Goal: Task Accomplishment & Management: Manage account settings

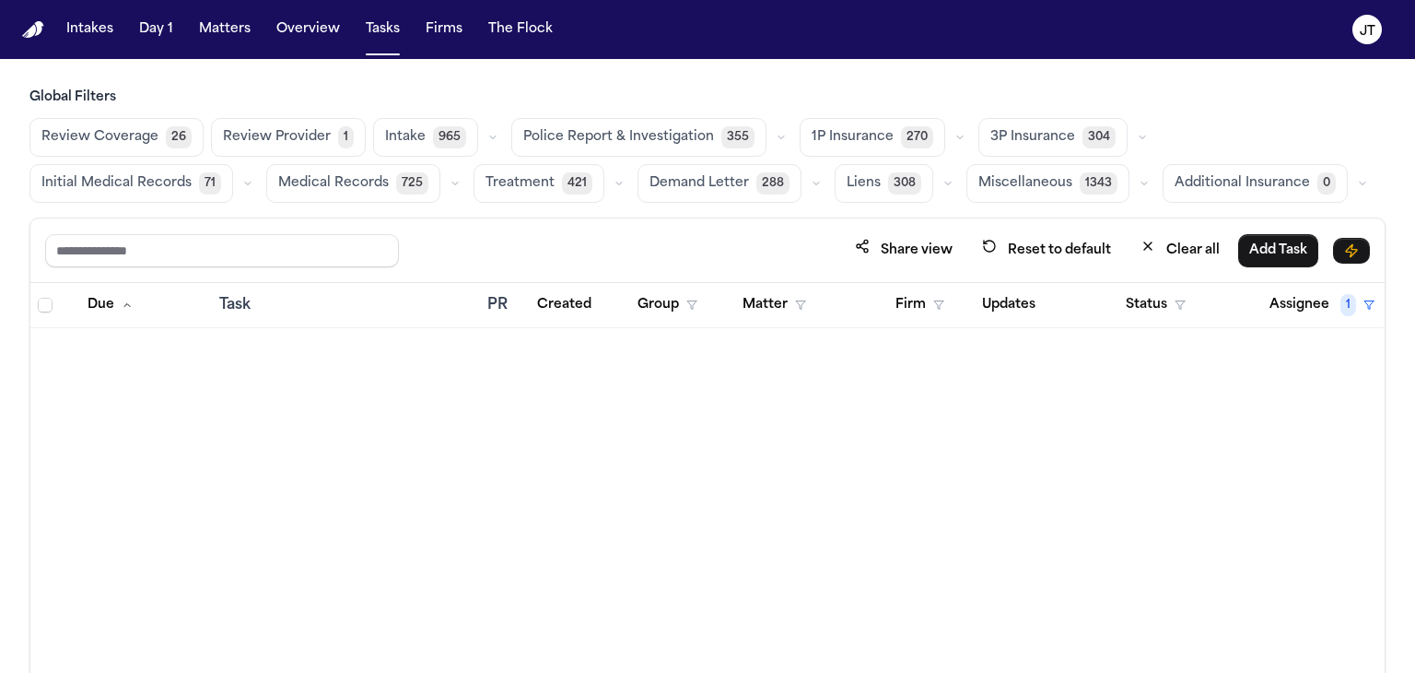
scroll to position [8936, 0]
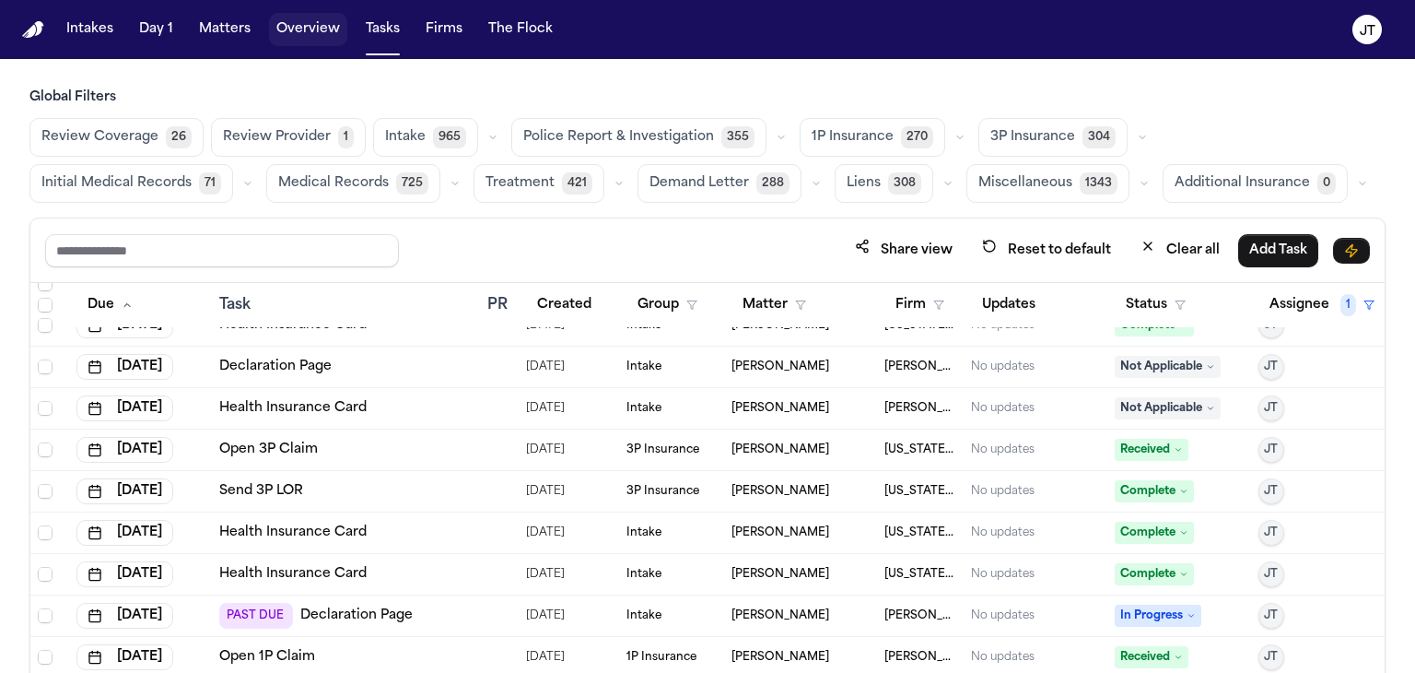
click at [311, 26] on button "Overview" at bounding box center [308, 29] width 78 height 33
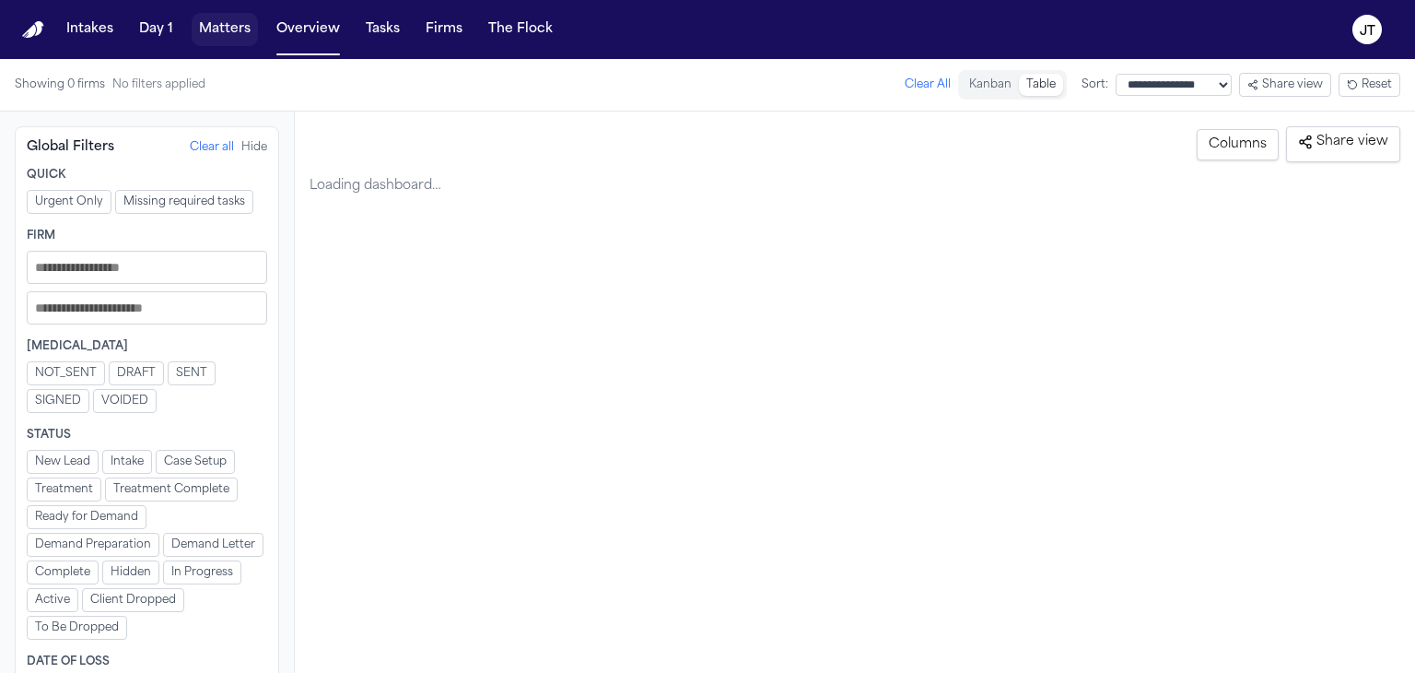
click at [215, 29] on button "Matters" at bounding box center [225, 29] width 66 height 33
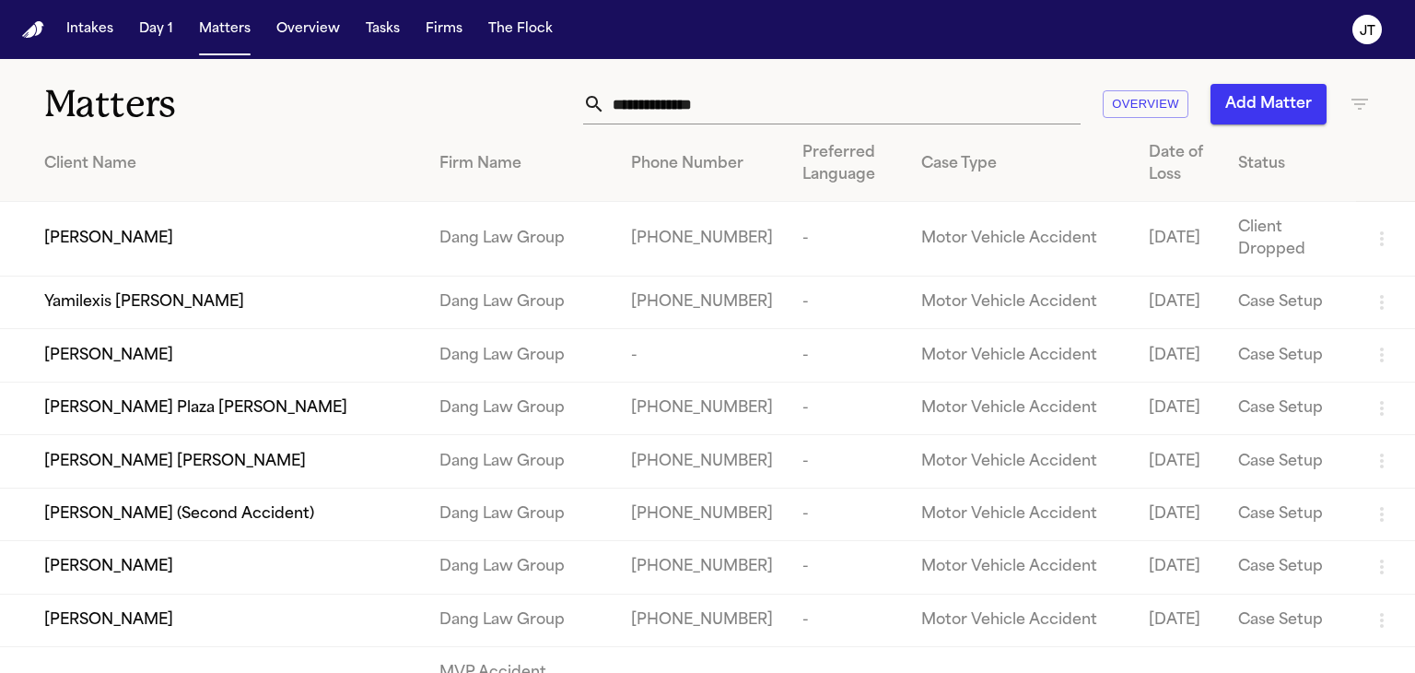
click at [704, 98] on input "text" at bounding box center [842, 104] width 475 height 41
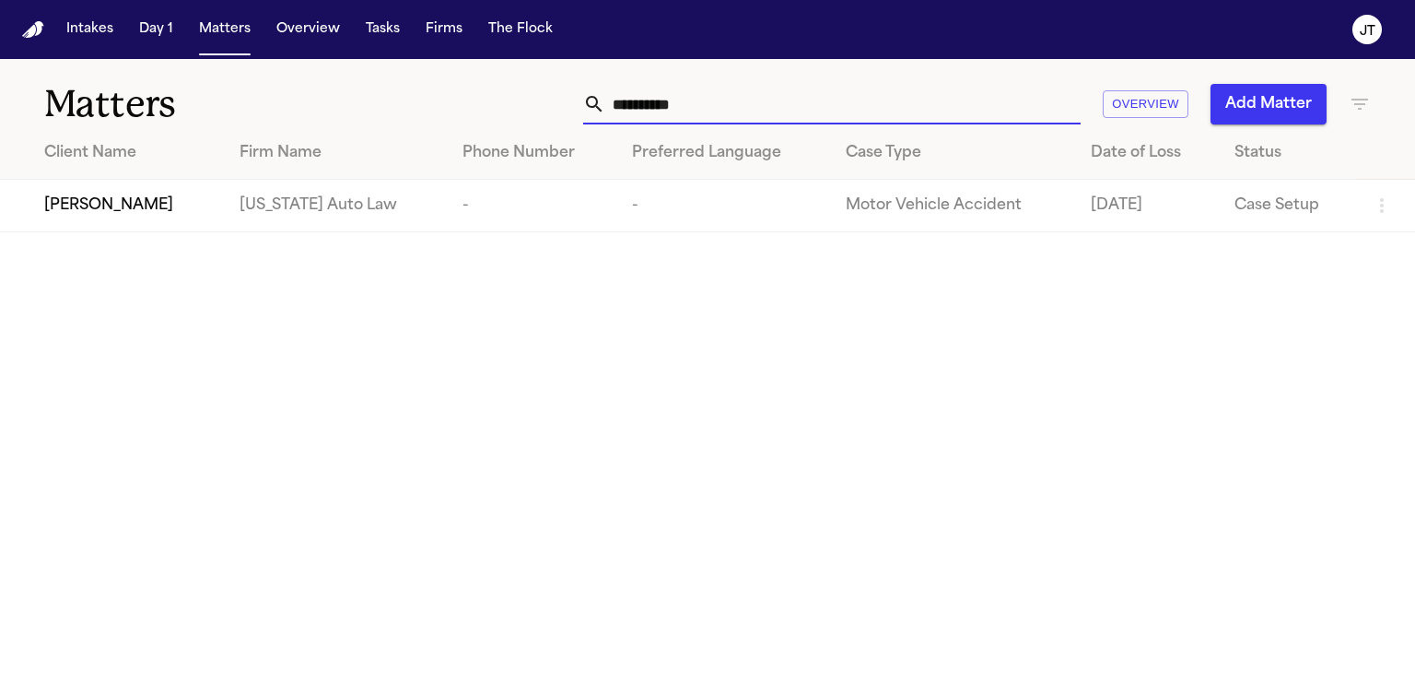
type input "**********"
click at [106, 207] on span "[PERSON_NAME]" at bounding box center [108, 205] width 129 height 22
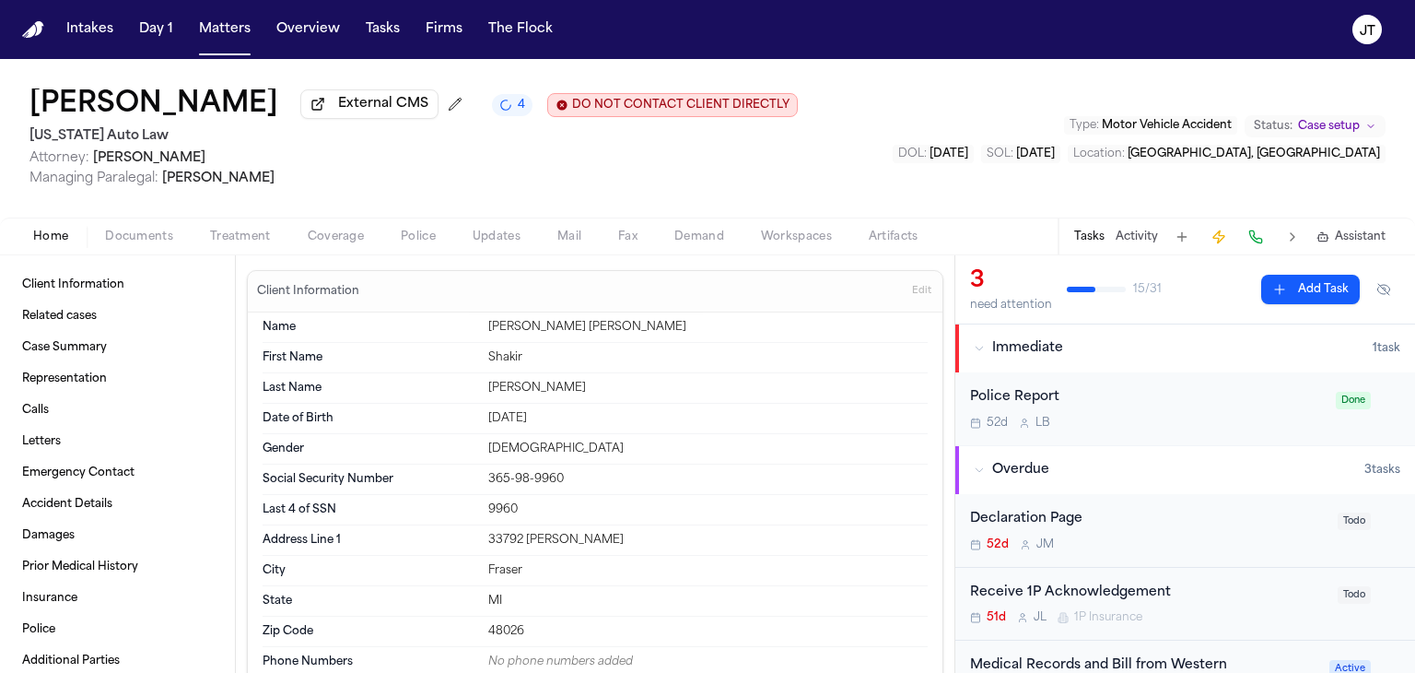
click at [328, 236] on span "Coverage" at bounding box center [336, 236] width 56 height 15
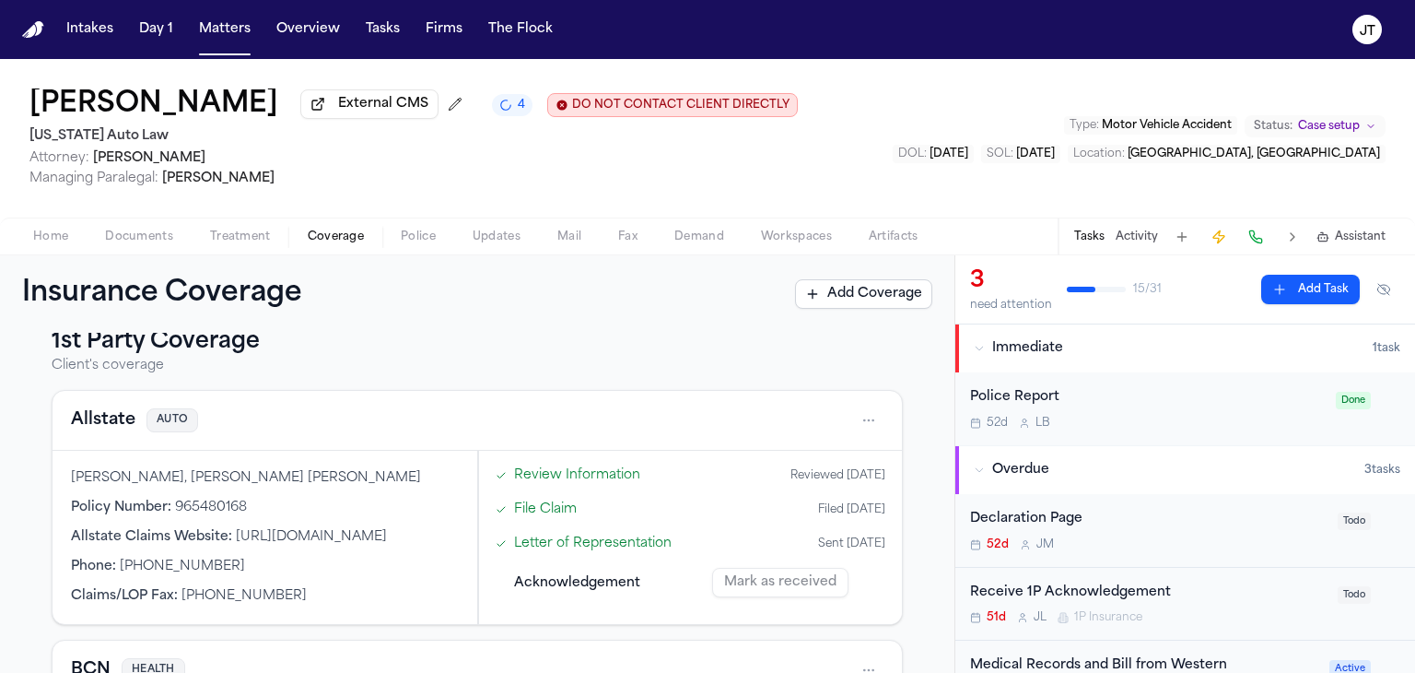
scroll to position [26, 0]
click at [1260, 241] on button at bounding box center [1256, 237] width 26 height 26
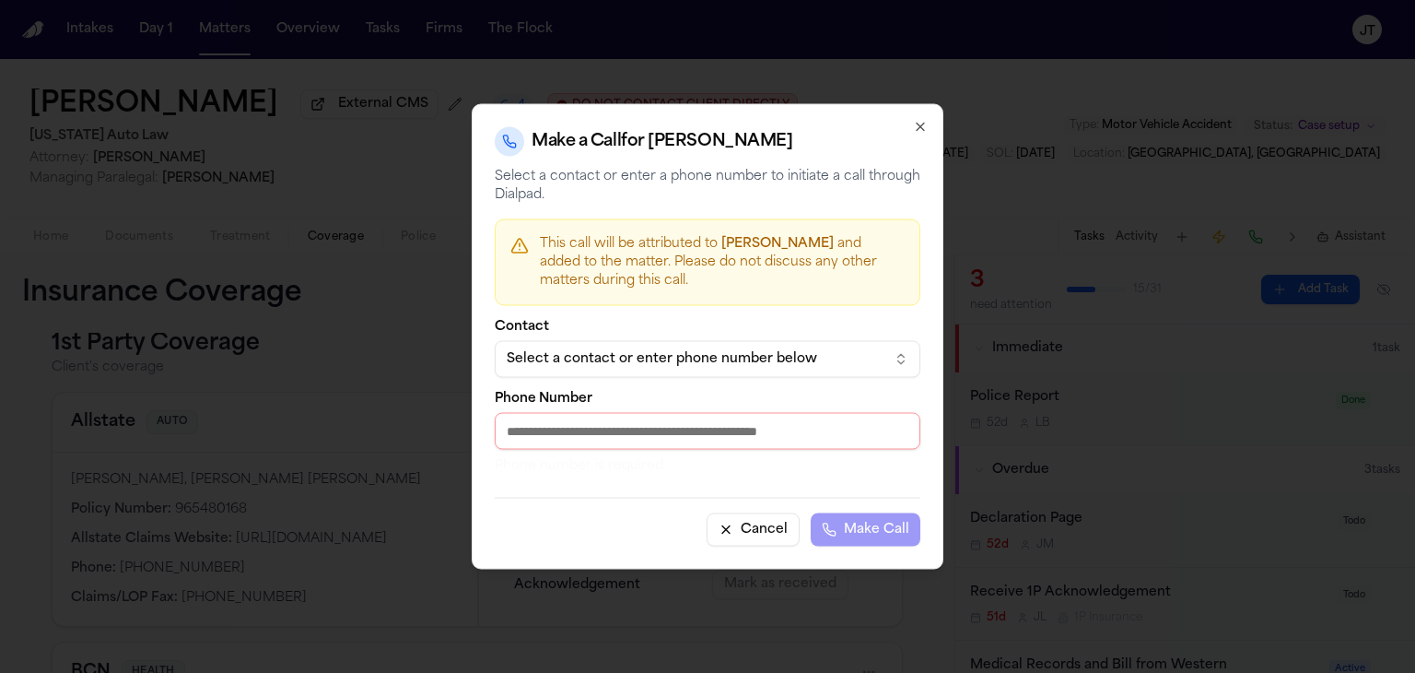
click at [781, 362] on div "Select a contact or enter phone number below" at bounding box center [693, 359] width 372 height 18
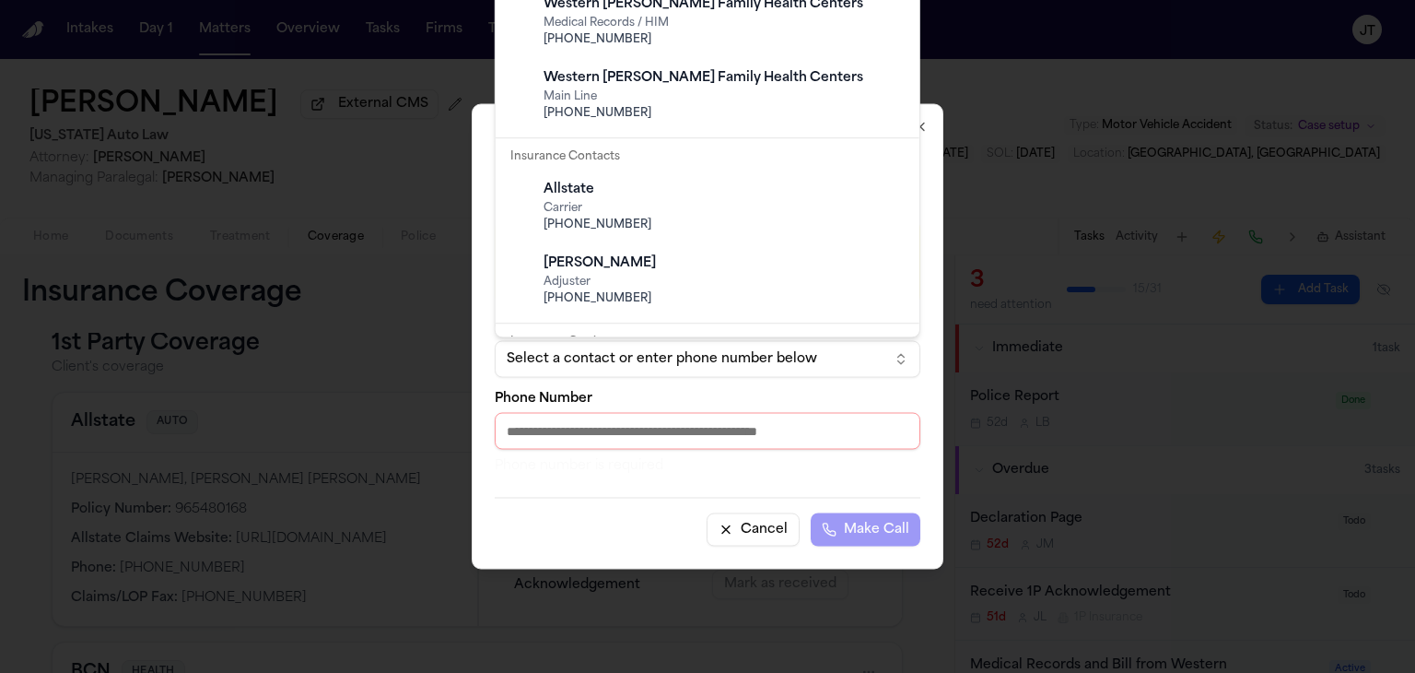
scroll to position [440, 0]
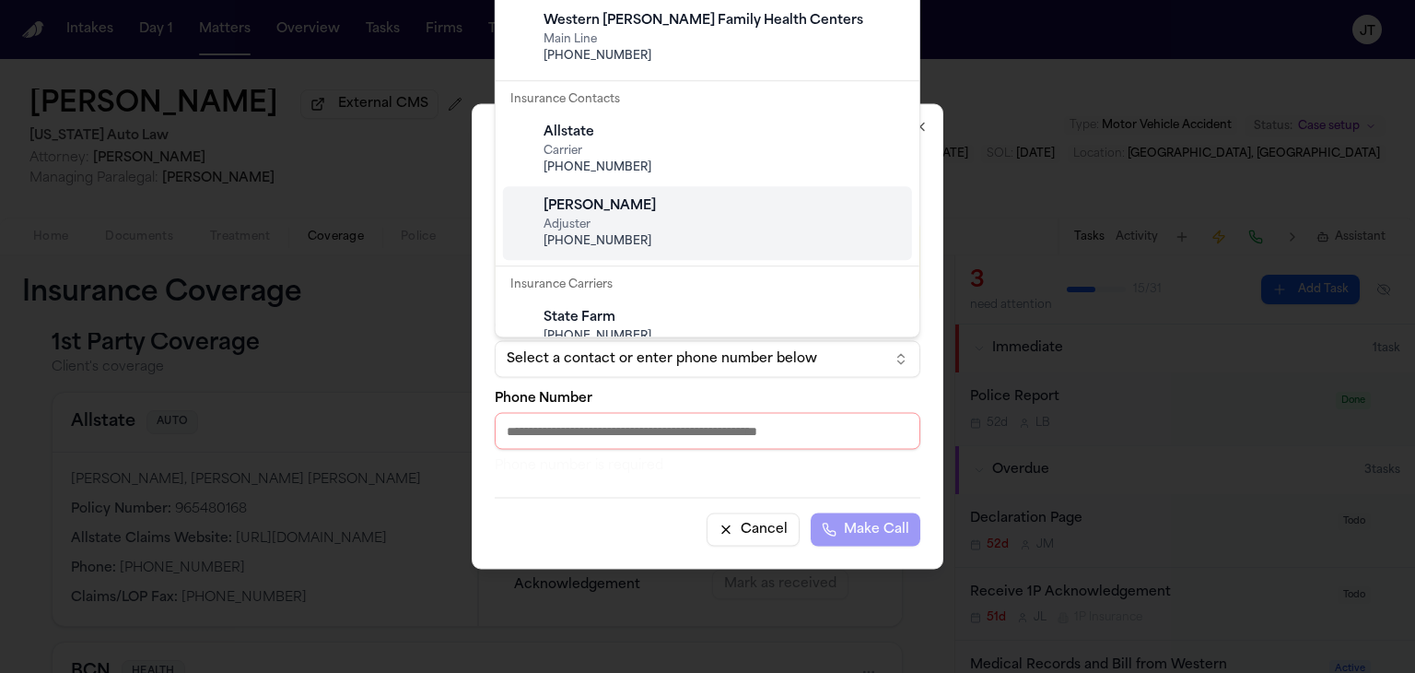
click at [12, 399] on div at bounding box center [707, 336] width 1415 height 673
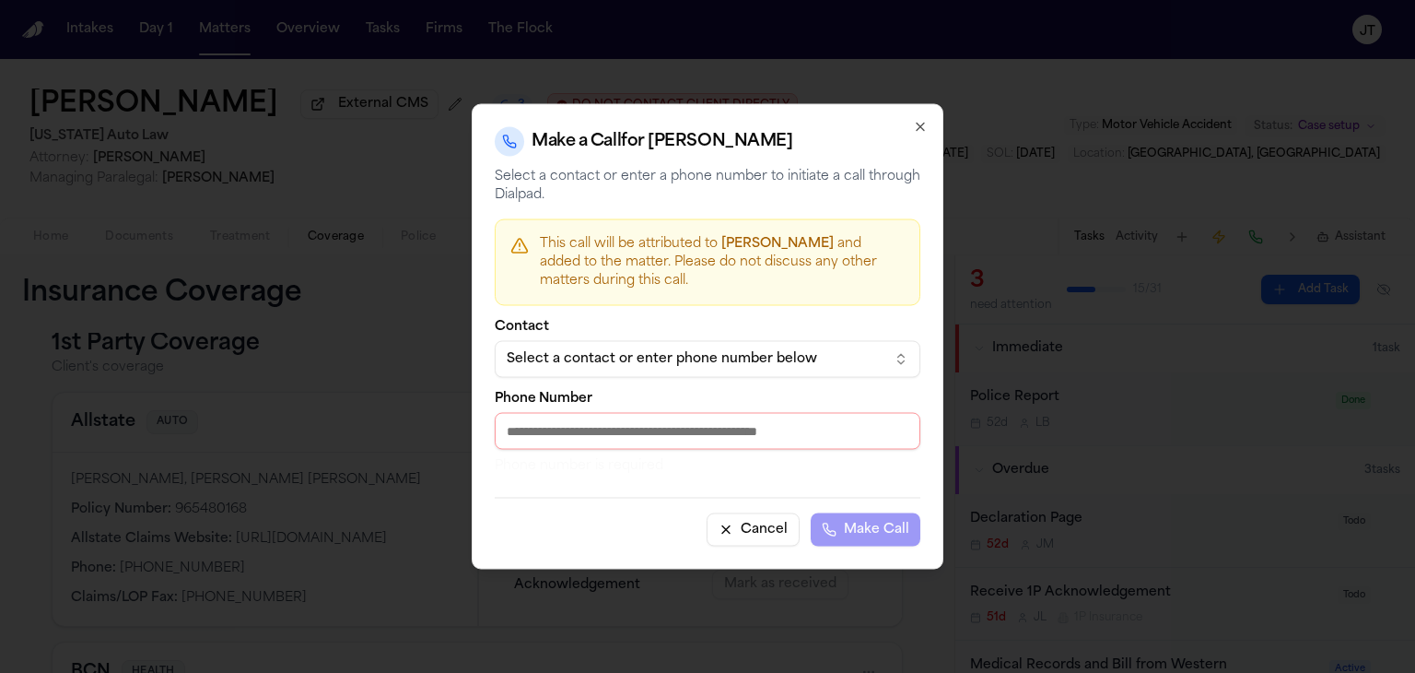
click at [760, 535] on button "Cancel" at bounding box center [753, 529] width 93 height 33
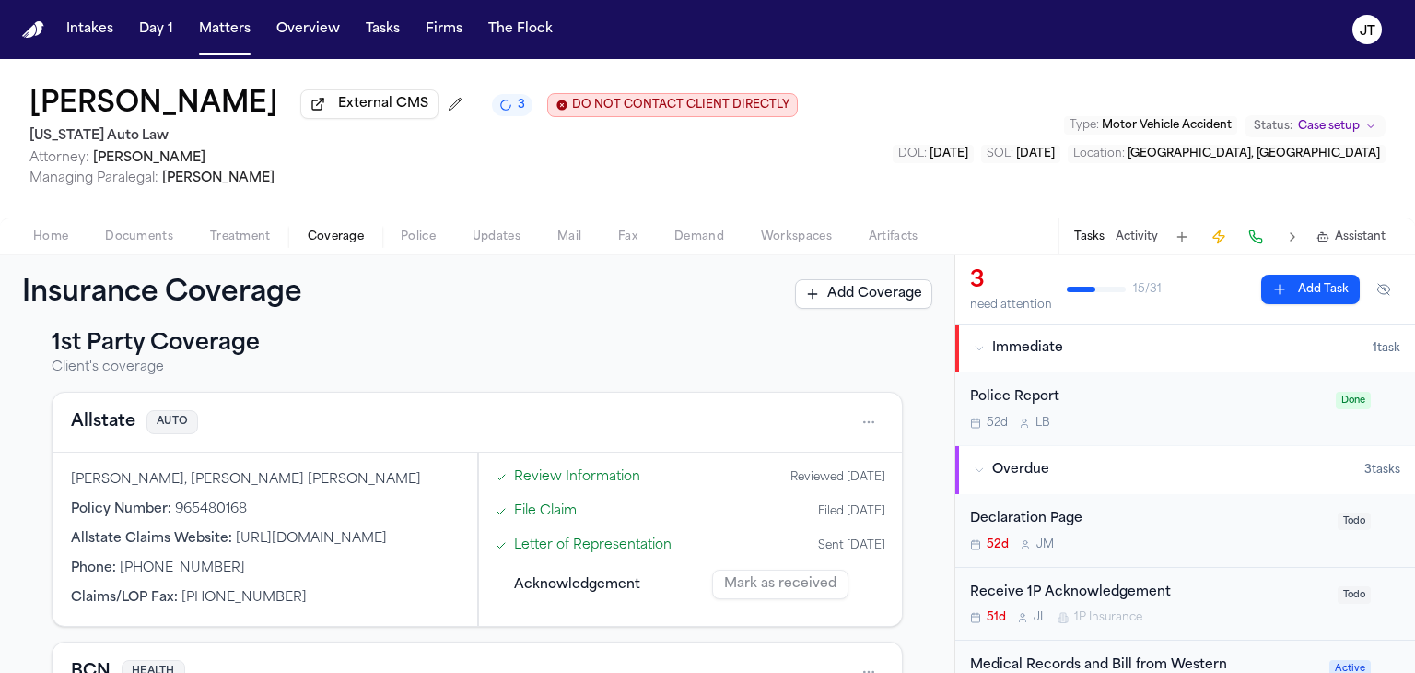
click at [856, 418] on html "Intakes Day 1 Matters Overview Tasks Firms The [PERSON_NAME] [PERSON_NAME] Exte…" at bounding box center [707, 336] width 1415 height 673
click at [759, 467] on div "View coverage details" at bounding box center [796, 469] width 138 height 48
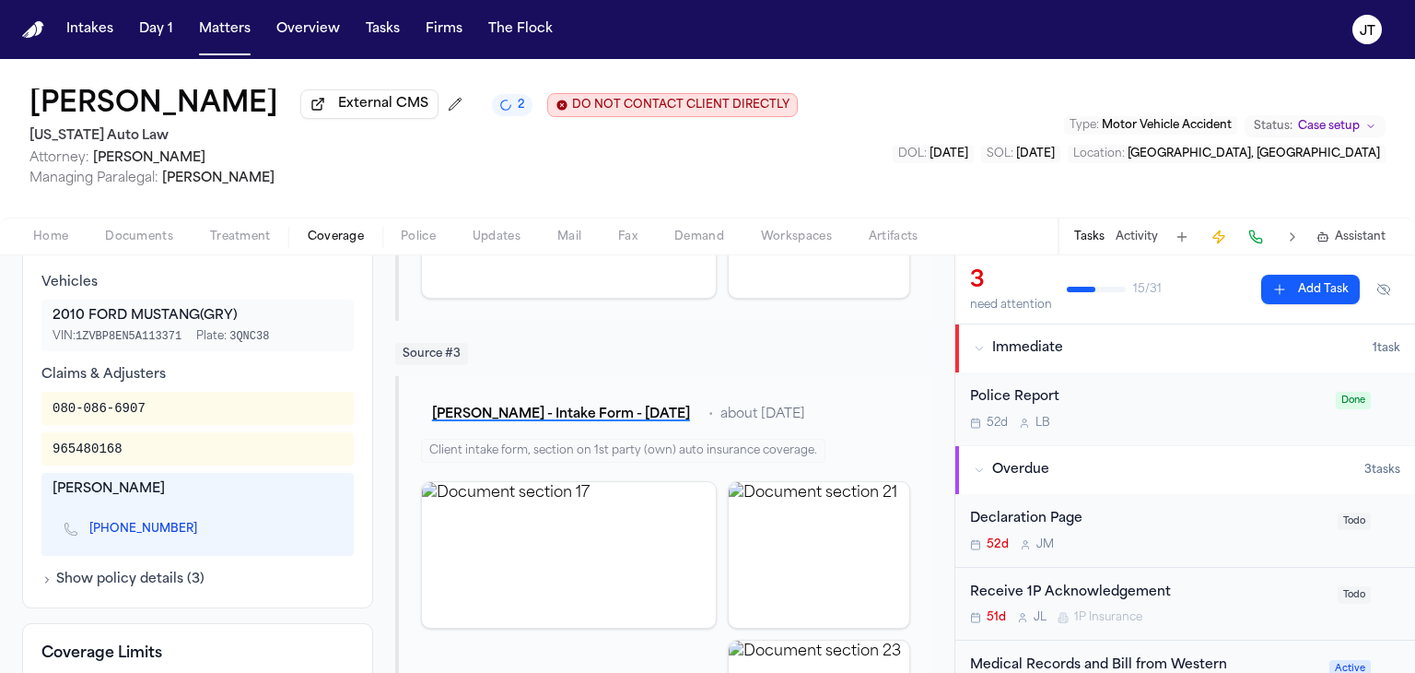
scroll to position [531, 0]
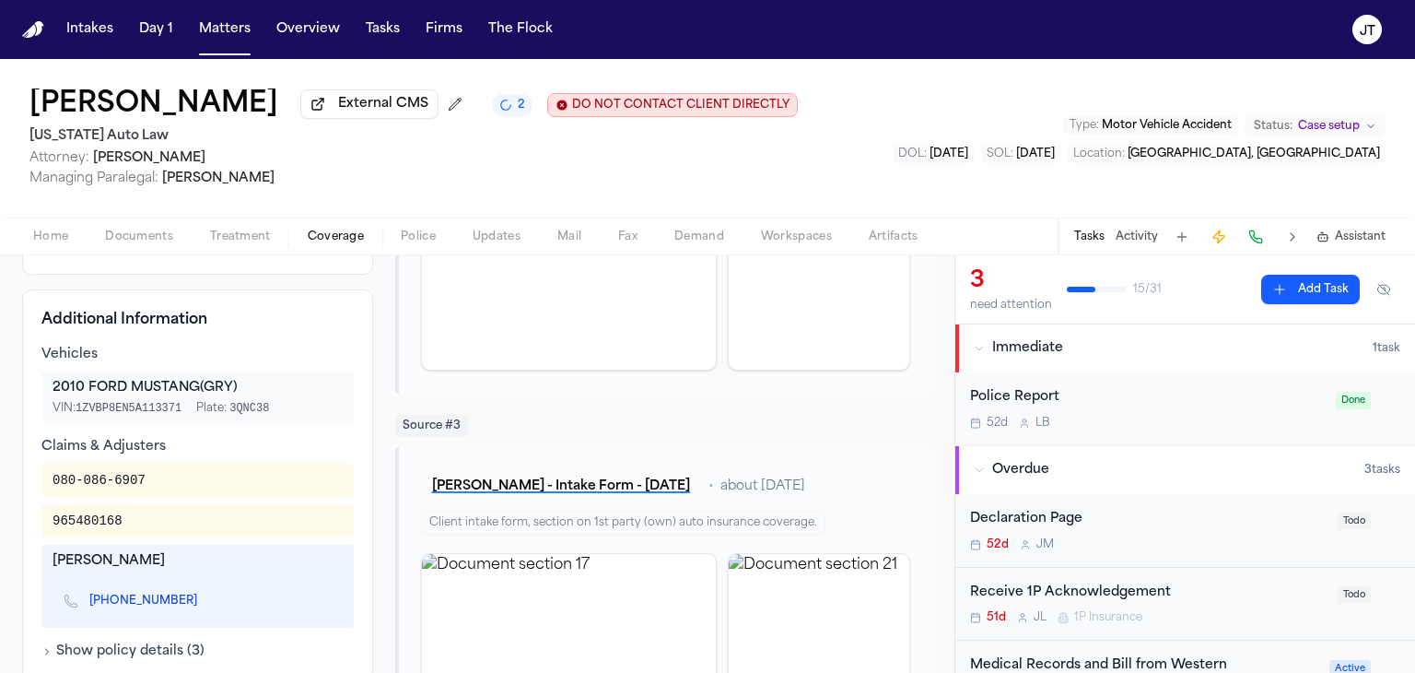
click at [1249, 240] on button at bounding box center [1256, 237] width 26 height 26
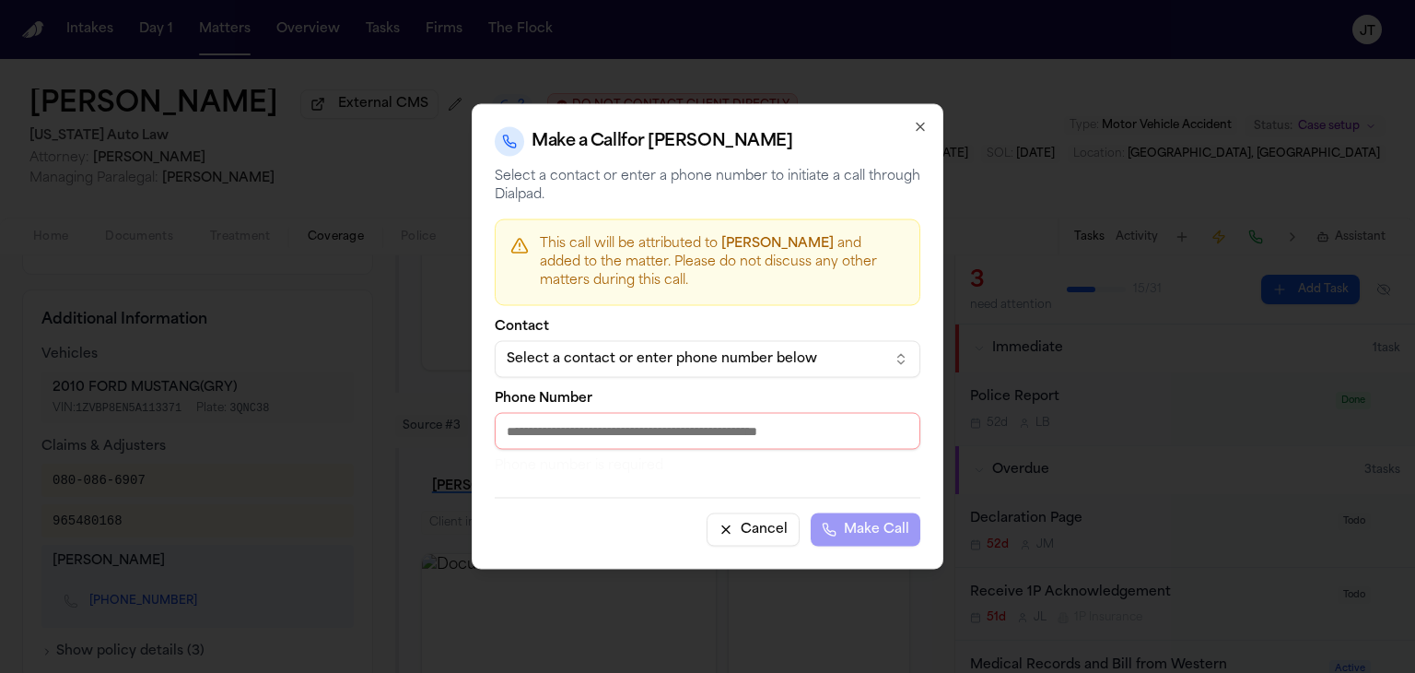
click at [836, 365] on div "Select a contact or enter phone number below" at bounding box center [693, 359] width 372 height 18
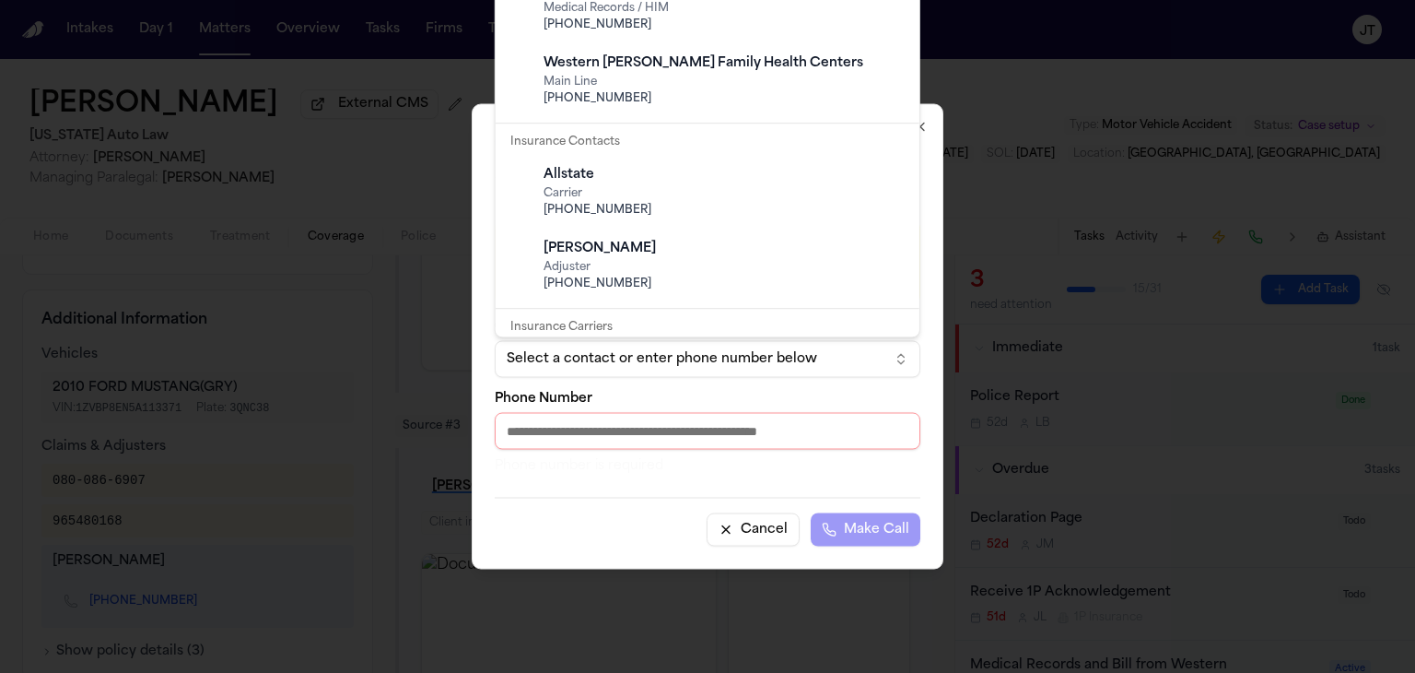
scroll to position [439, 0]
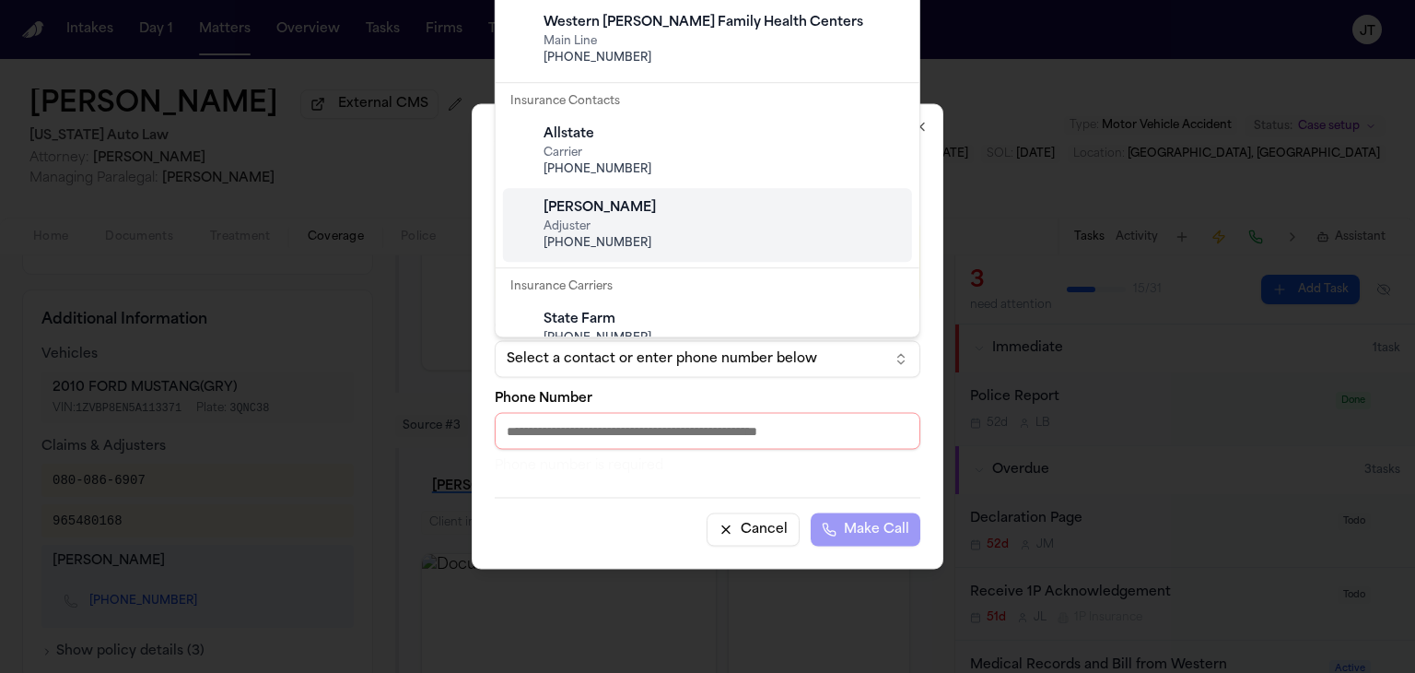
click at [683, 236] on span "[PHONE_NUMBER]" at bounding box center [722, 243] width 357 height 15
type input "**********"
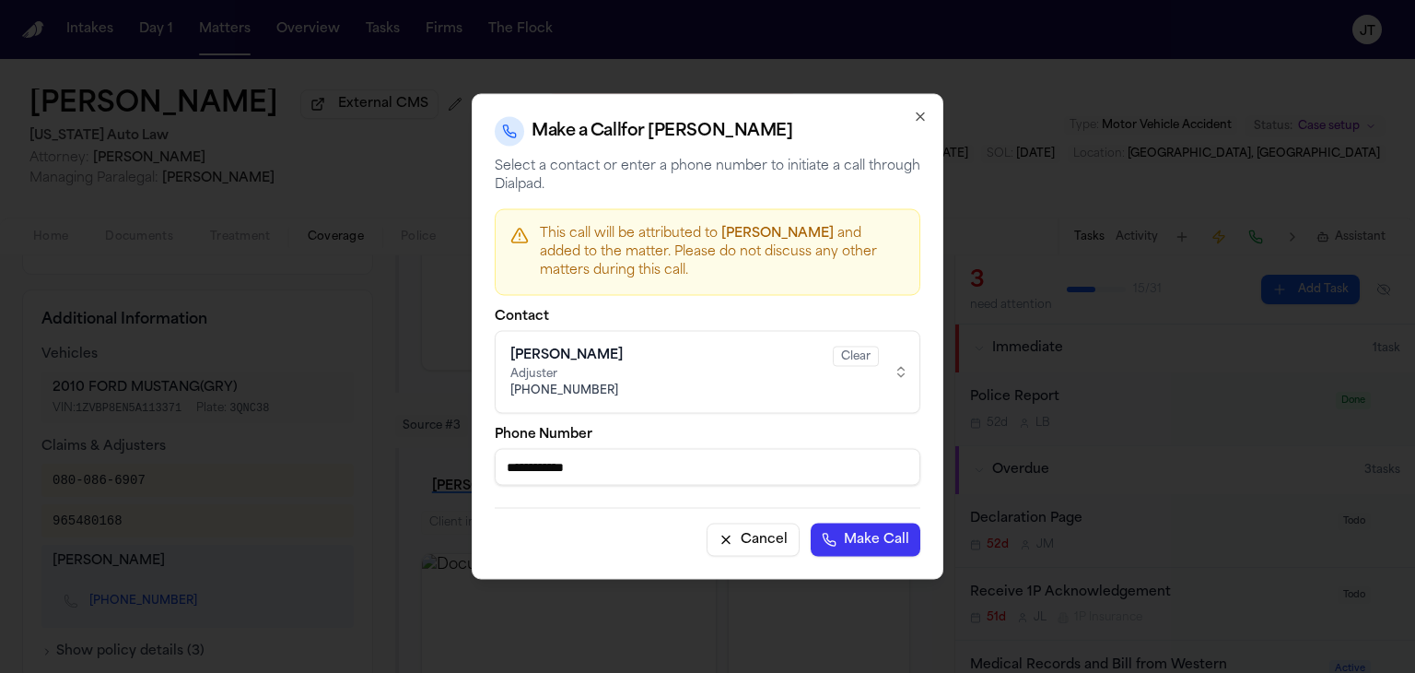
click at [825, 538] on button "Make Call" at bounding box center [866, 539] width 110 height 33
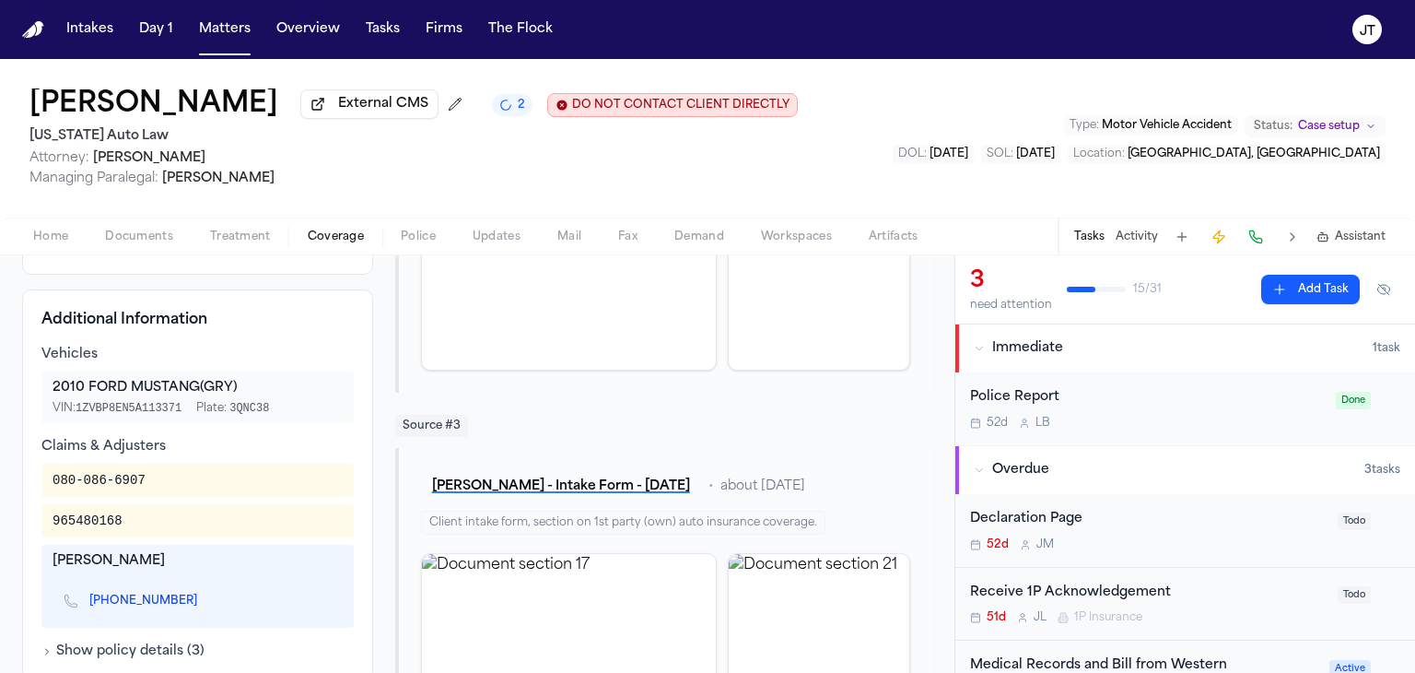
click at [497, 104] on icon "2 active tasks" at bounding box center [506, 105] width 18 height 18
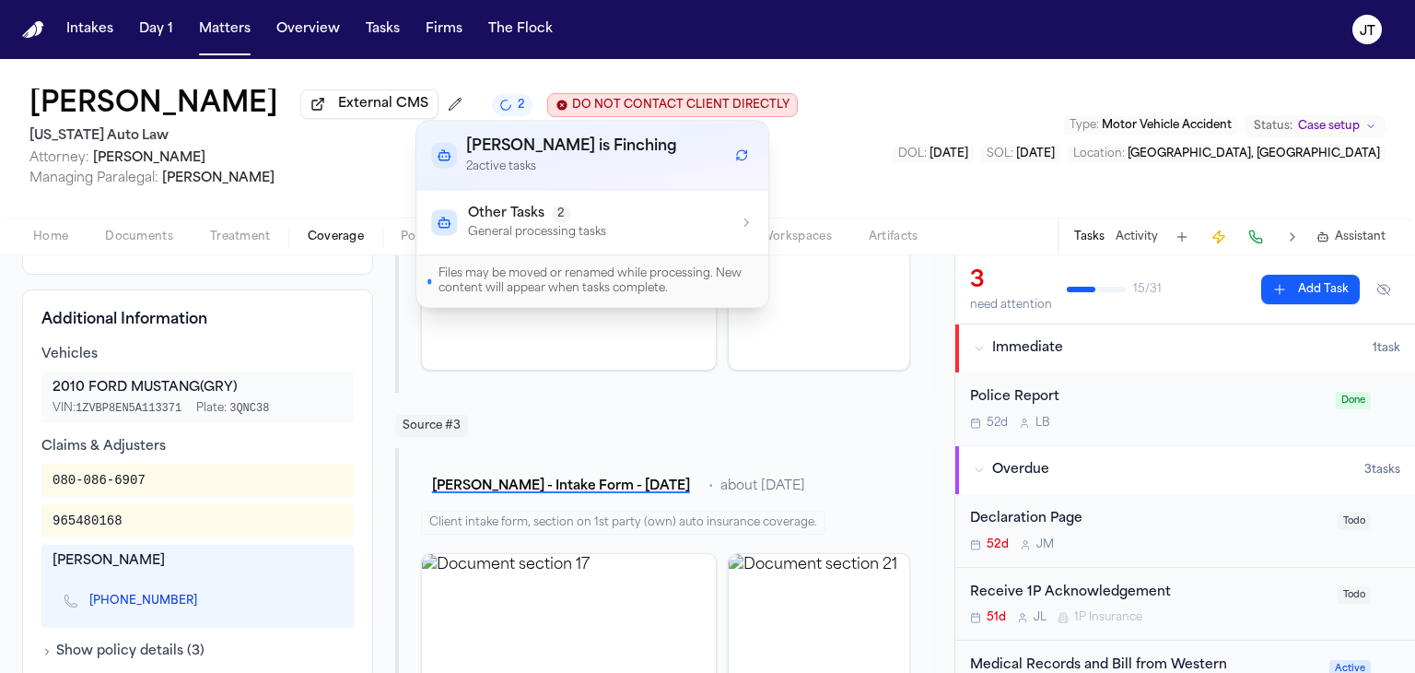
click at [743, 158] on icon "Refresh workflows" at bounding box center [741, 154] width 13 height 13
click at [341, 170] on span "Managing Paralegal: [PERSON_NAME]" at bounding box center [413, 179] width 768 height 18
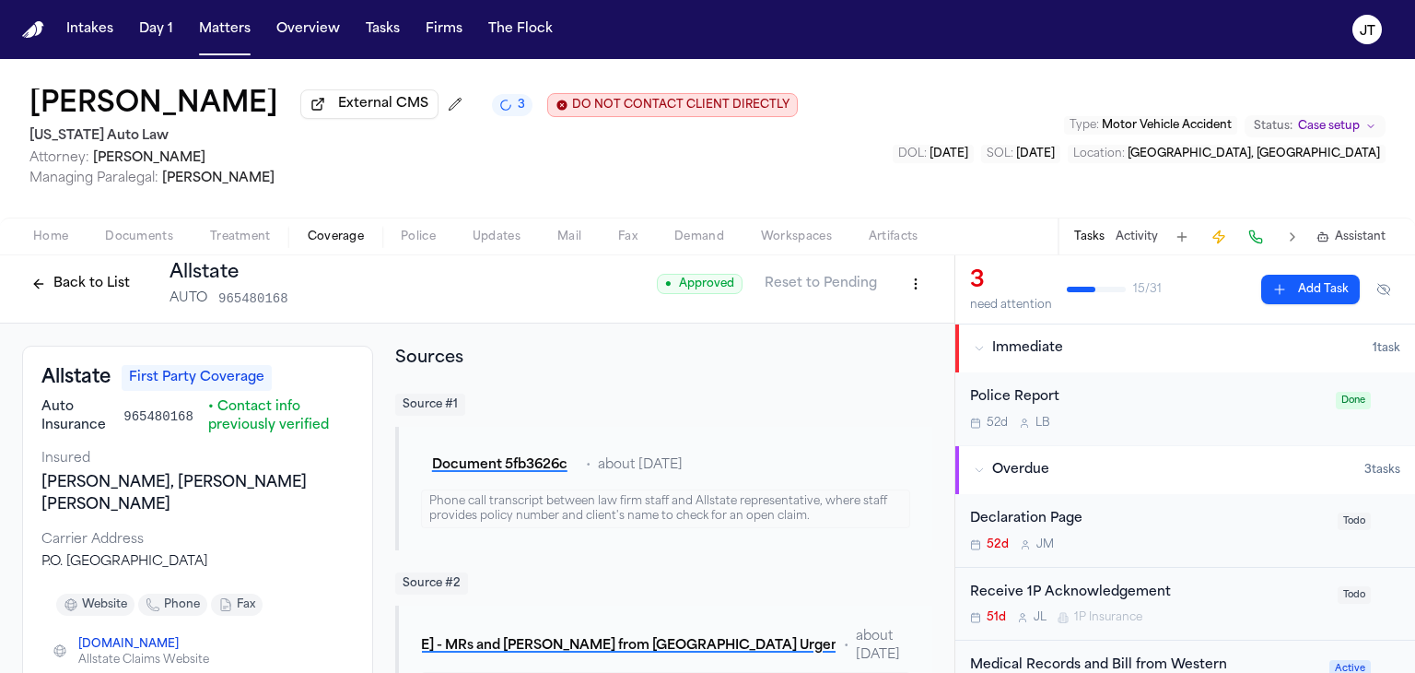
scroll to position [0, 0]
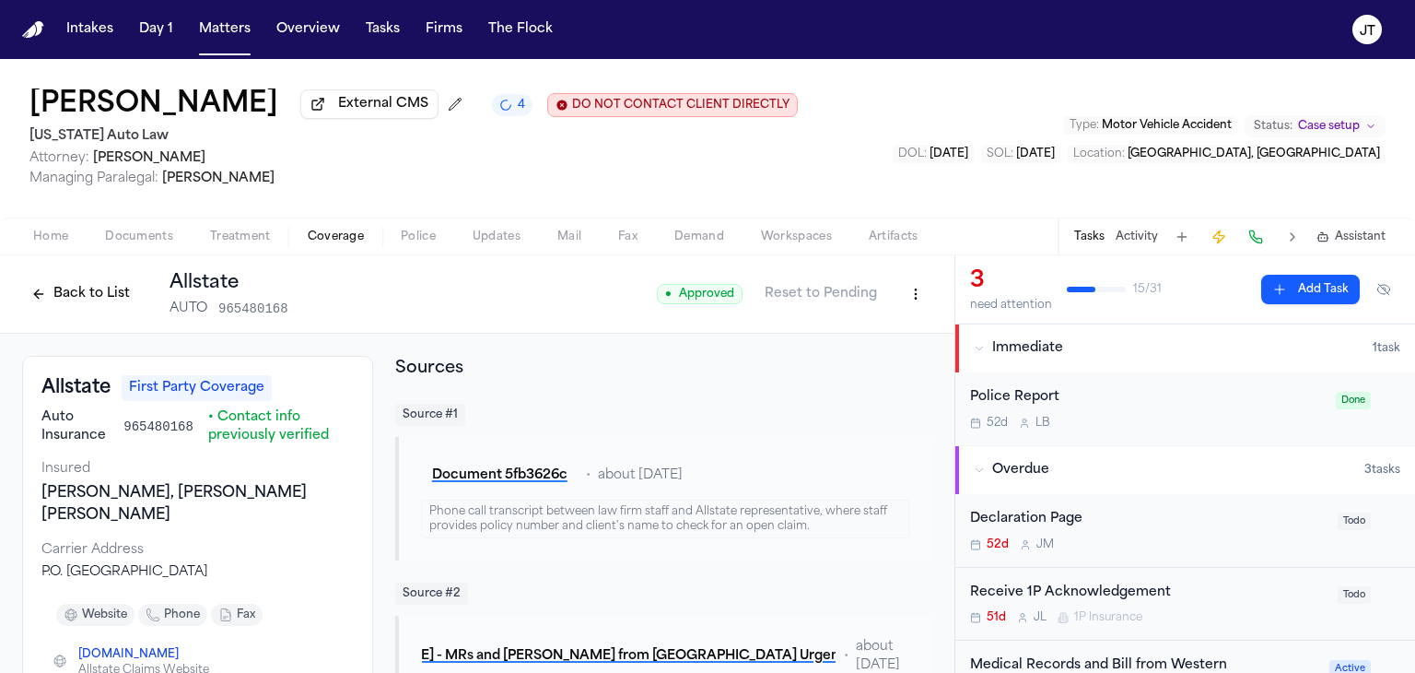
click at [715, 163] on div "[PERSON_NAME] External CMS 4 DO NOT CONTACT CLIENT DIRECTLY DO NOT CONTACT [US_…" at bounding box center [707, 138] width 1415 height 158
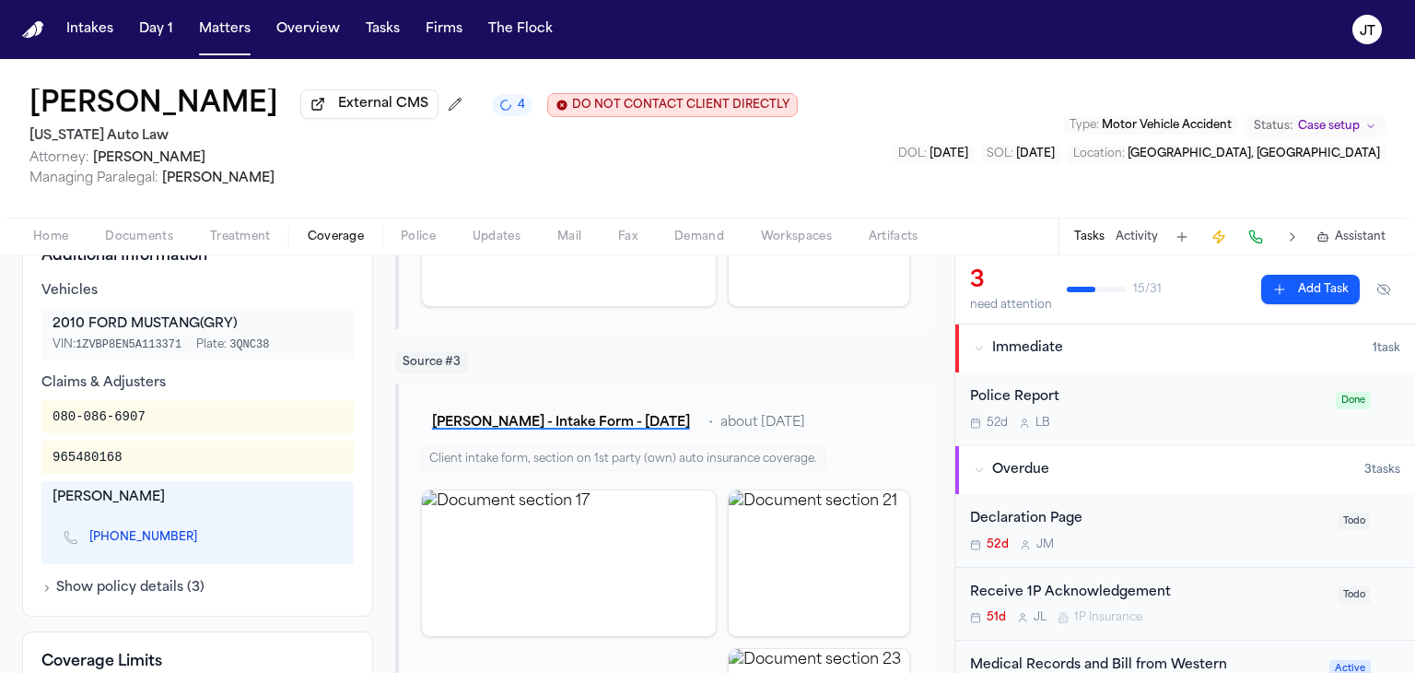
scroll to position [683, 0]
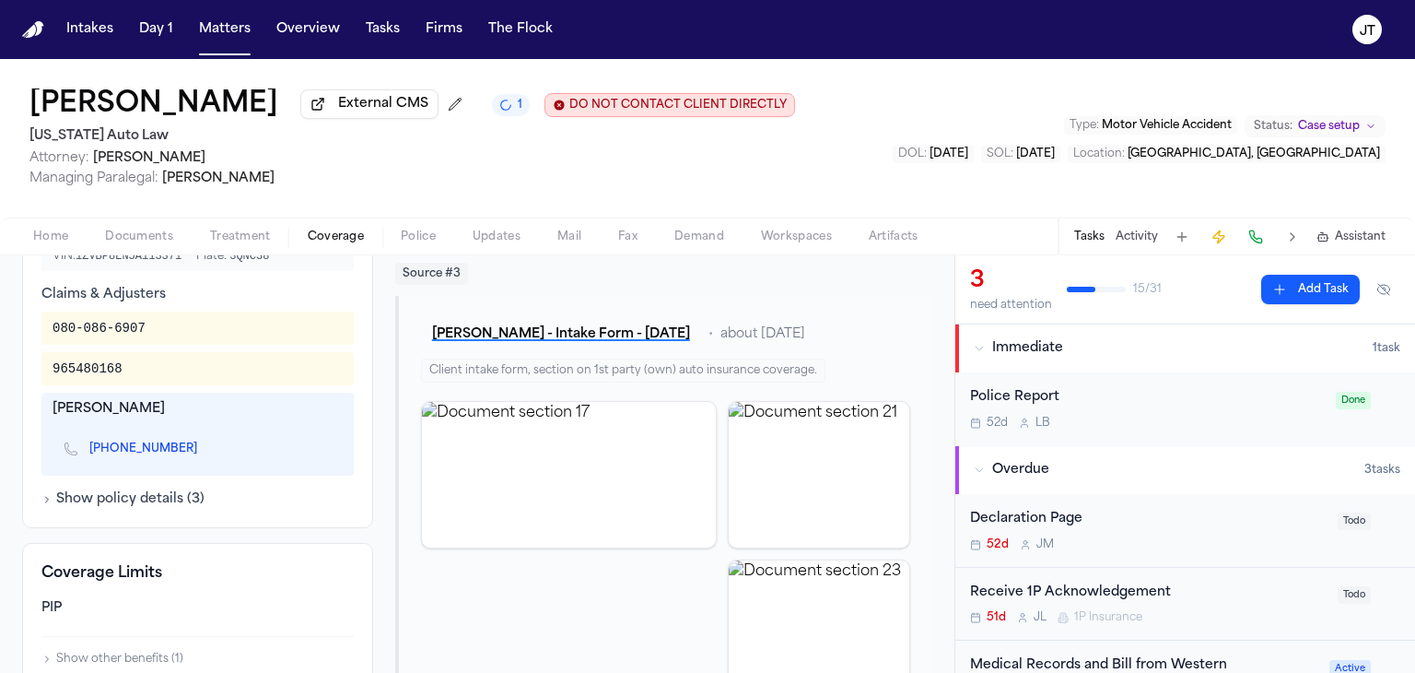
click at [42, 235] on span "Home" at bounding box center [50, 236] width 35 height 15
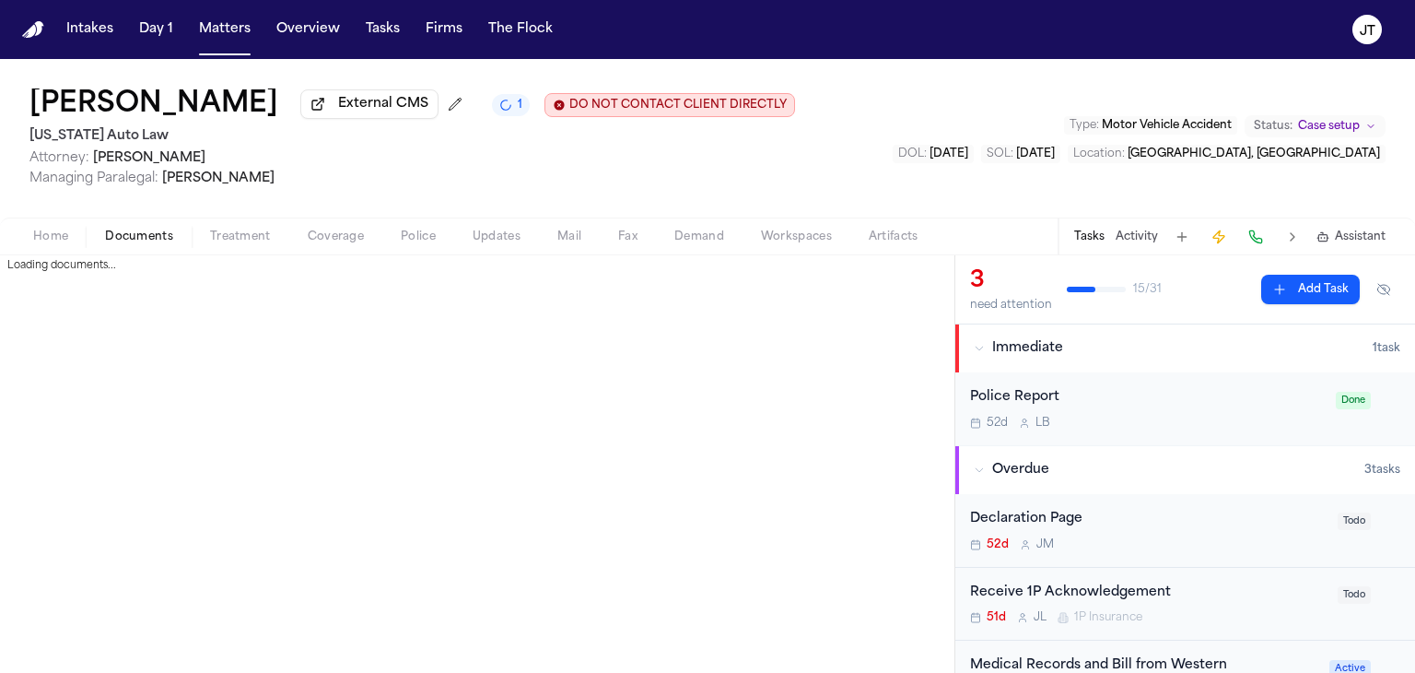
click at [153, 237] on span "Documents" at bounding box center [139, 236] width 68 height 15
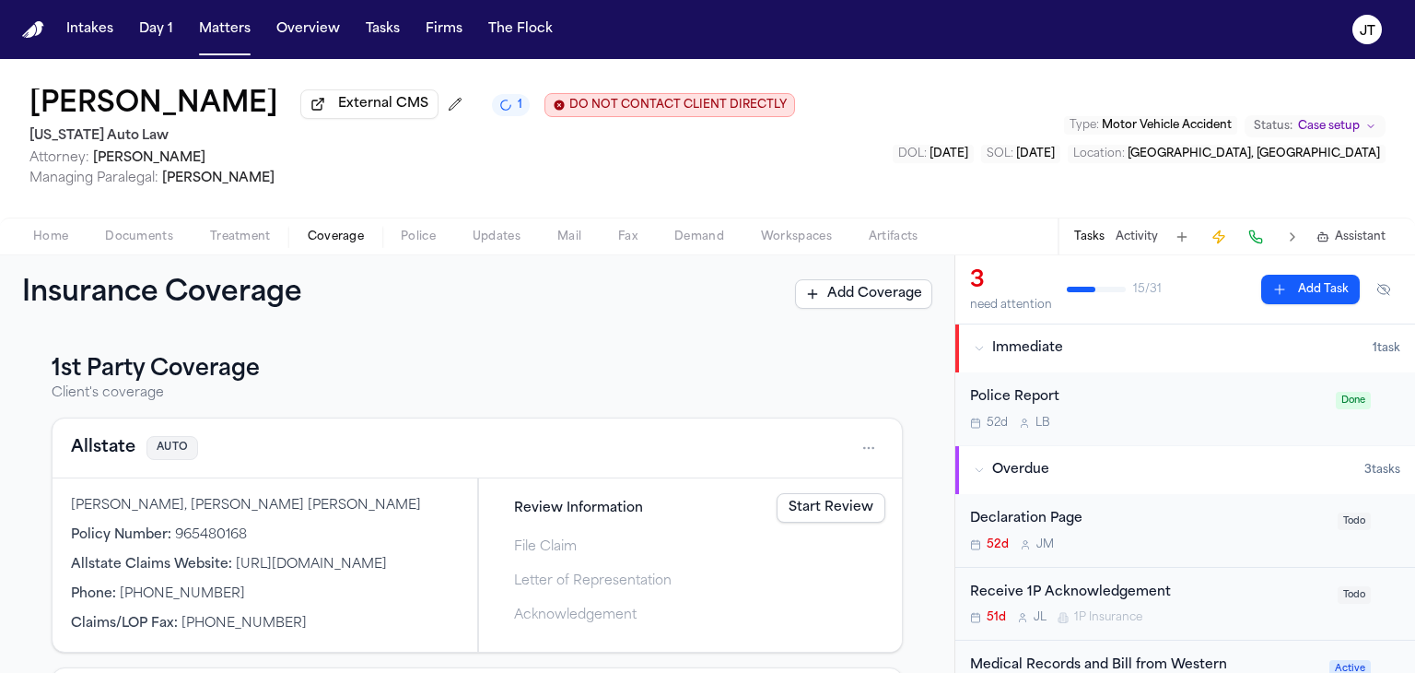
click at [332, 244] on button "Coverage" at bounding box center [335, 237] width 93 height 22
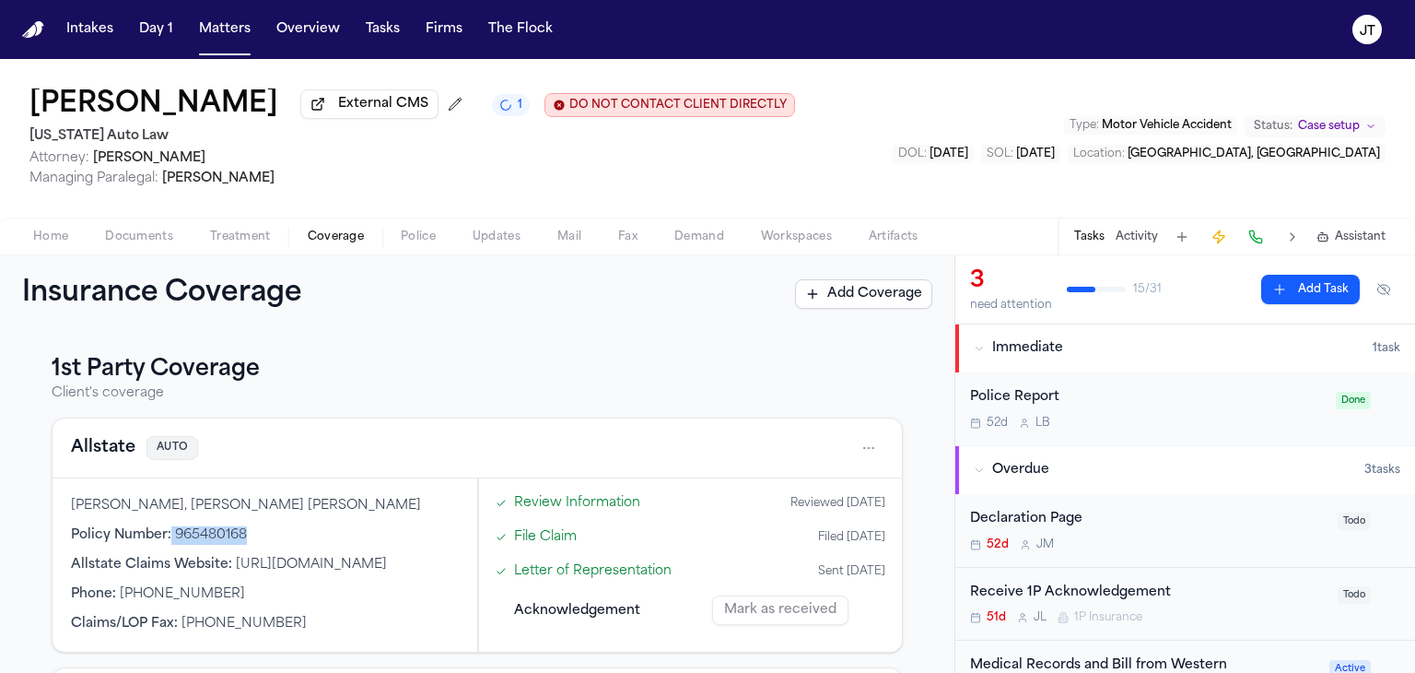
drag, startPoint x: 170, startPoint y: 528, endPoint x: 253, endPoint y: 532, distance: 83.9
click at [253, 532] on div "Policy Number : 965480168" at bounding box center [265, 535] width 388 height 18
click at [766, 609] on div "Mark as received" at bounding box center [798, 609] width 173 height 29
click at [848, 451] on html "Intakes Day 1 Matters Overview Tasks Firms The [PERSON_NAME] [PERSON_NAME] Exte…" at bounding box center [707, 336] width 1415 height 673
click at [781, 502] on div "View coverage details" at bounding box center [796, 495] width 138 height 48
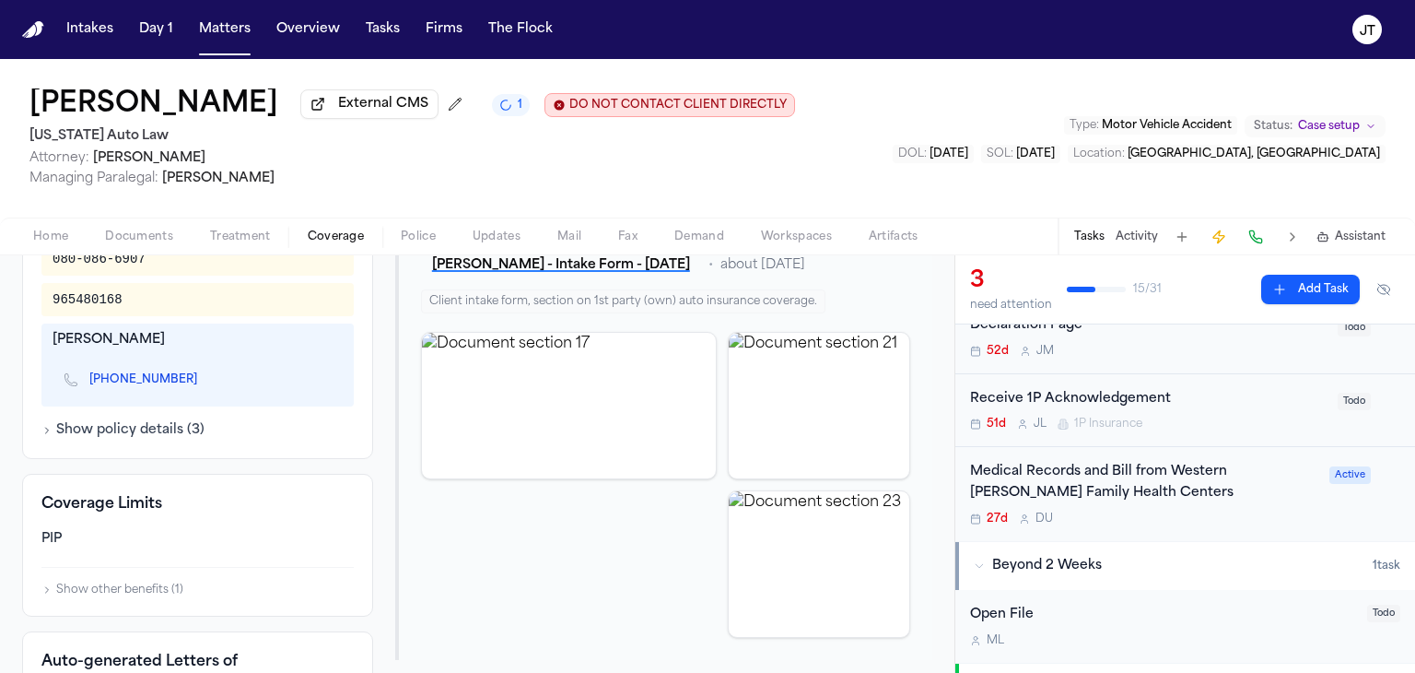
scroll to position [203, 0]
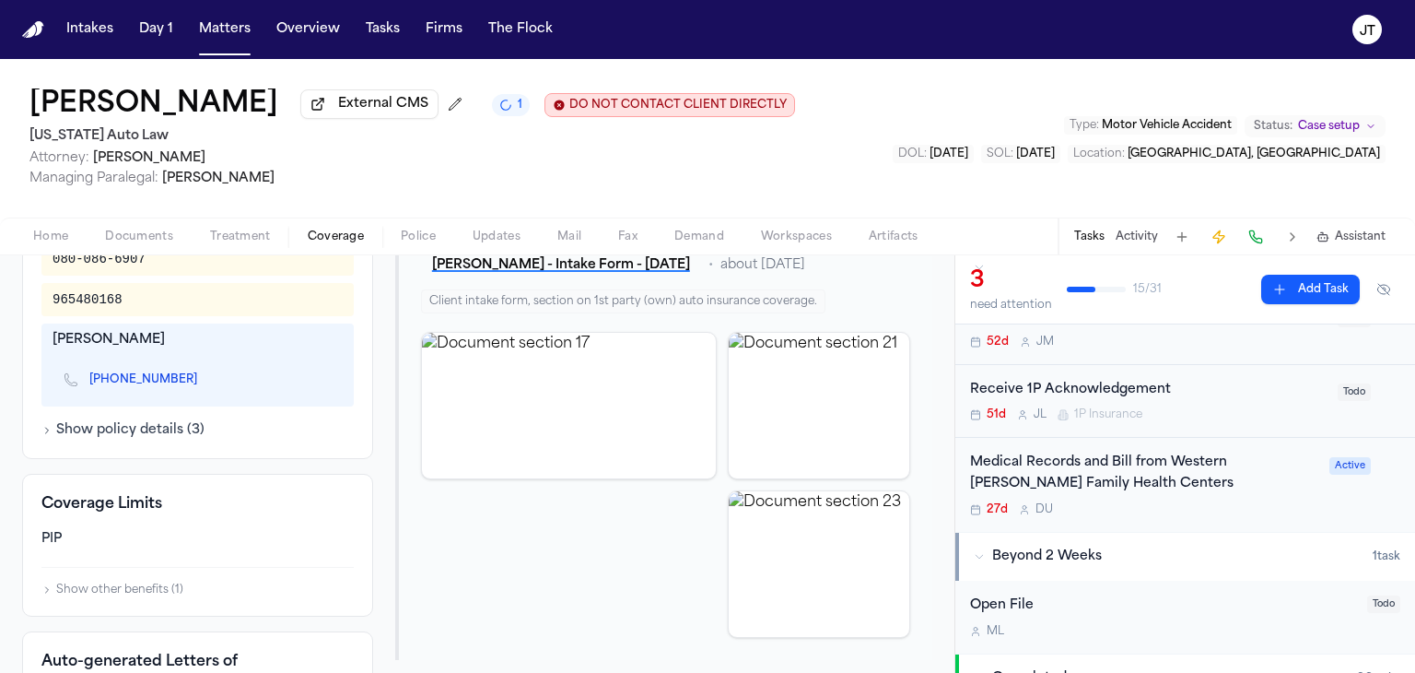
click at [1120, 386] on div "Receive 1P Acknowledgement" at bounding box center [1148, 390] width 357 height 21
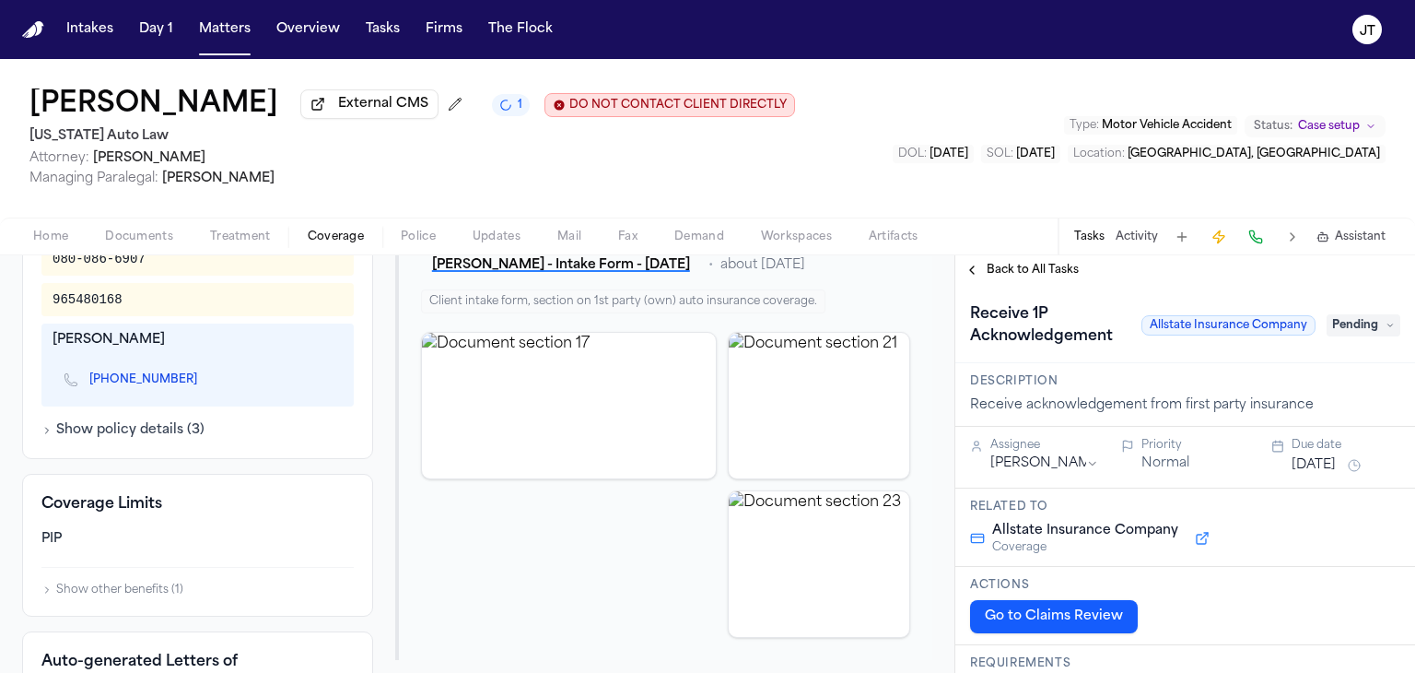
click at [1339, 325] on span "Pending" at bounding box center [1364, 325] width 74 height 22
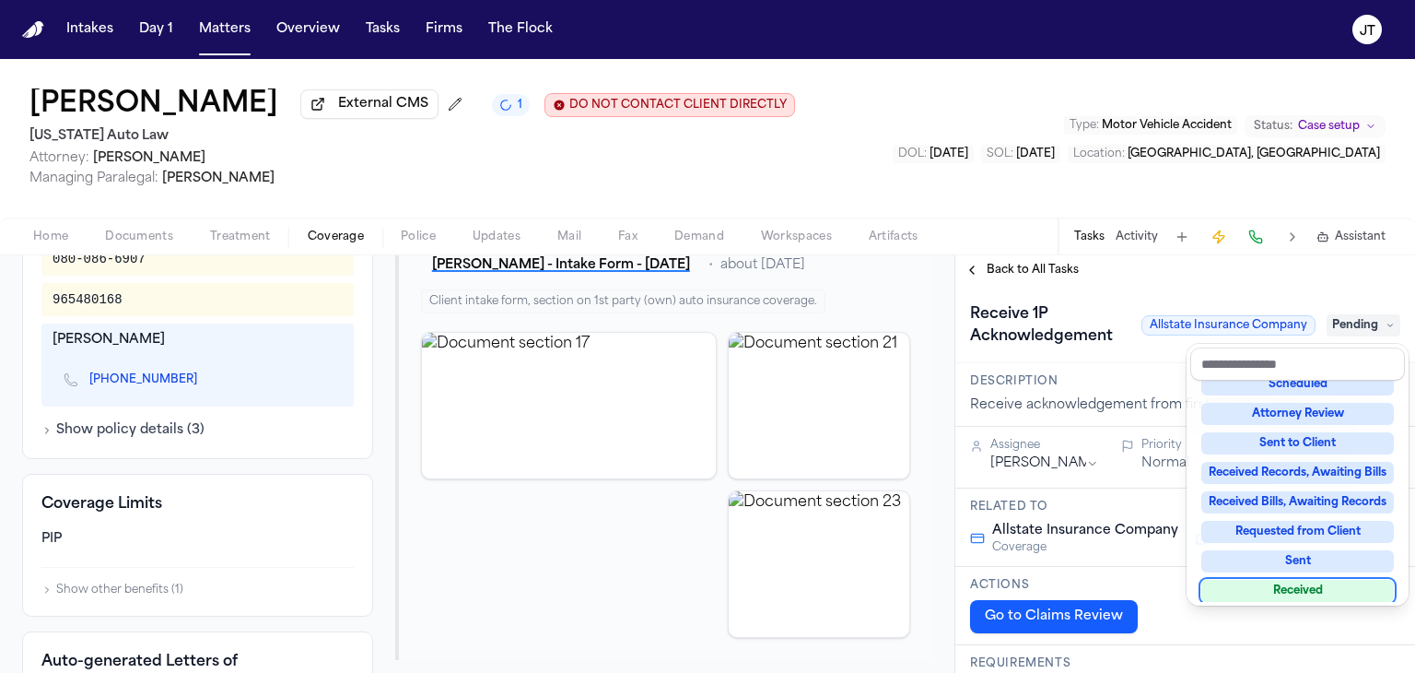
scroll to position [221, 0]
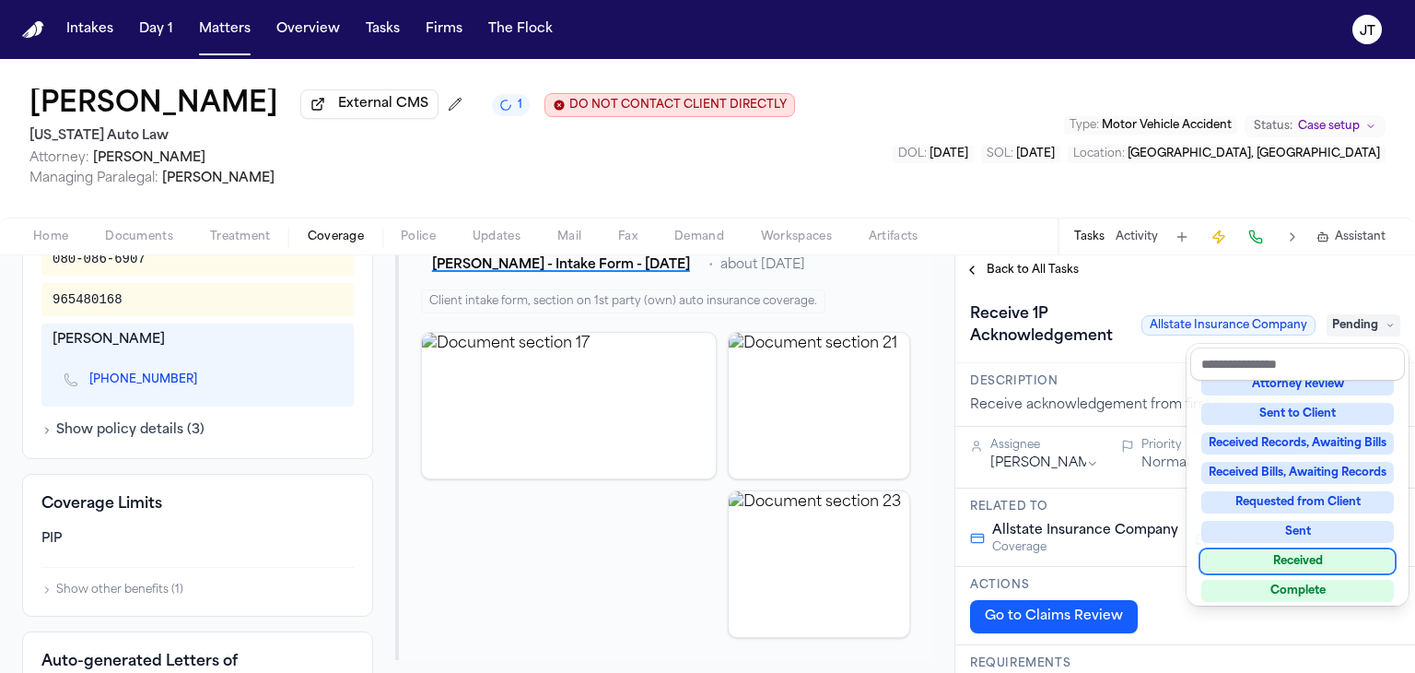
click at [1251, 559] on div "Received" at bounding box center [1297, 561] width 193 height 22
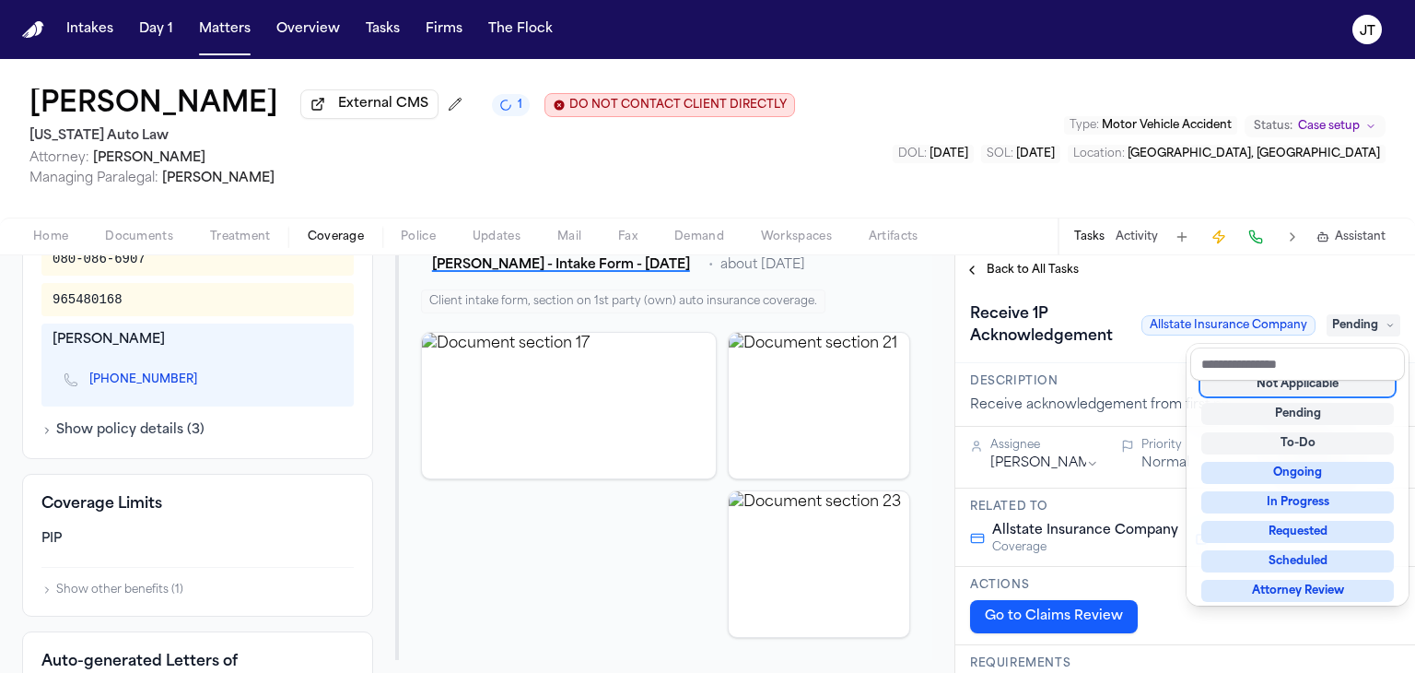
scroll to position [7, 0]
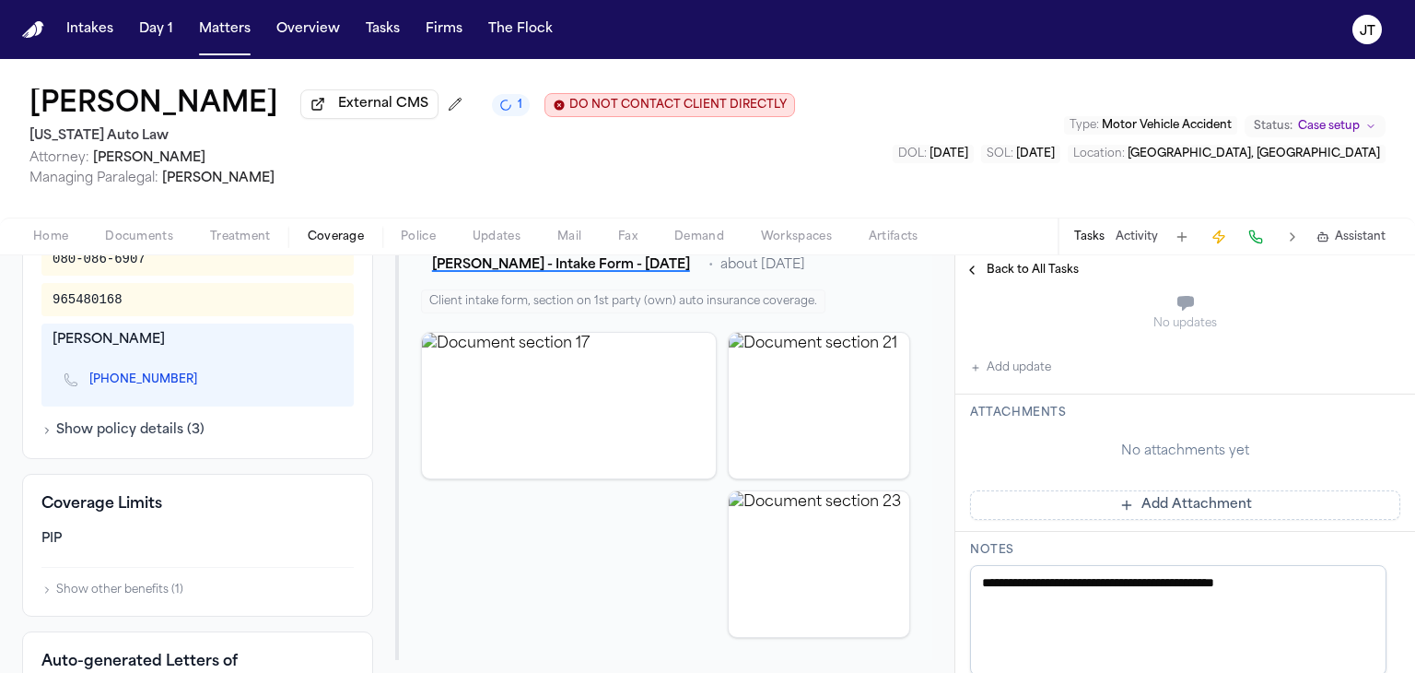
scroll to position [542, 0]
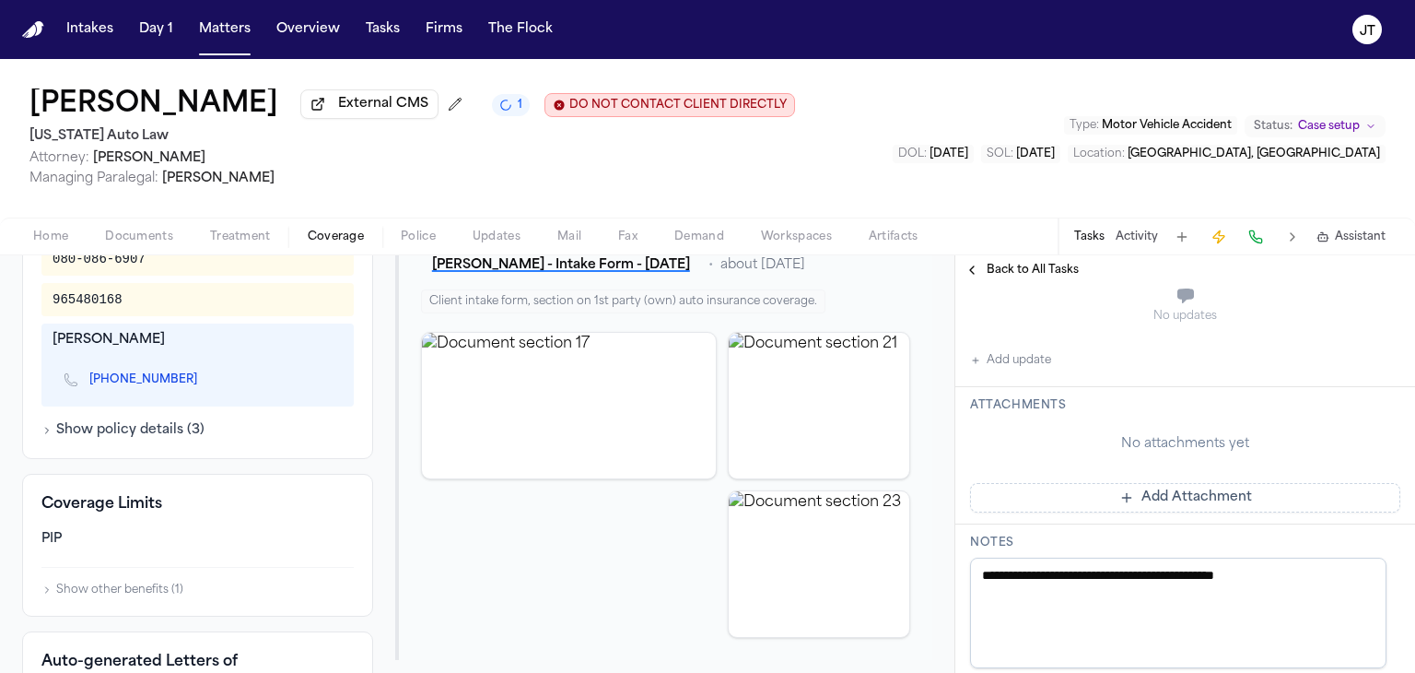
click at [1334, 568] on textarea "**********" at bounding box center [1178, 612] width 416 height 111
type textarea "**********"
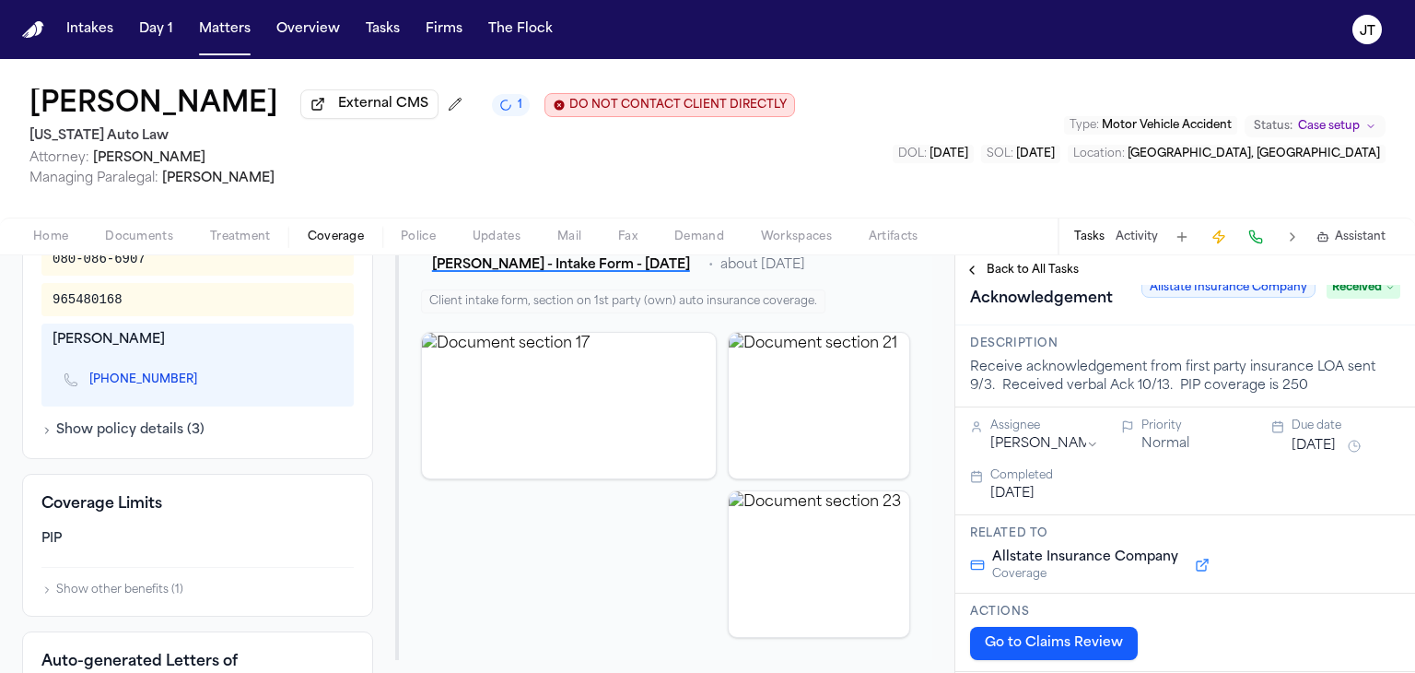
scroll to position [0, 0]
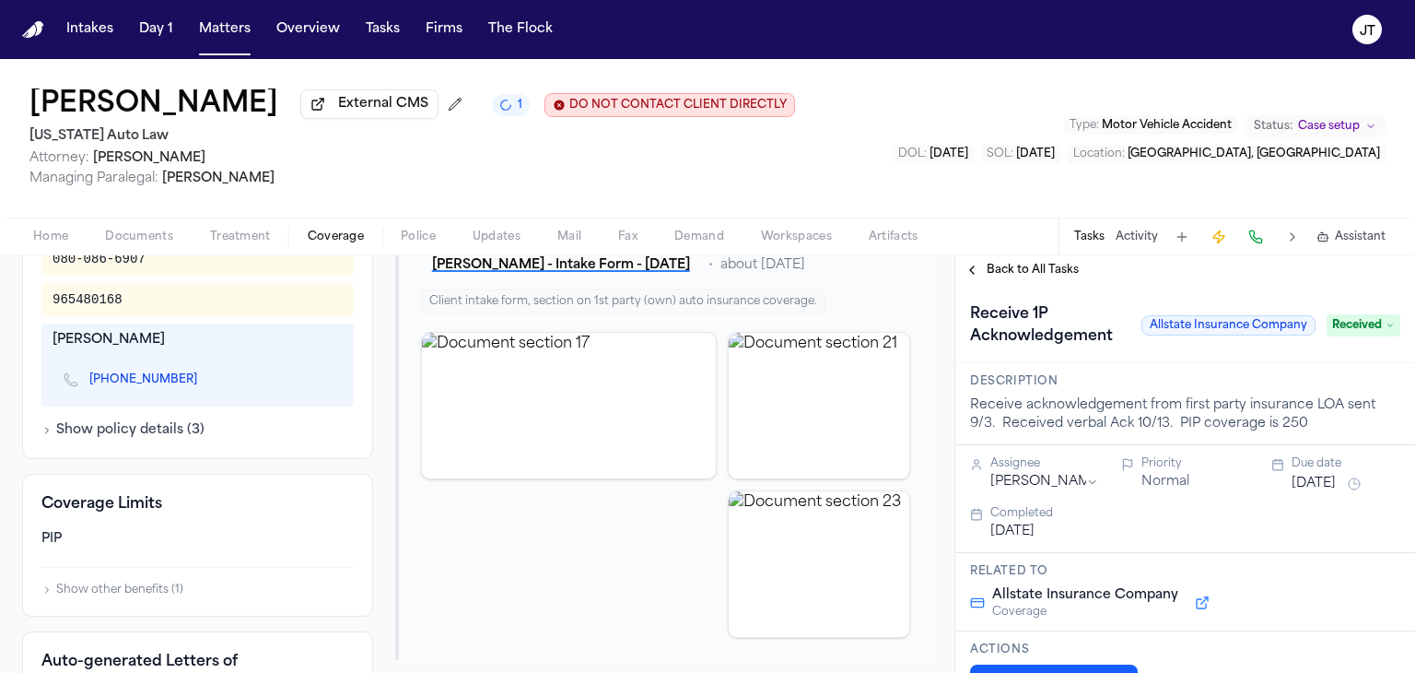
click at [659, 186] on span "Managing Paralegal: [PERSON_NAME]" at bounding box center [412, 179] width 766 height 18
click at [227, 33] on button "Matters" at bounding box center [225, 29] width 66 height 33
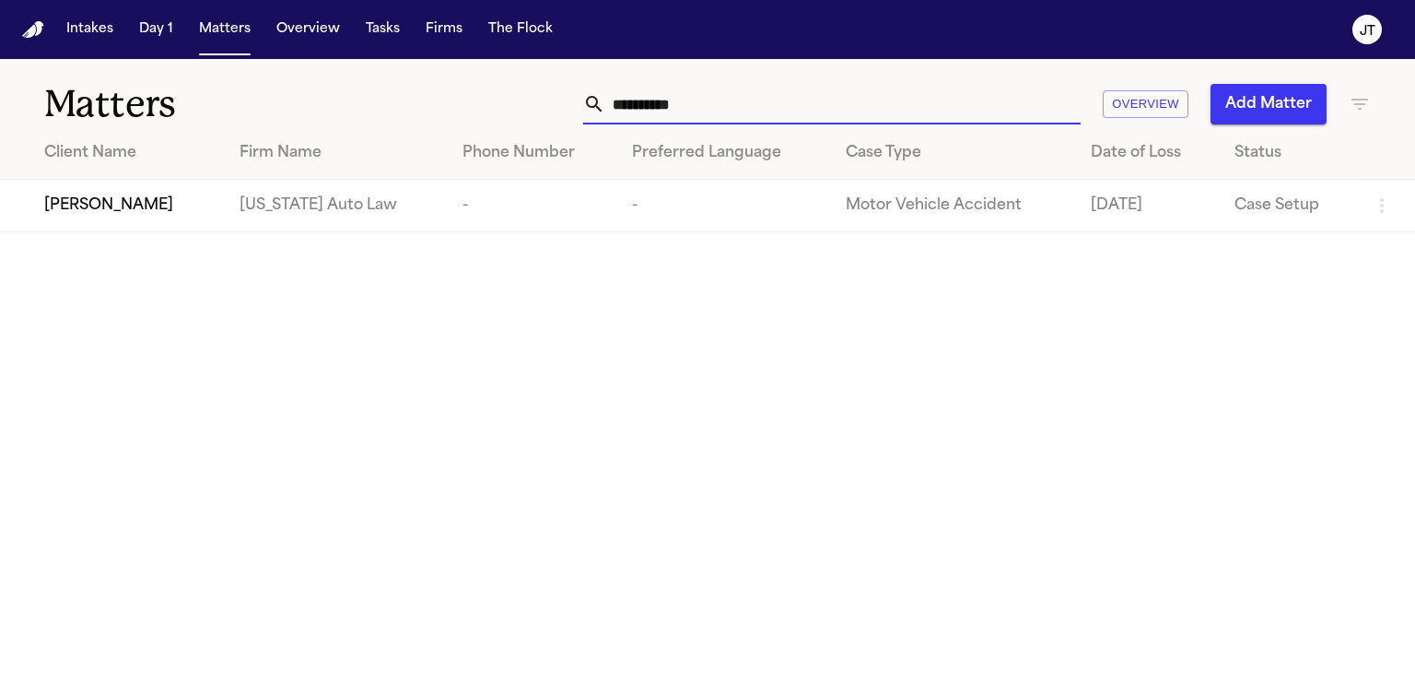
drag, startPoint x: 761, startPoint y: 104, endPoint x: 489, endPoint y: 92, distance: 272.0
click at [489, 92] on div "**********" at bounding box center [892, 104] width 955 height 41
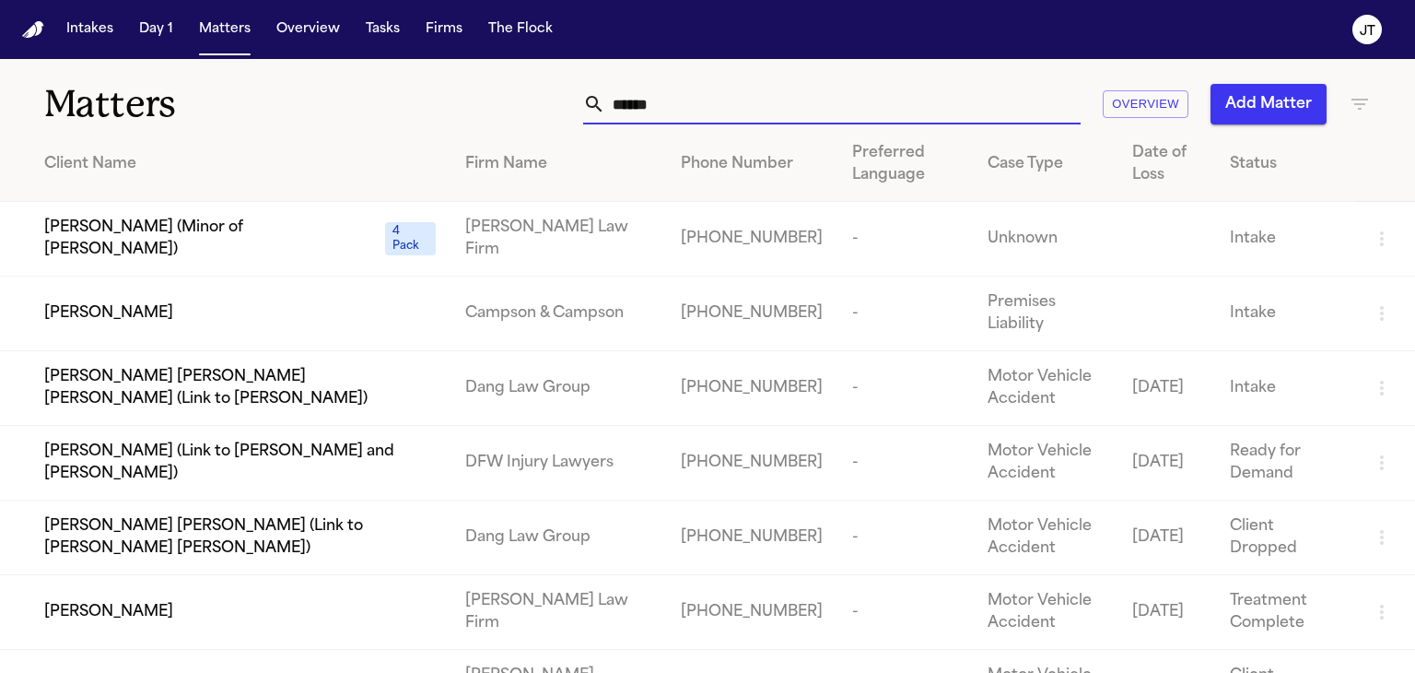
click at [689, 111] on input "******" at bounding box center [842, 104] width 475 height 41
type input "******"
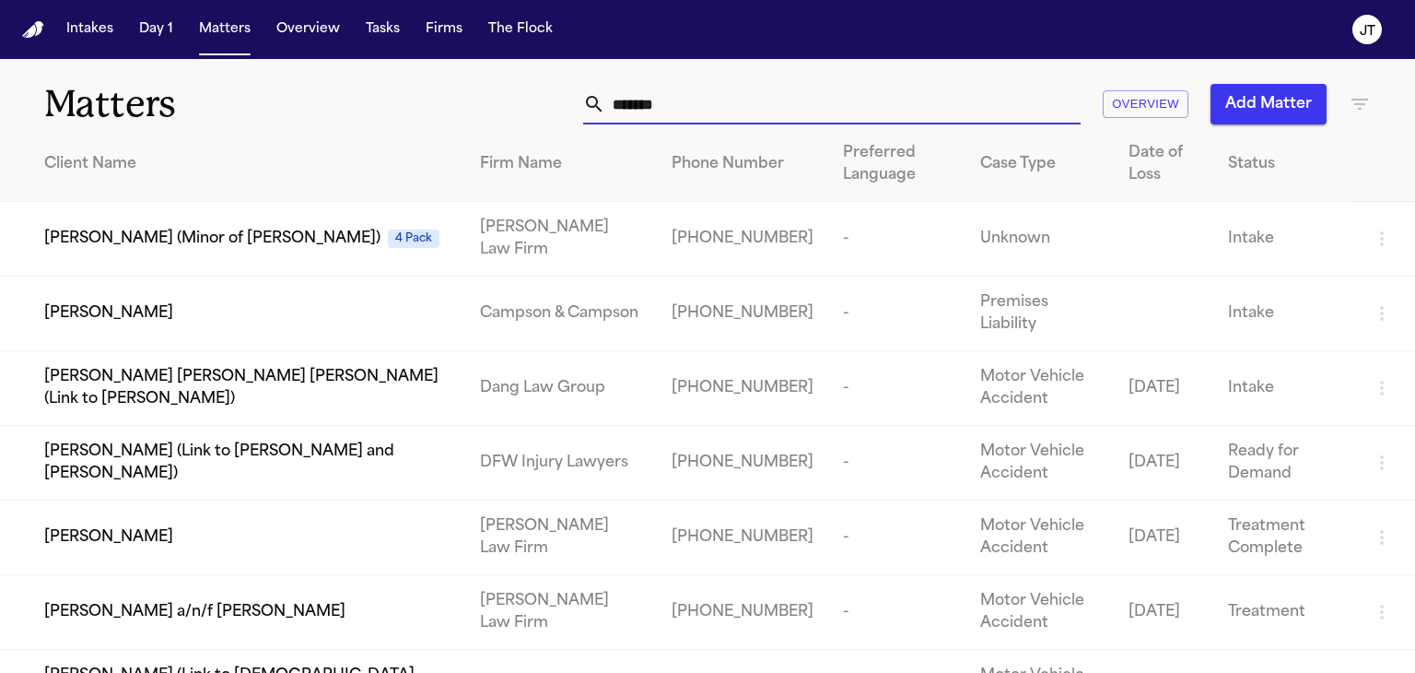
paste input "**"
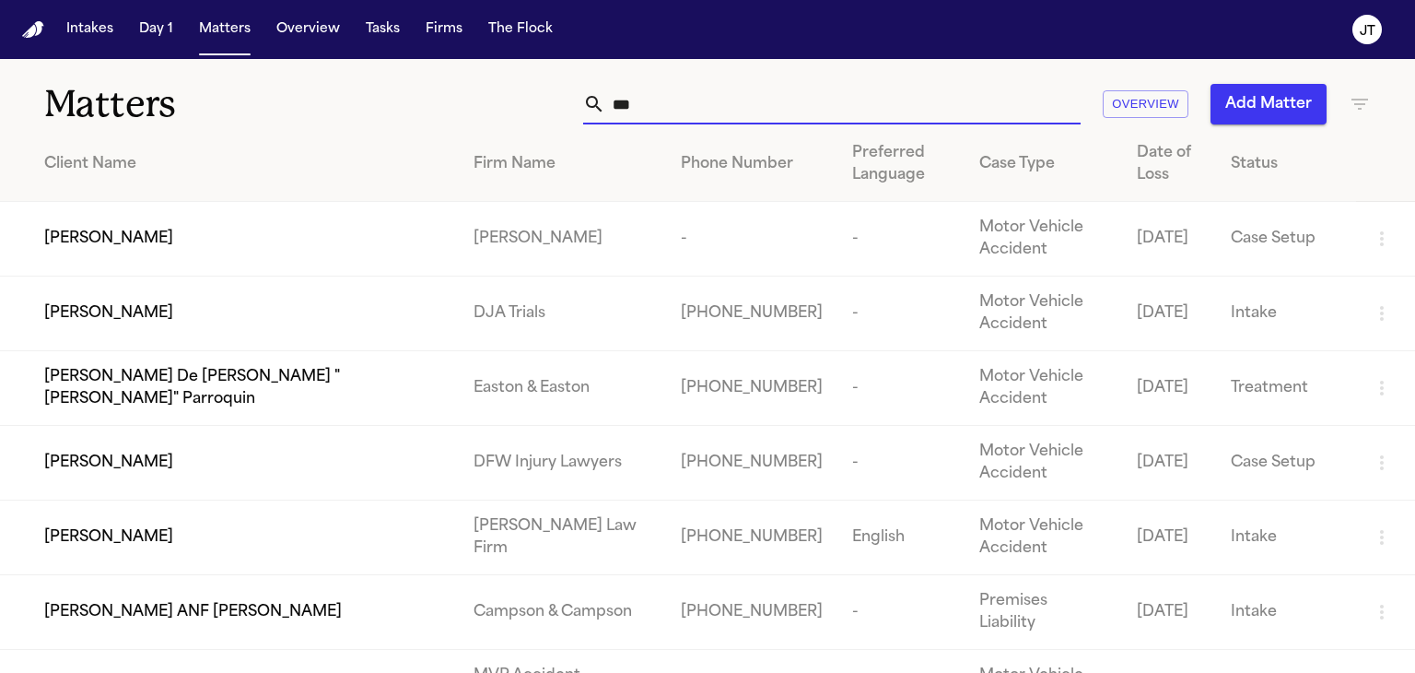
type input "***"
click at [81, 533] on span "[PERSON_NAME]" at bounding box center [108, 537] width 129 height 22
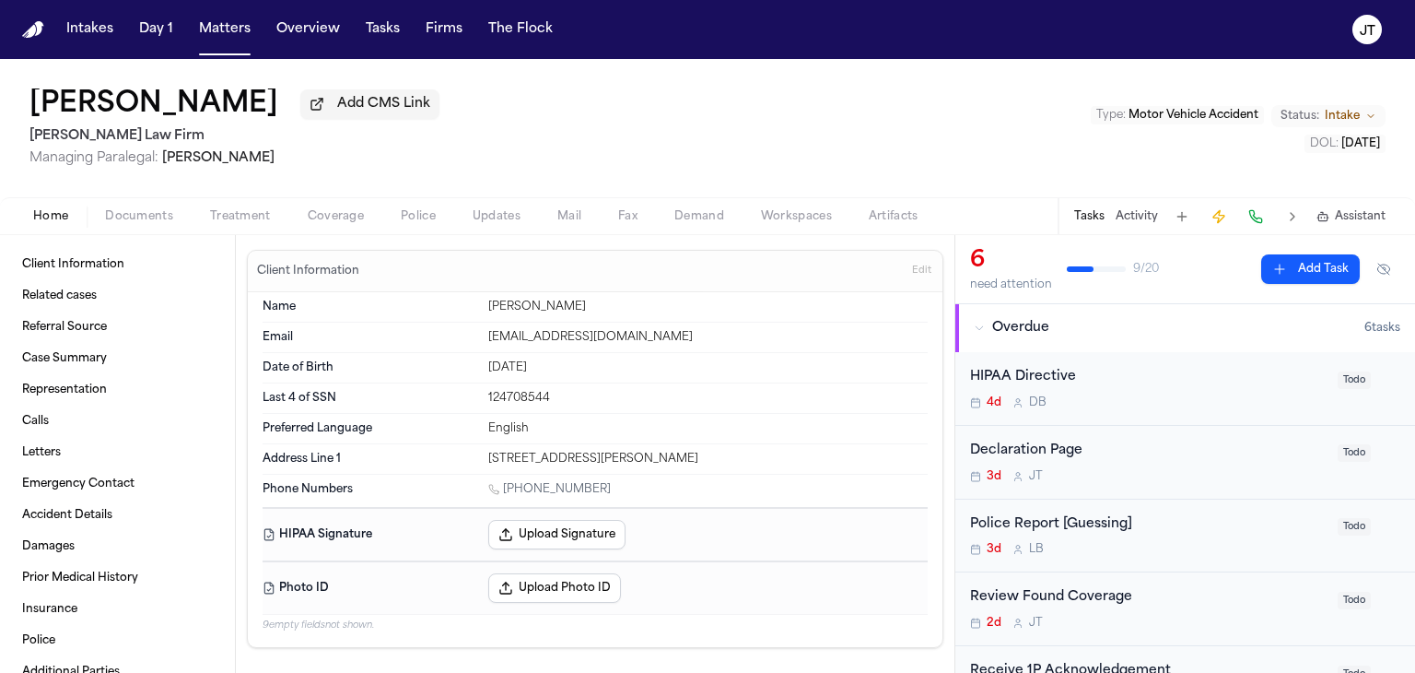
click at [350, 215] on span "Coverage" at bounding box center [336, 216] width 56 height 15
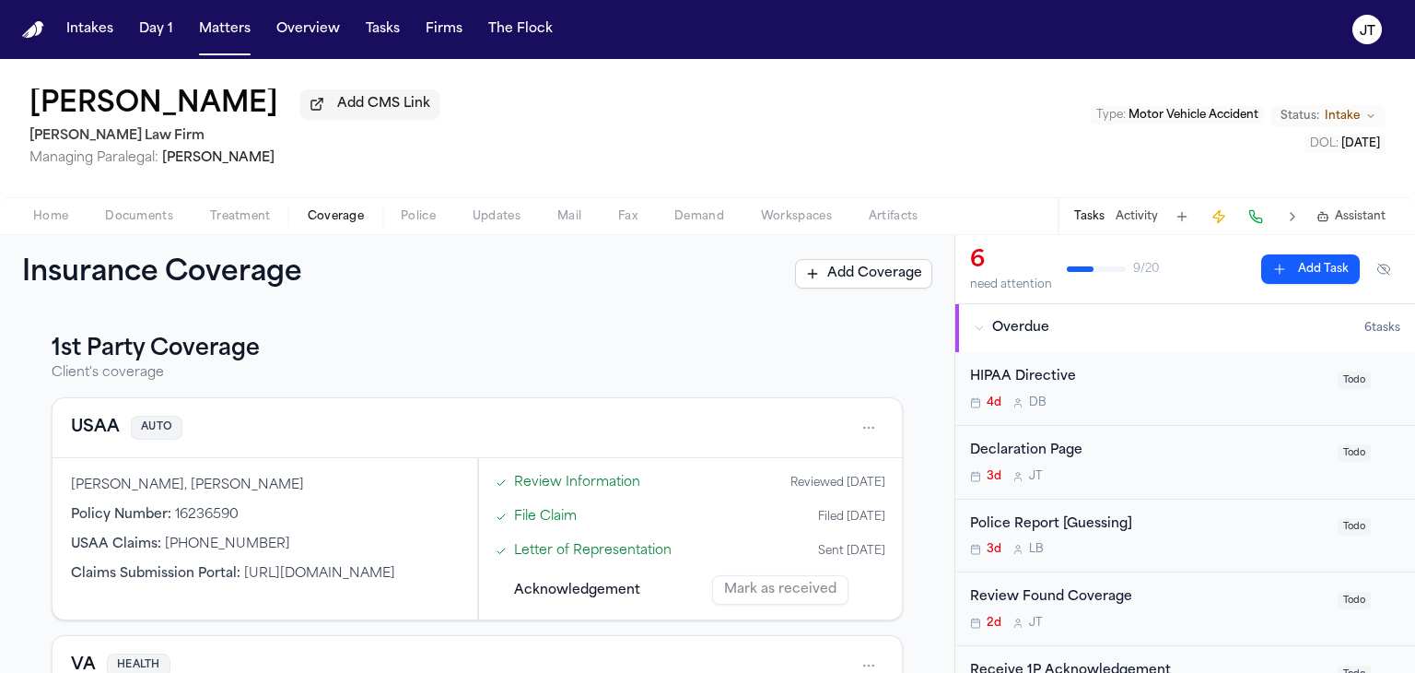
click at [48, 213] on span "Home" at bounding box center [50, 216] width 35 height 15
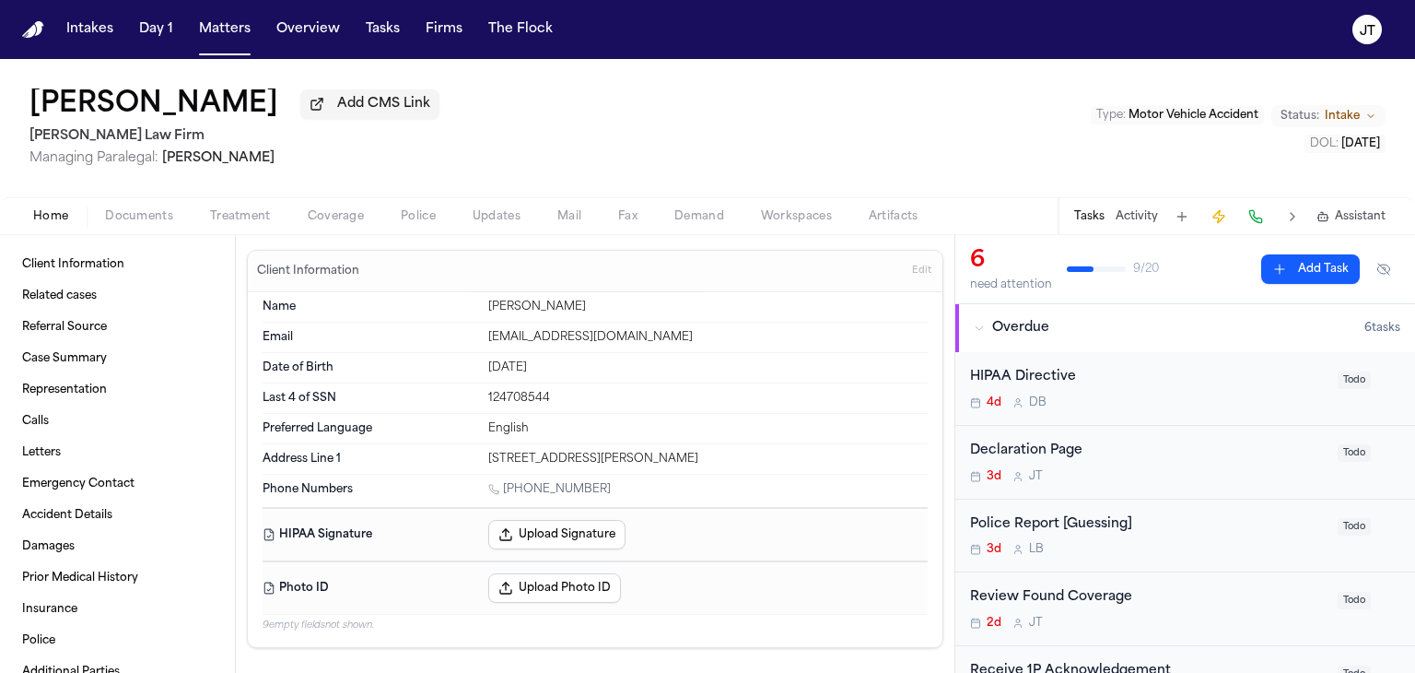
click at [162, 209] on span "Documents" at bounding box center [139, 216] width 68 height 15
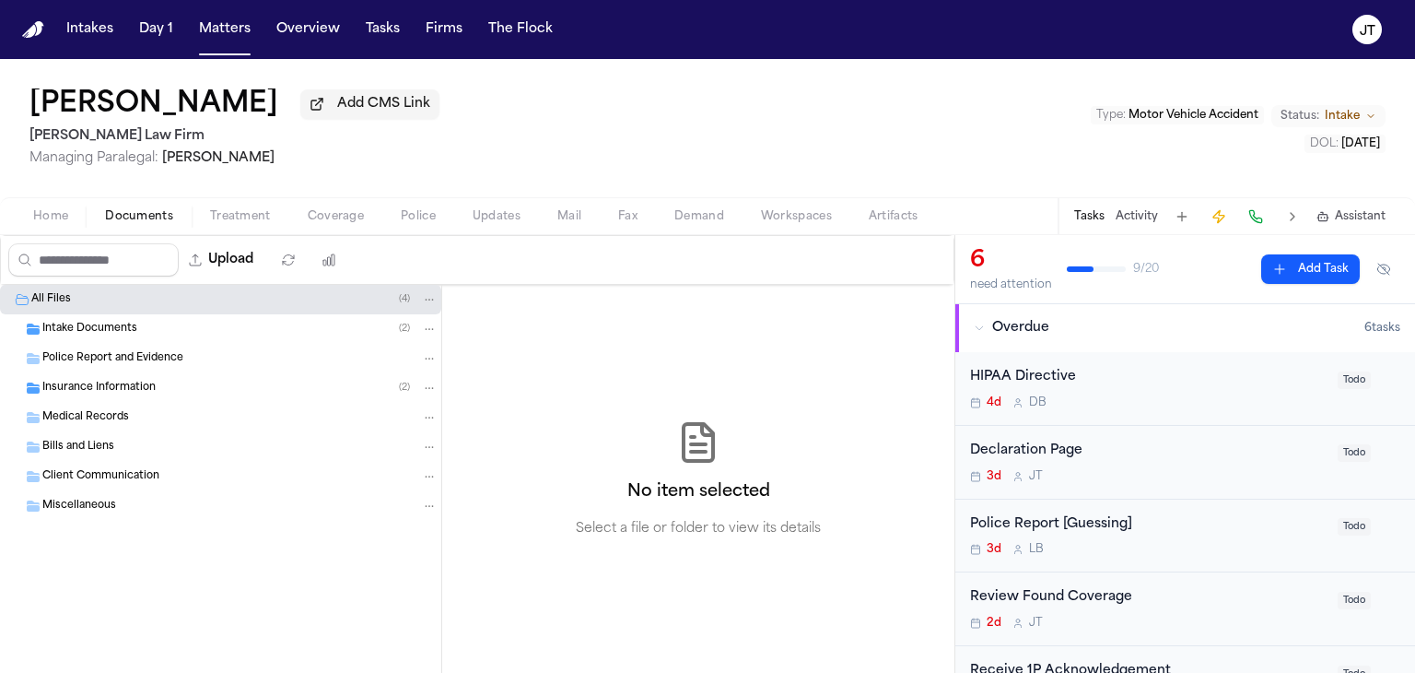
click at [74, 335] on span "Intake Documents" at bounding box center [89, 330] width 95 height 16
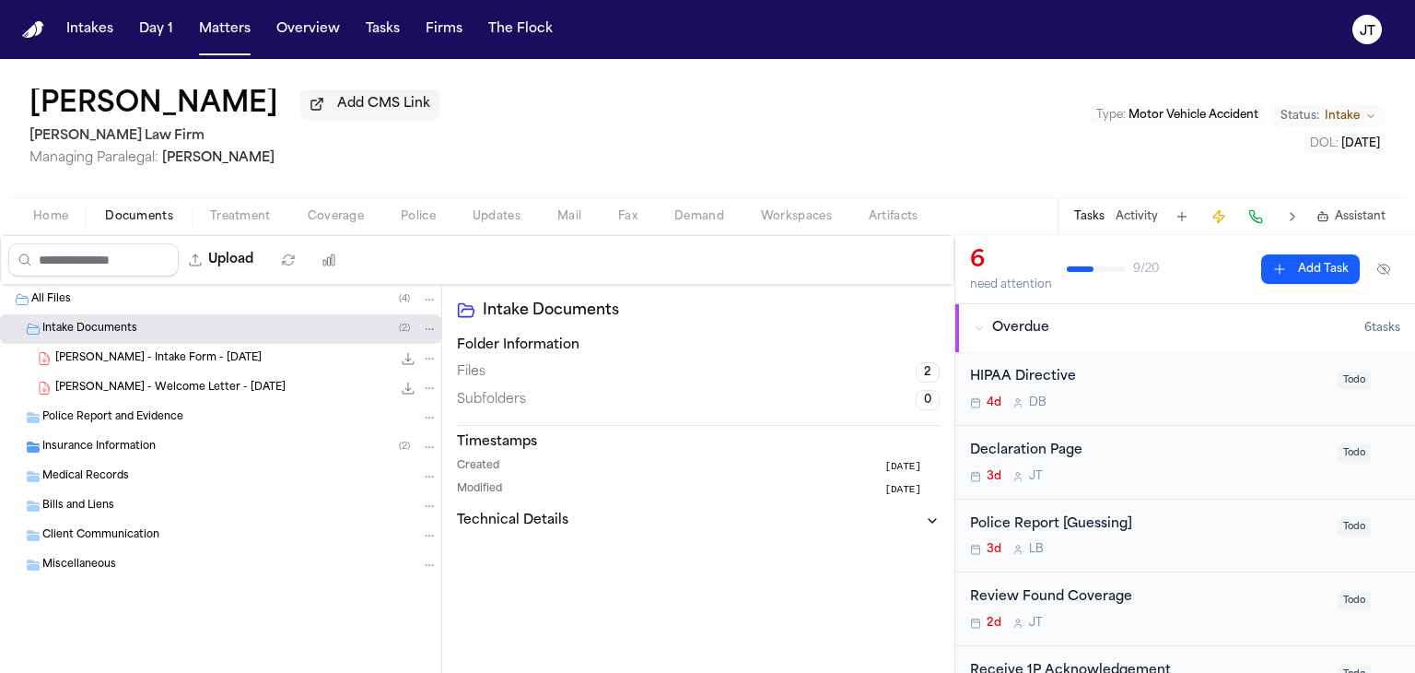
click at [77, 357] on span "[PERSON_NAME] - Intake Form - [DATE]" at bounding box center [158, 359] width 206 height 16
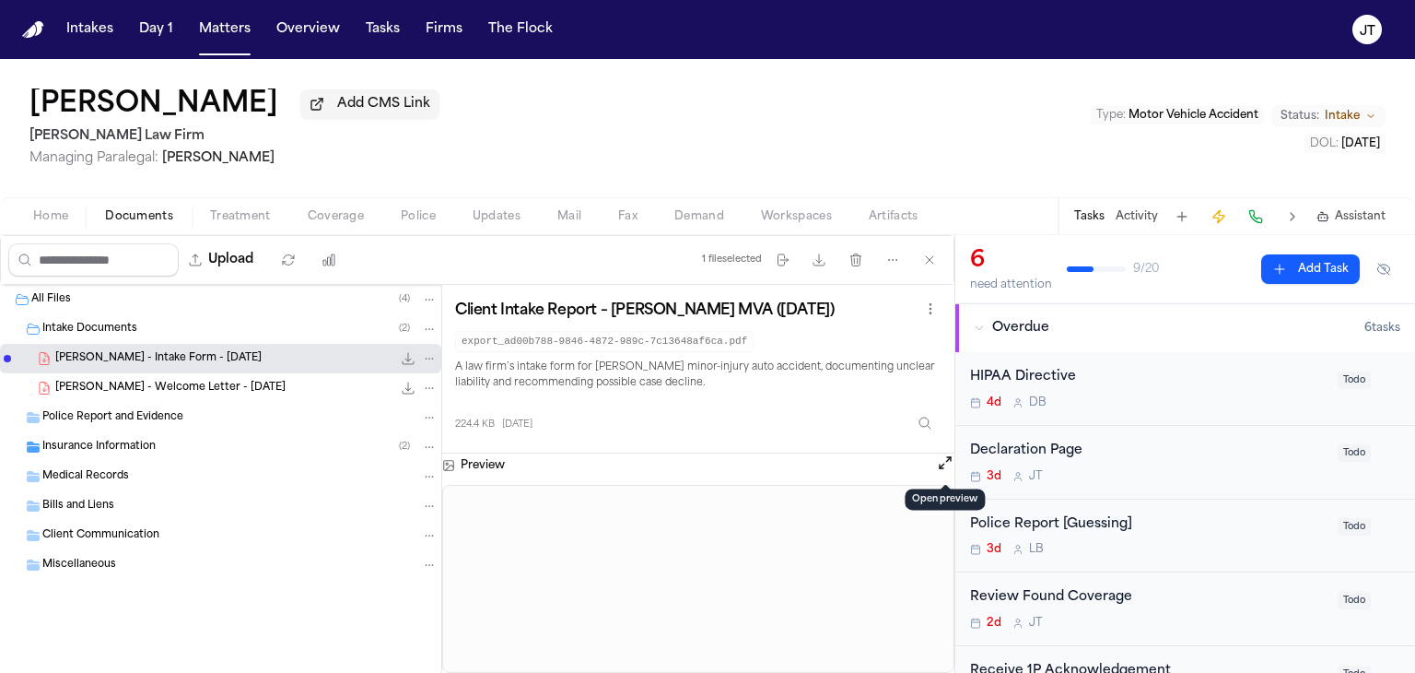
click at [943, 458] on button "Open preview" at bounding box center [945, 462] width 18 height 18
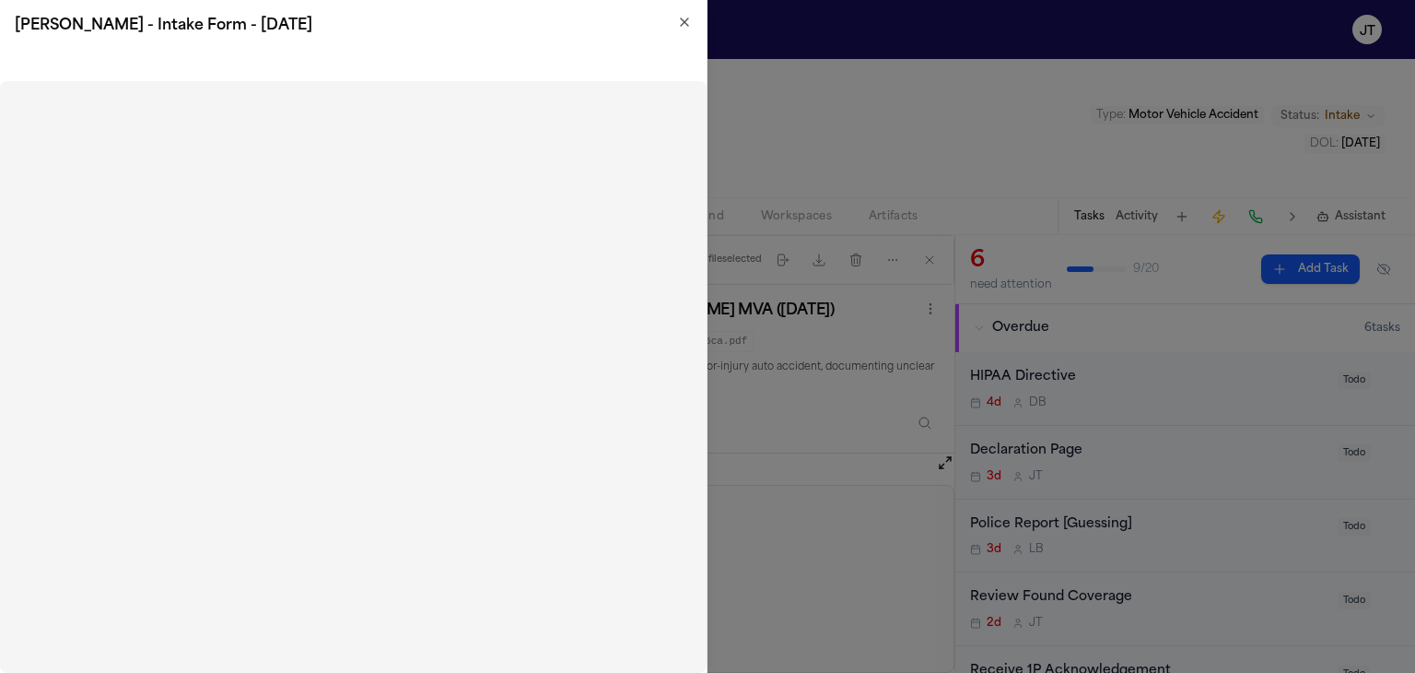
click at [682, 26] on icon "button" at bounding box center [684, 22] width 15 height 15
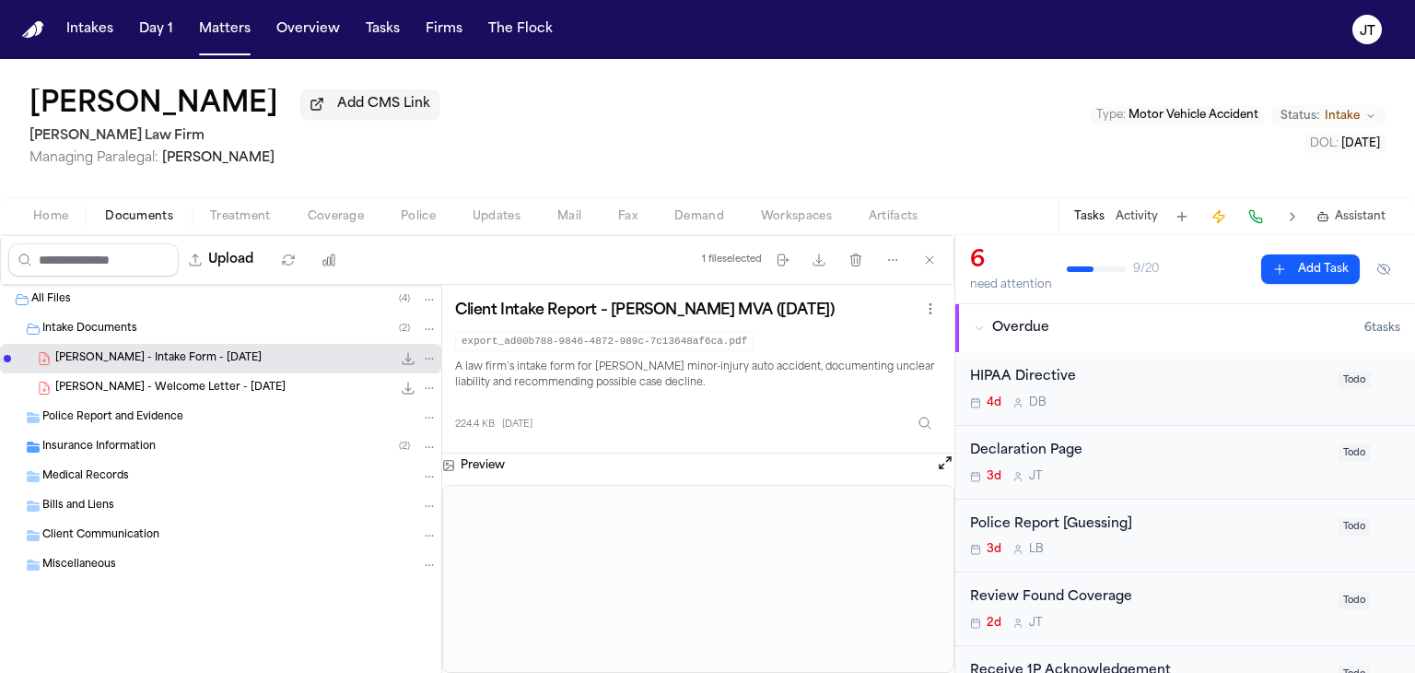
click at [74, 442] on span "Insurance Information" at bounding box center [98, 447] width 113 height 16
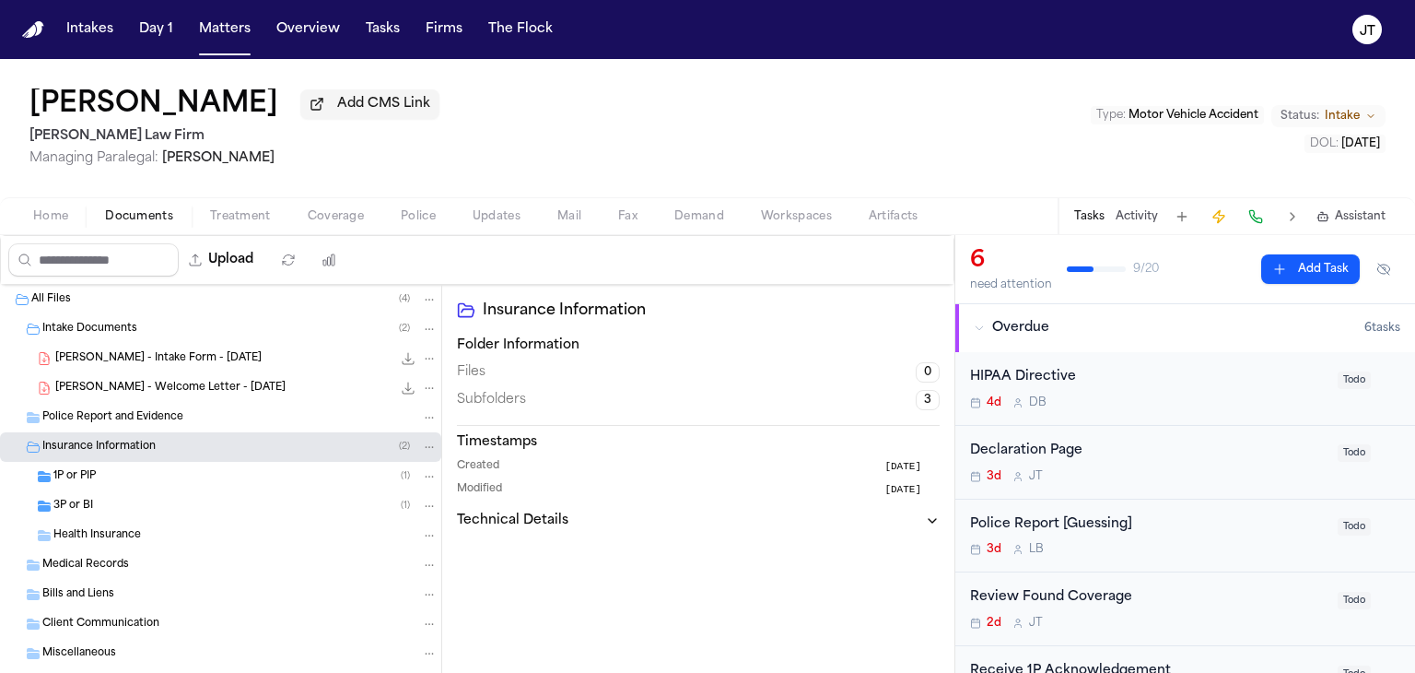
click at [67, 475] on span "1P or PIP" at bounding box center [74, 477] width 42 height 16
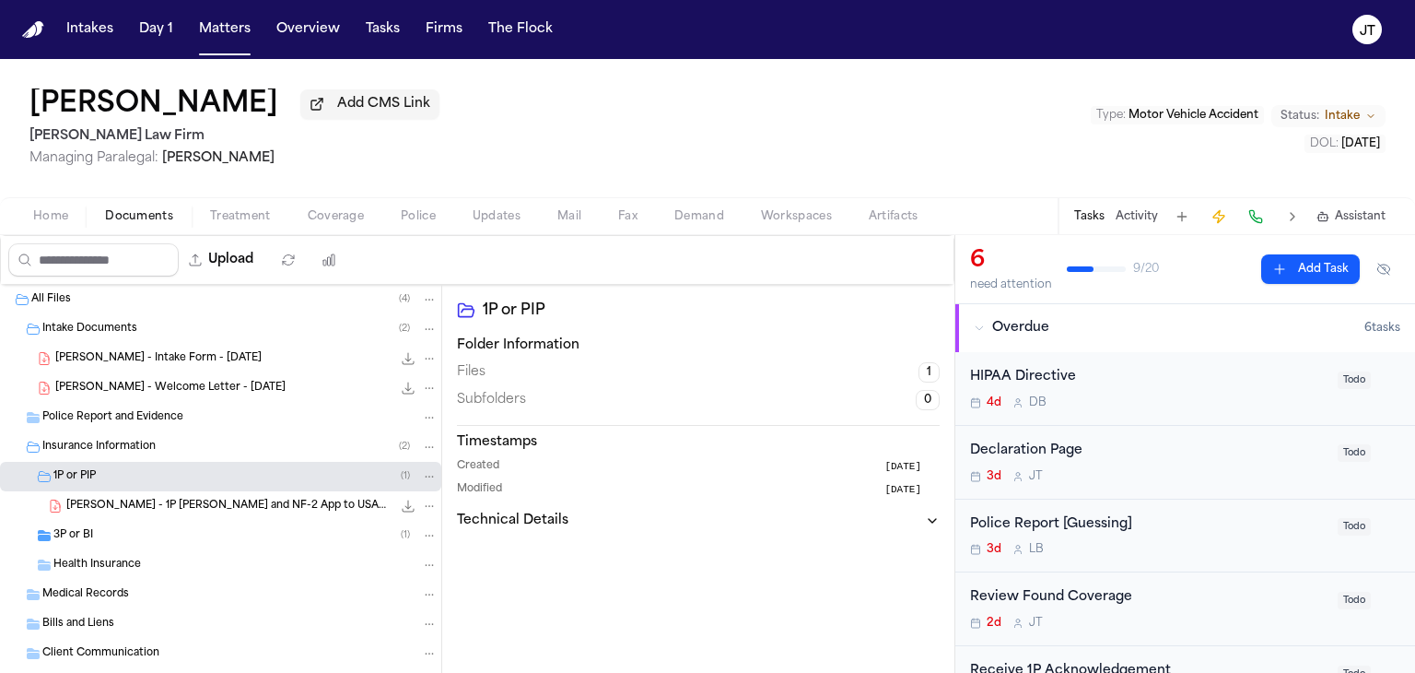
click at [76, 432] on div "Insurance Information ( 2 )" at bounding box center [220, 446] width 441 height 29
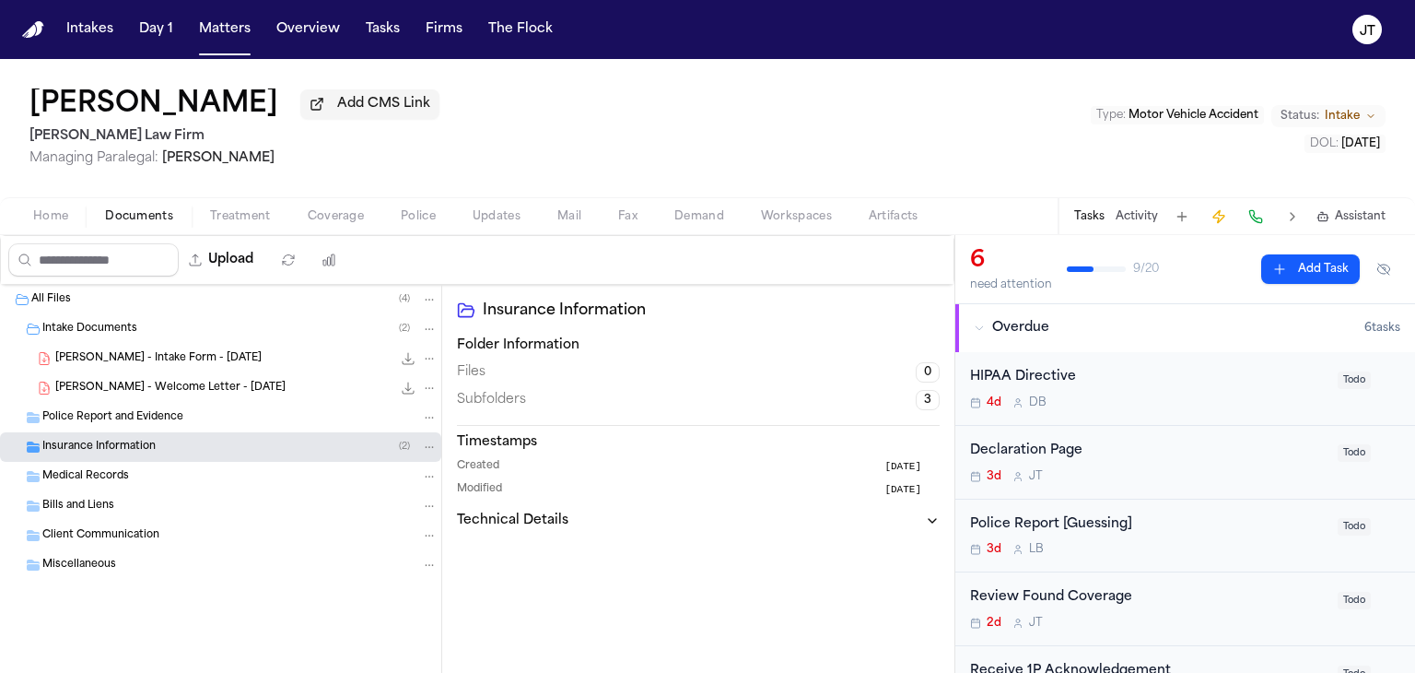
click at [77, 414] on span "Police Report and Evidence" at bounding box center [112, 418] width 141 height 16
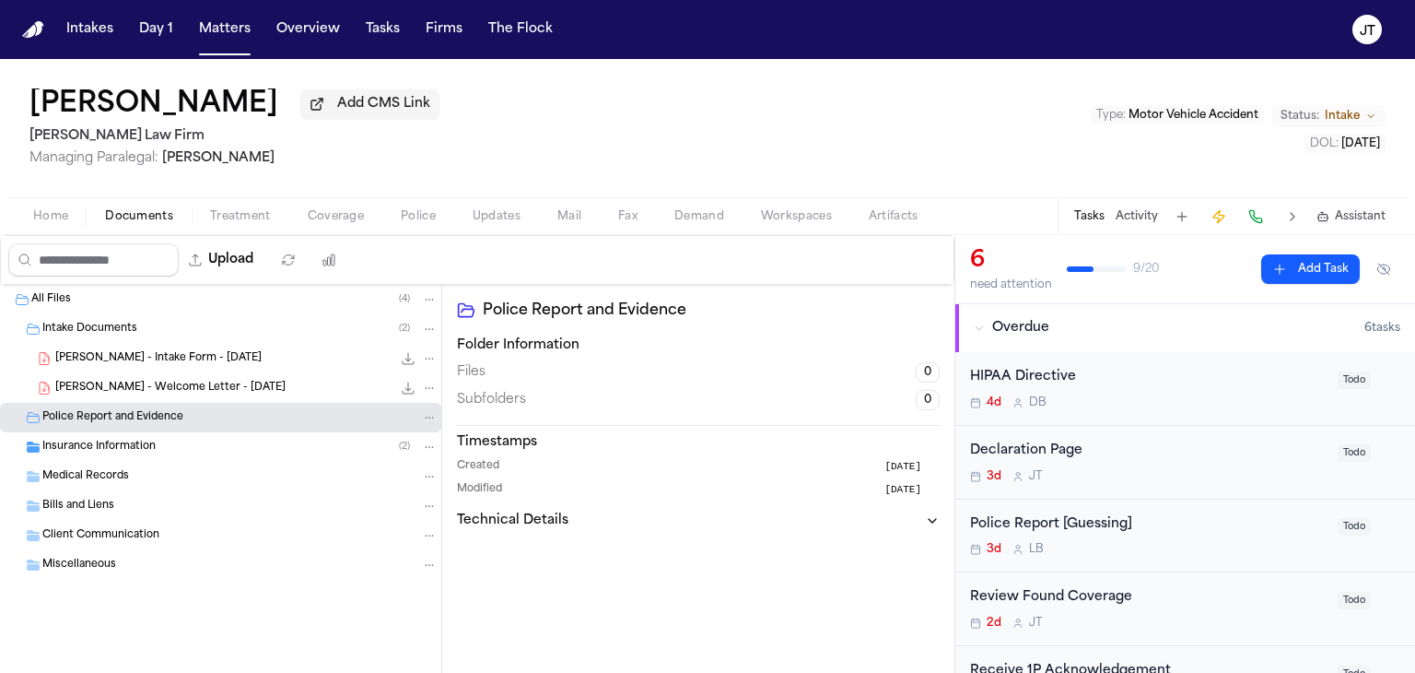
click at [57, 448] on span "Insurance Information" at bounding box center [98, 447] width 113 height 16
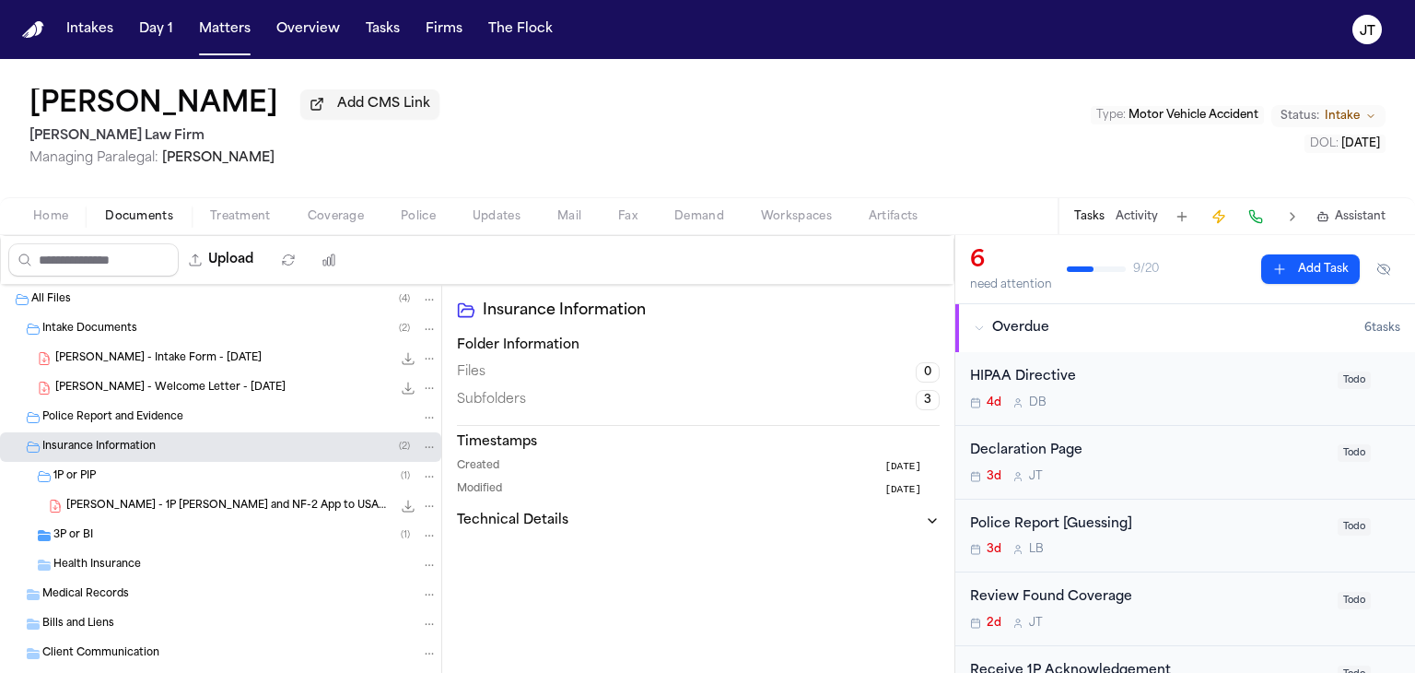
click at [110, 349] on div "[PERSON_NAME] - Intake Form - [DATE] 224.4 KB • PDF" at bounding box center [246, 358] width 382 height 18
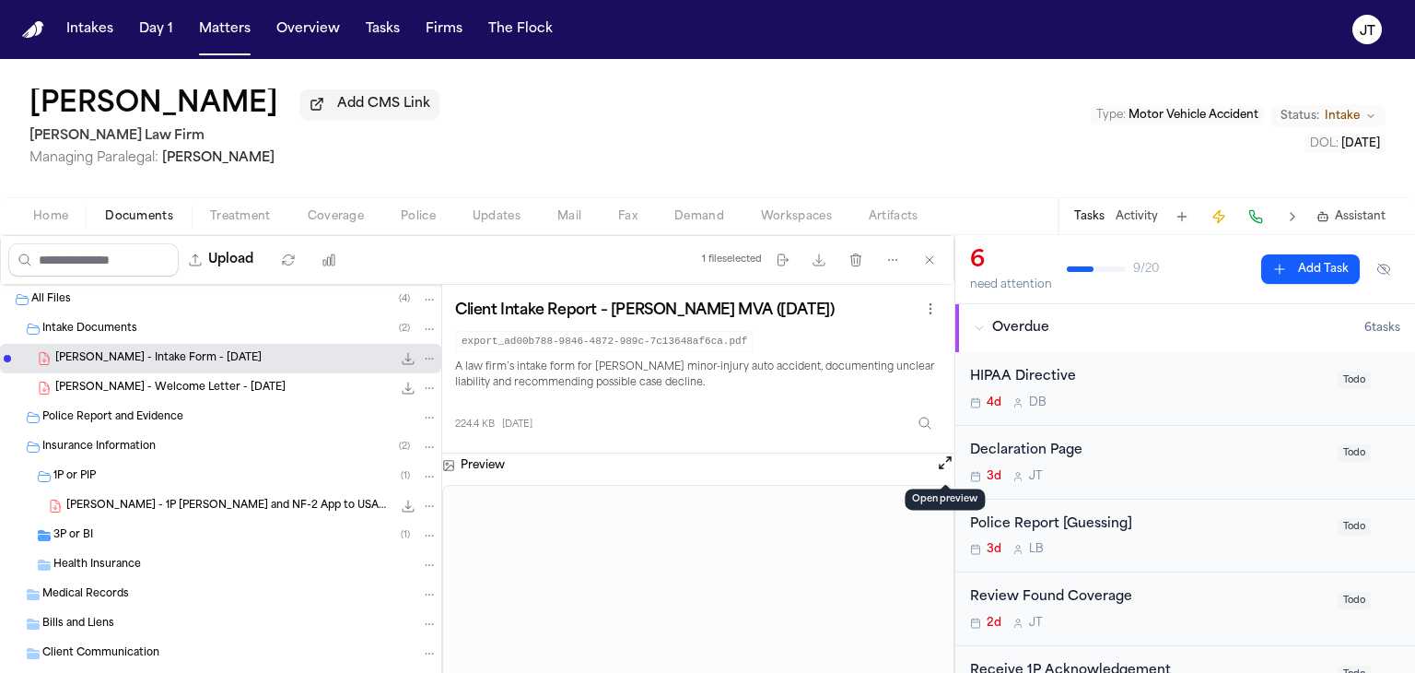
click at [942, 458] on button "Open preview" at bounding box center [945, 462] width 18 height 18
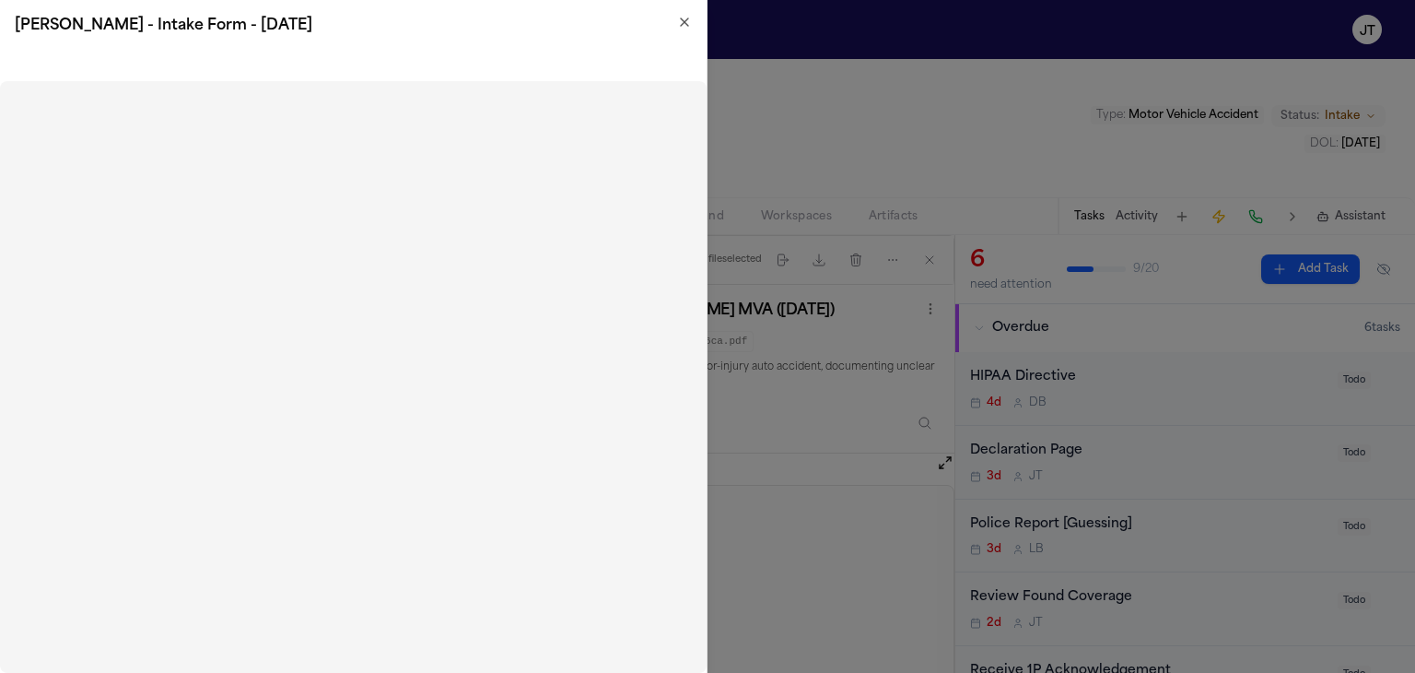
click at [683, 24] on icon "button" at bounding box center [684, 22] width 15 height 15
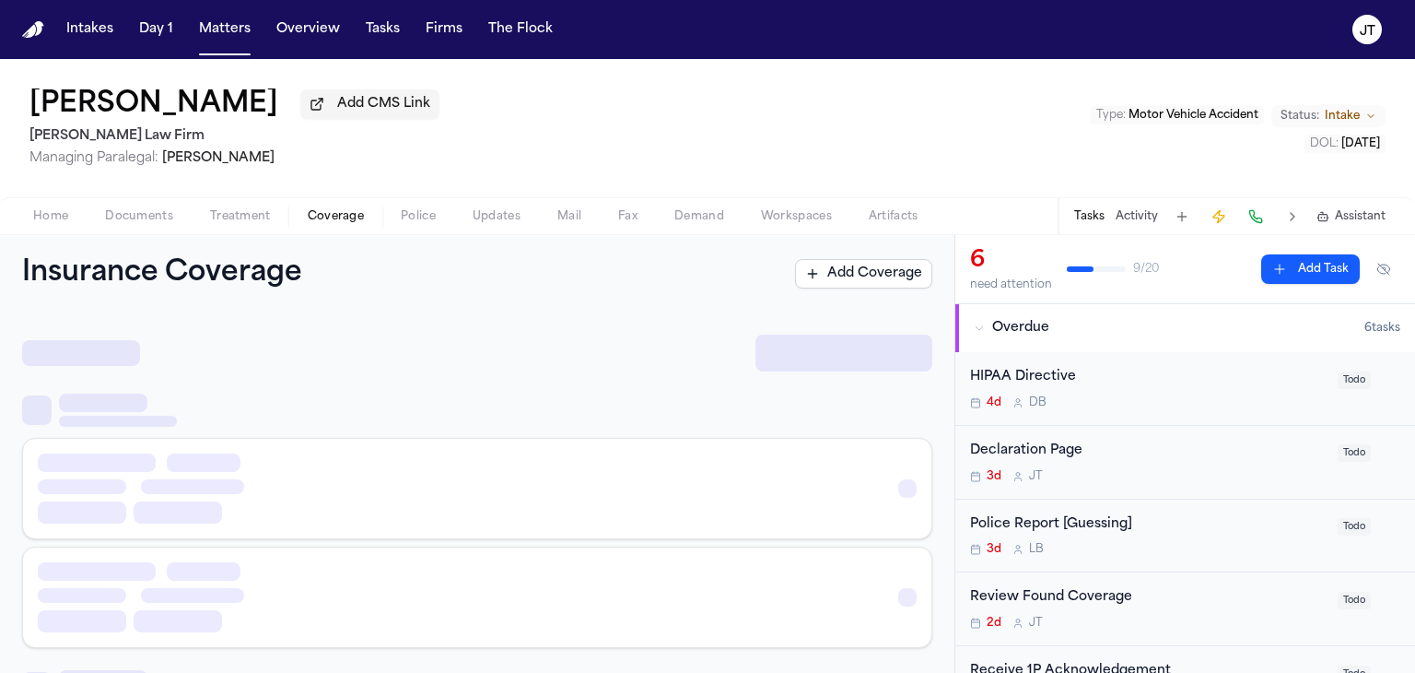
click at [328, 220] on span "Coverage" at bounding box center [336, 216] width 56 height 15
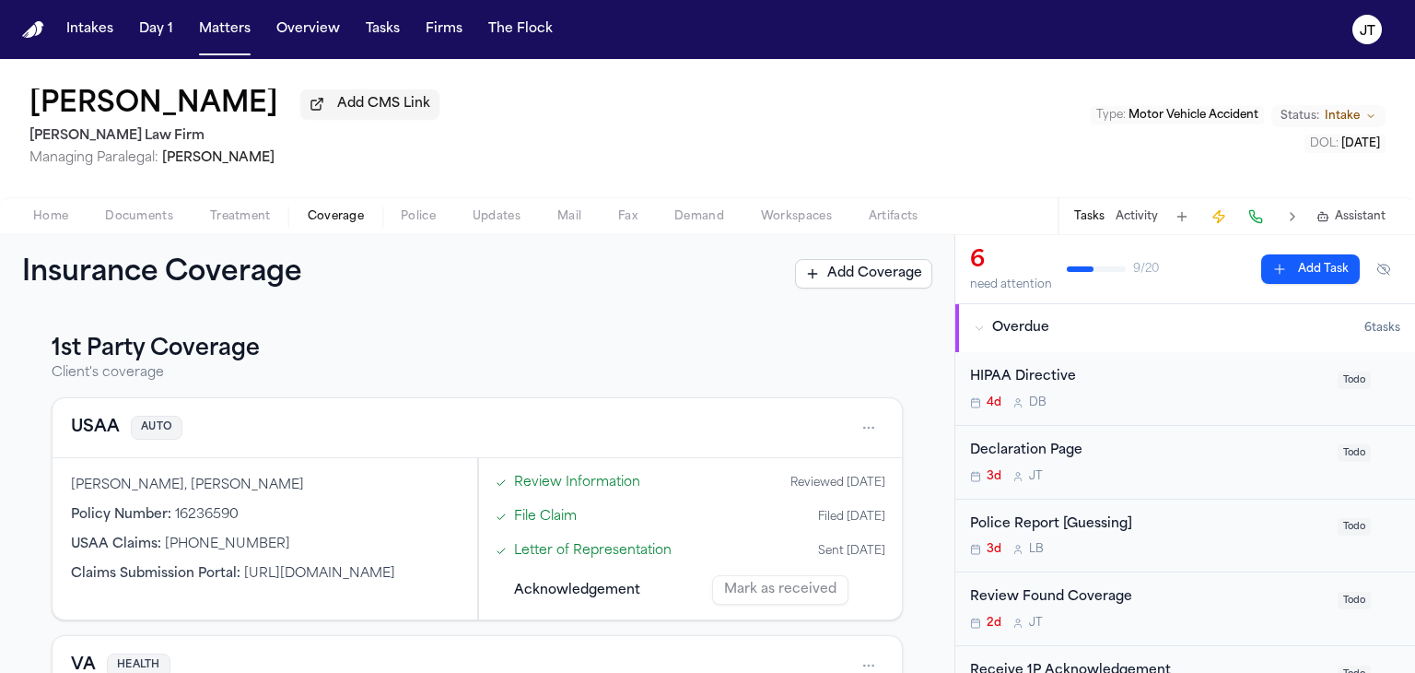
click at [44, 226] on span "button" at bounding box center [50, 227] width 57 height 2
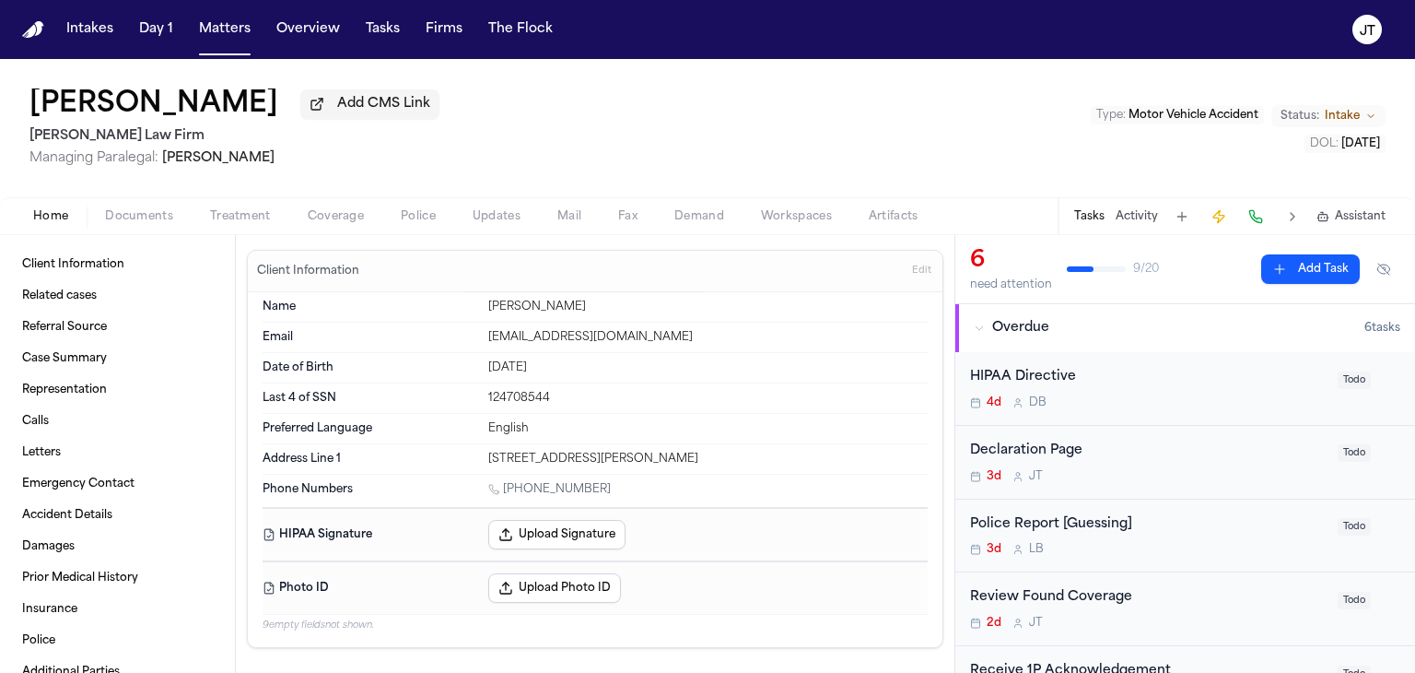
click at [136, 206] on button "Documents" at bounding box center [139, 216] width 105 height 22
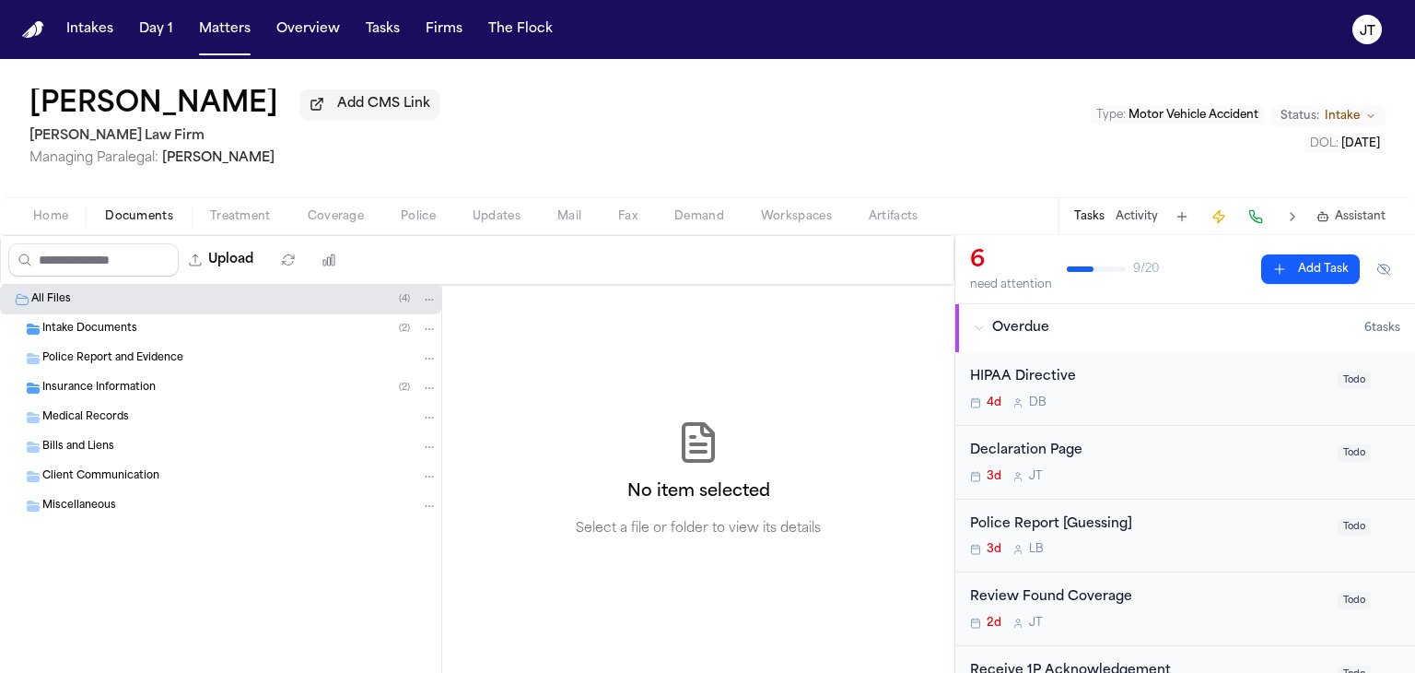
click at [100, 325] on span "Intake Documents" at bounding box center [89, 330] width 95 height 16
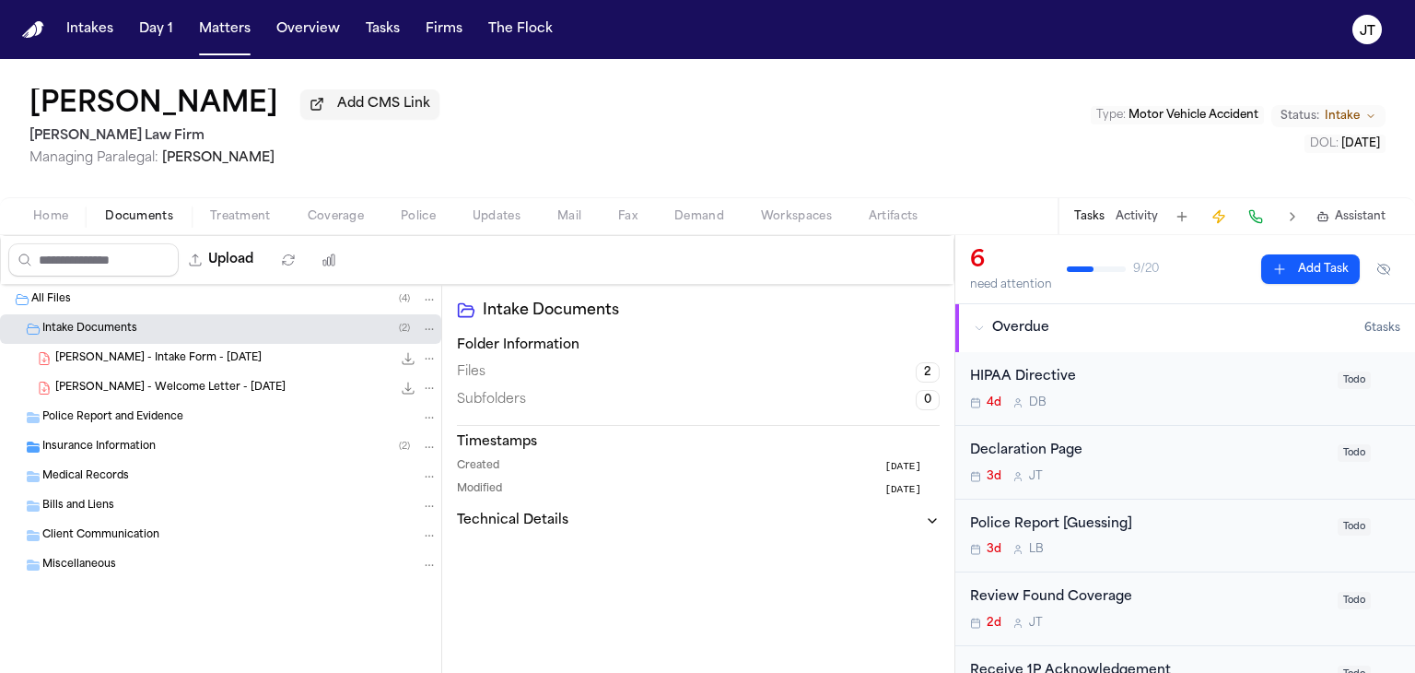
click at [88, 357] on span "[PERSON_NAME] - Intake Form - [DATE]" at bounding box center [158, 359] width 206 height 16
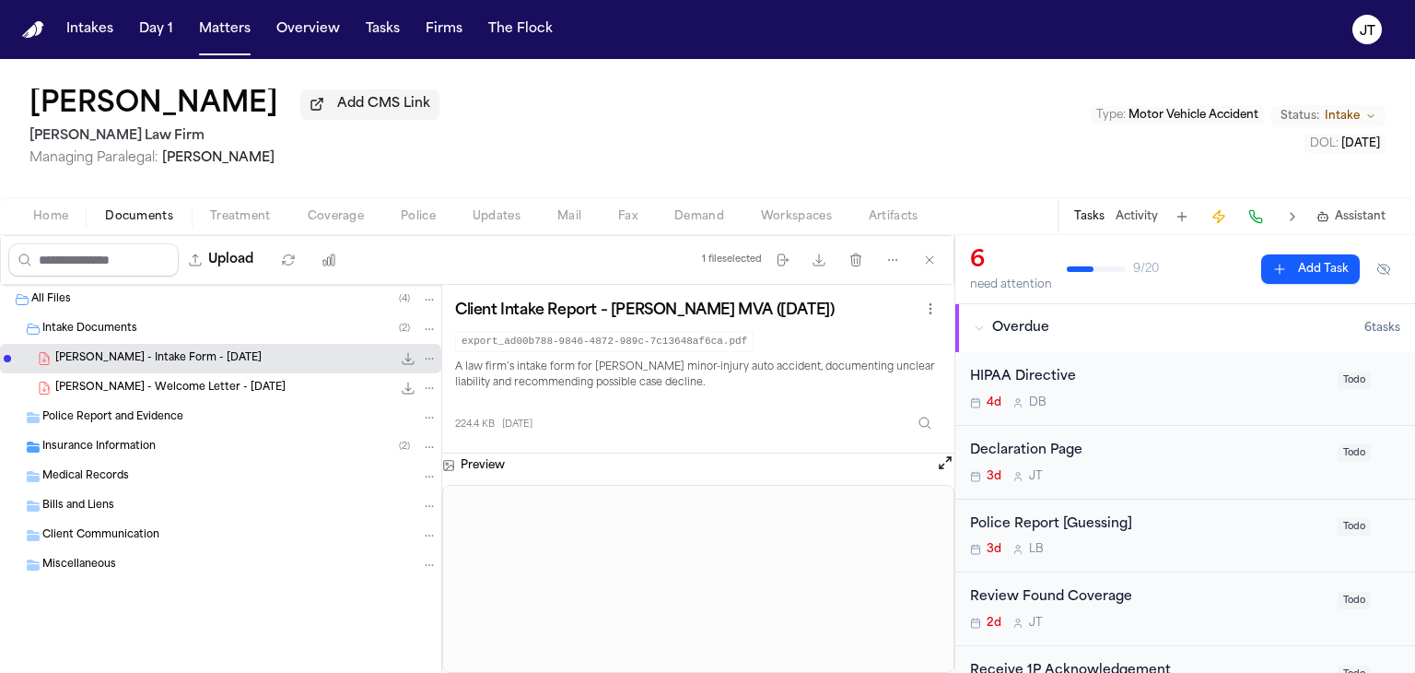
click at [87, 380] on span "[PERSON_NAME] - Welcome Letter - [DATE]" at bounding box center [170, 388] width 230 height 16
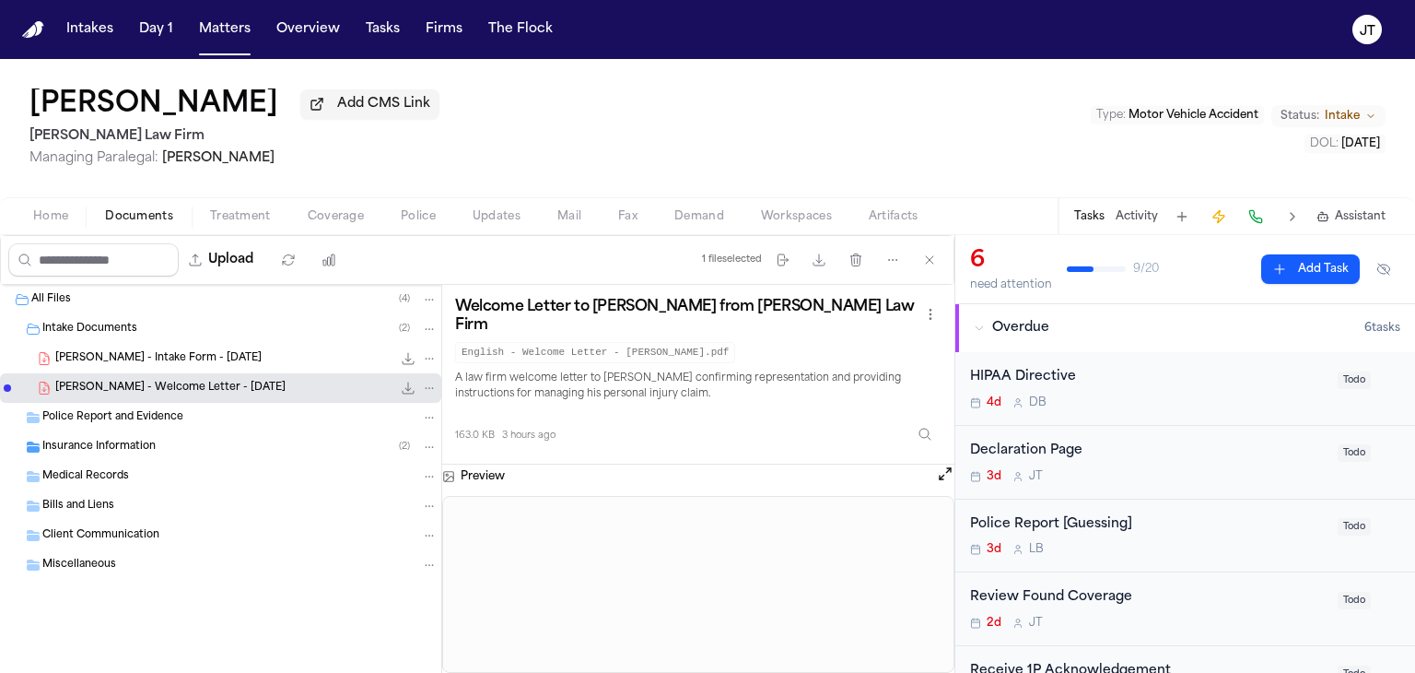
click at [937, 465] on button "Open preview" at bounding box center [945, 473] width 18 height 18
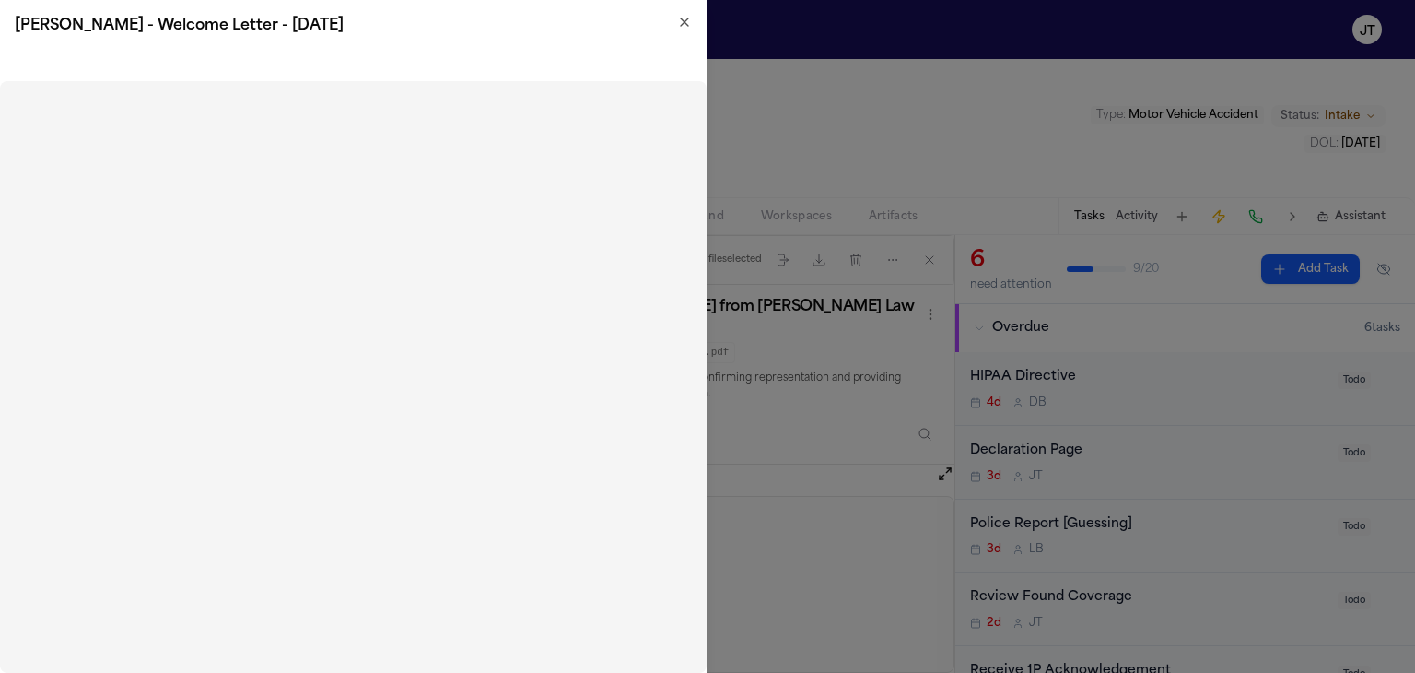
click at [685, 27] on icon "button" at bounding box center [684, 22] width 15 height 15
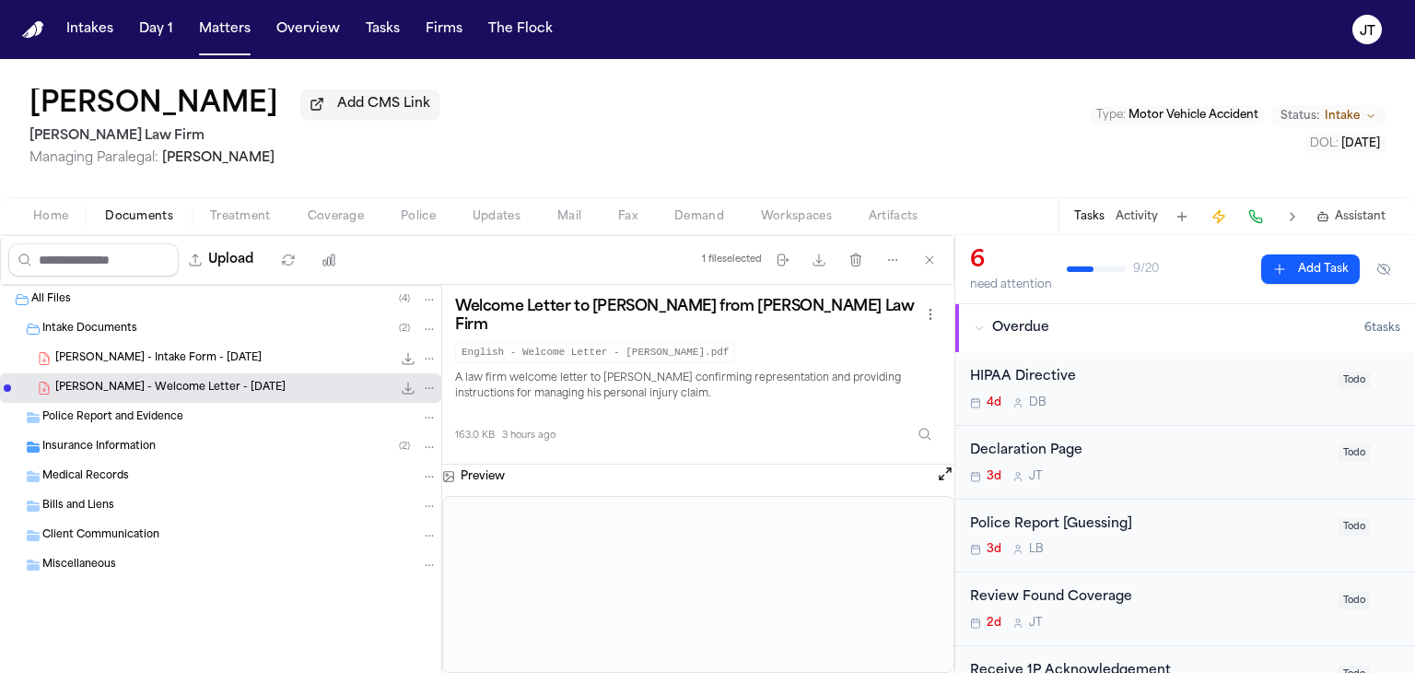
click at [324, 228] on div "Home Documents Treatment Coverage Police Updates Mail Fax Demand Workspaces Art…" at bounding box center [707, 215] width 1415 height 37
click at [324, 220] on span "Coverage" at bounding box center [336, 216] width 56 height 15
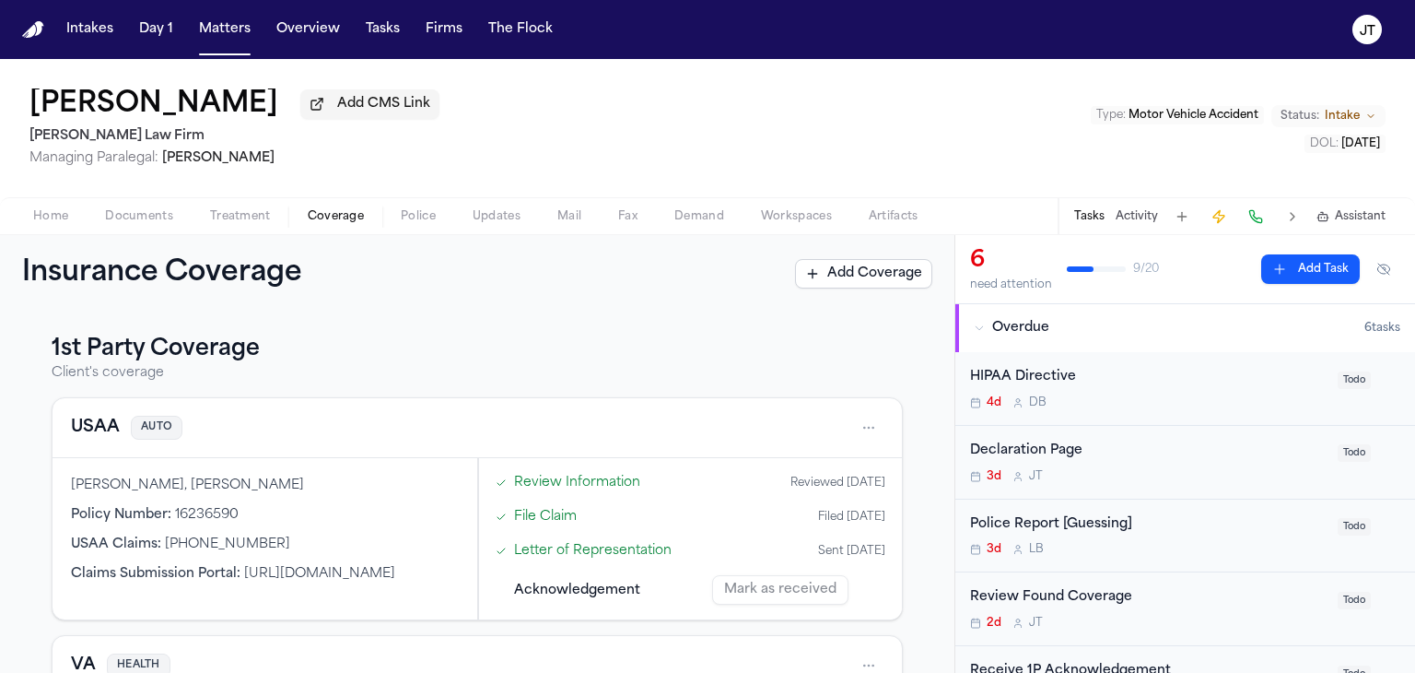
click at [48, 219] on span "Home" at bounding box center [50, 216] width 35 height 15
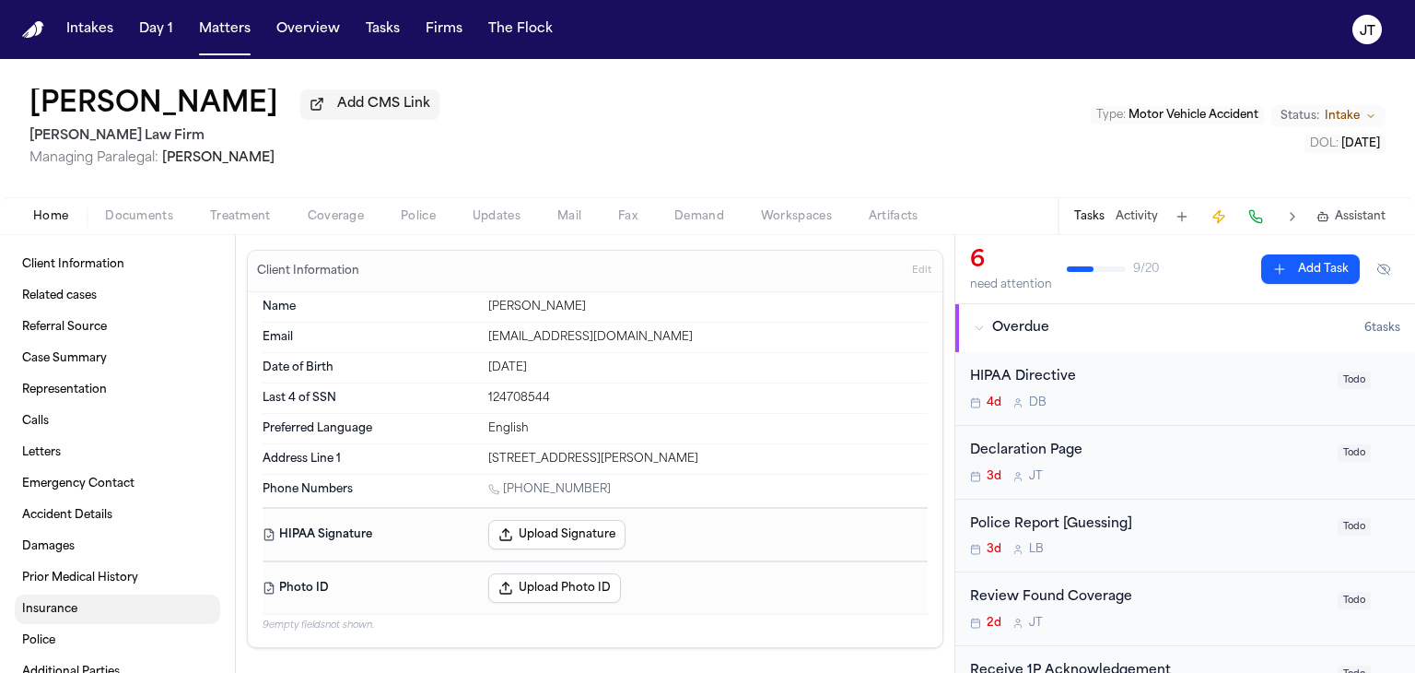
click at [155, 615] on link "Insurance" at bounding box center [117, 608] width 205 height 29
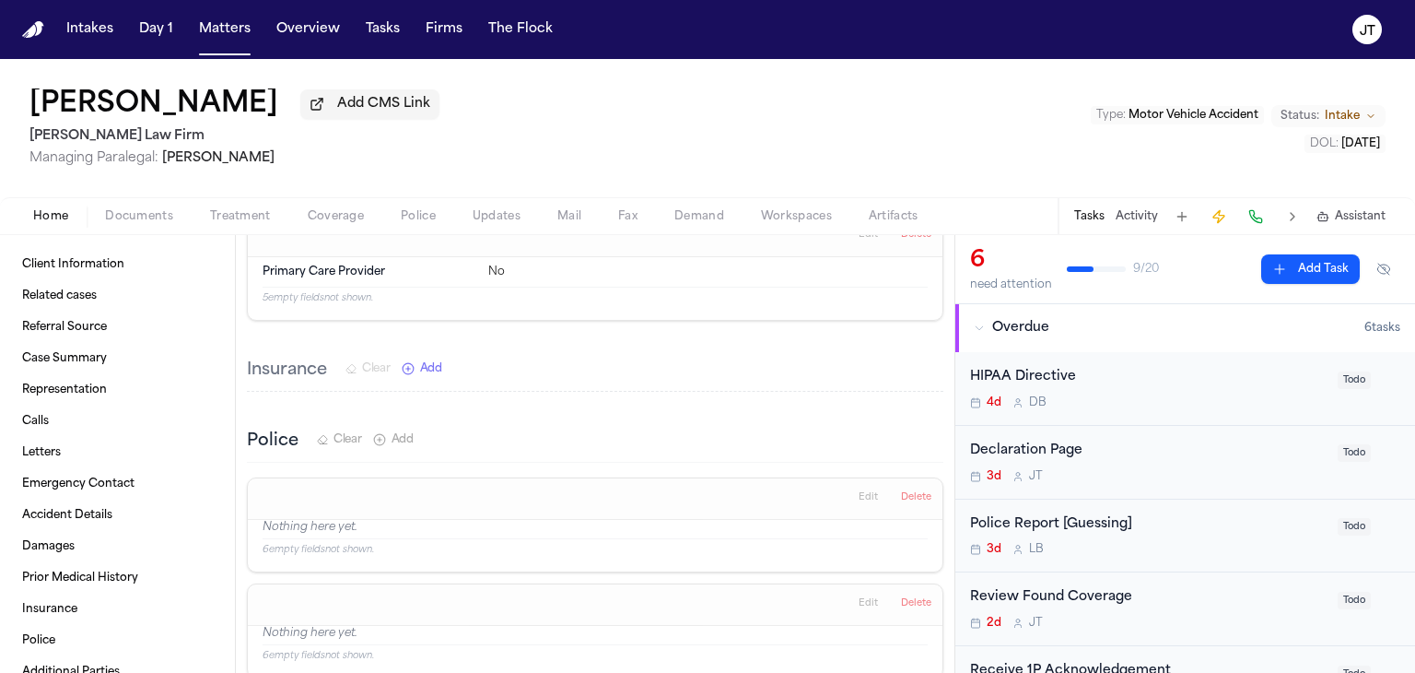
click at [332, 216] on span "Coverage" at bounding box center [336, 216] width 56 height 15
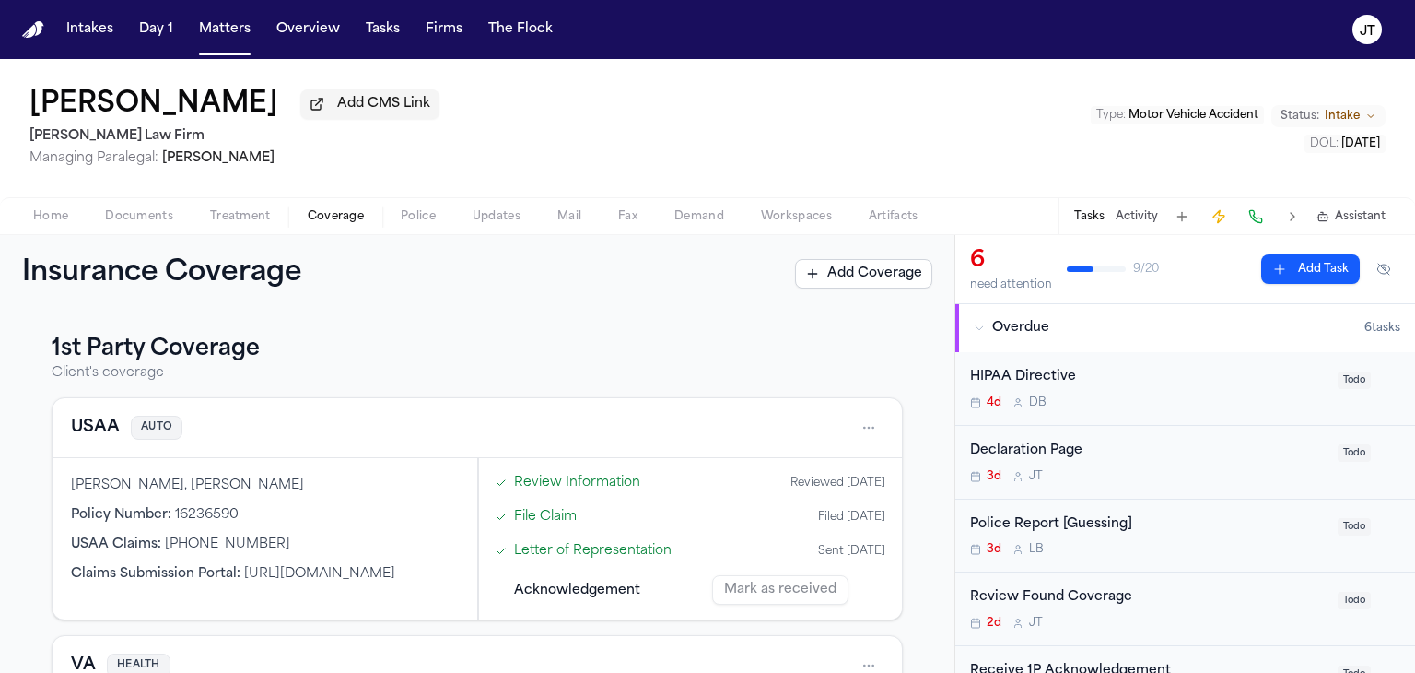
click at [41, 205] on button "Home" at bounding box center [51, 216] width 72 height 22
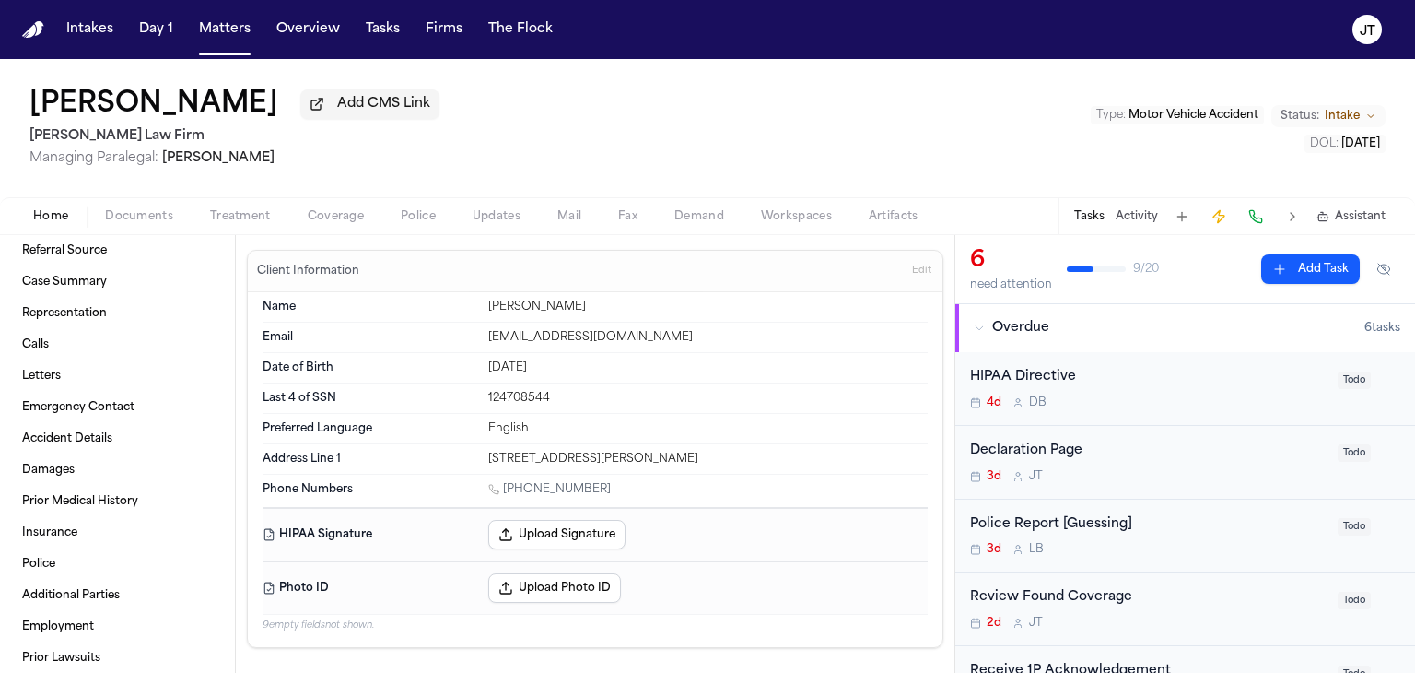
scroll to position [90, 0]
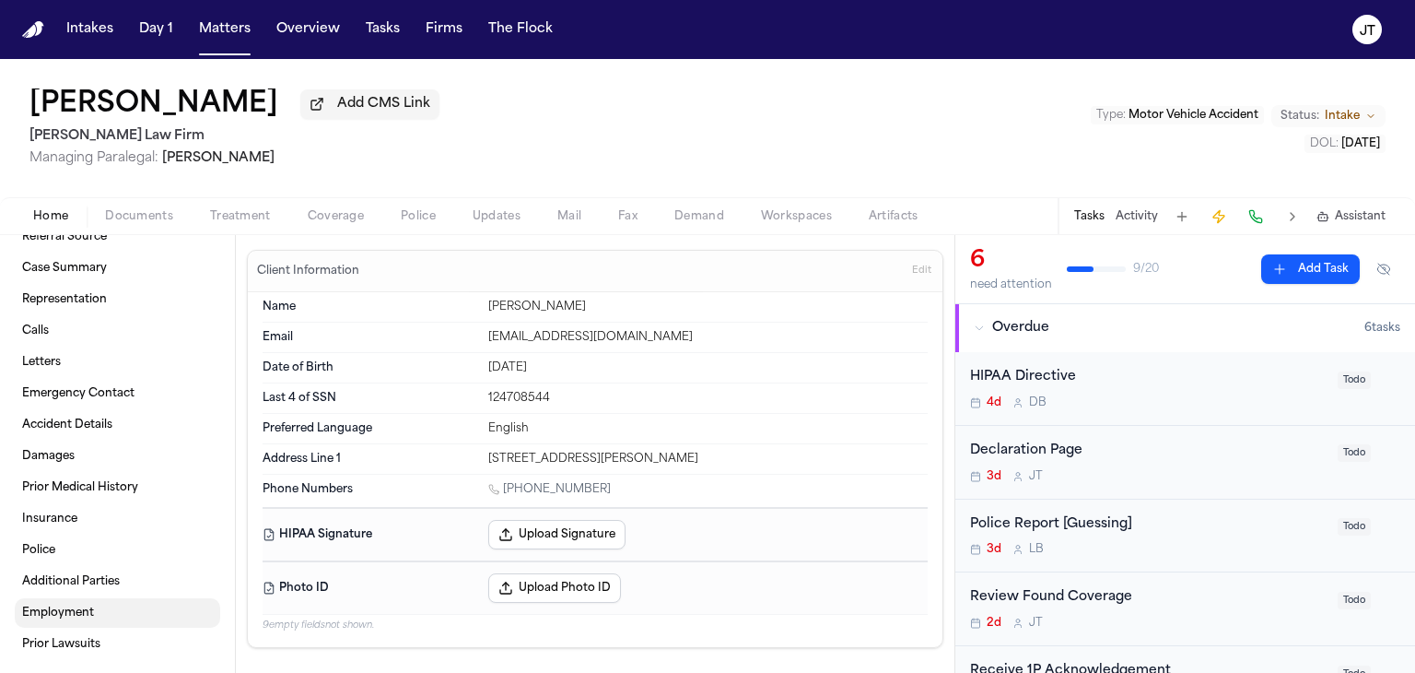
click at [88, 601] on link "Employment" at bounding box center [117, 612] width 205 height 29
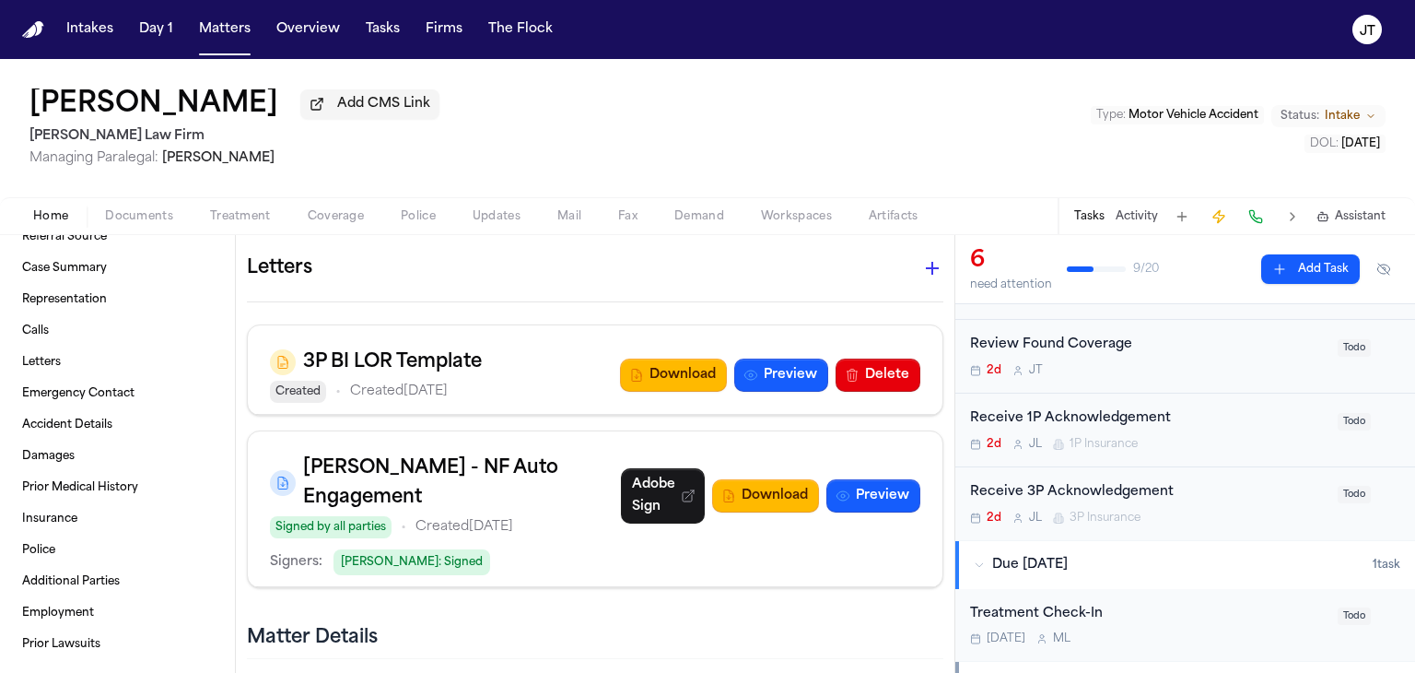
scroll to position [249, 0]
click at [323, 217] on span "Coverage" at bounding box center [336, 216] width 56 height 15
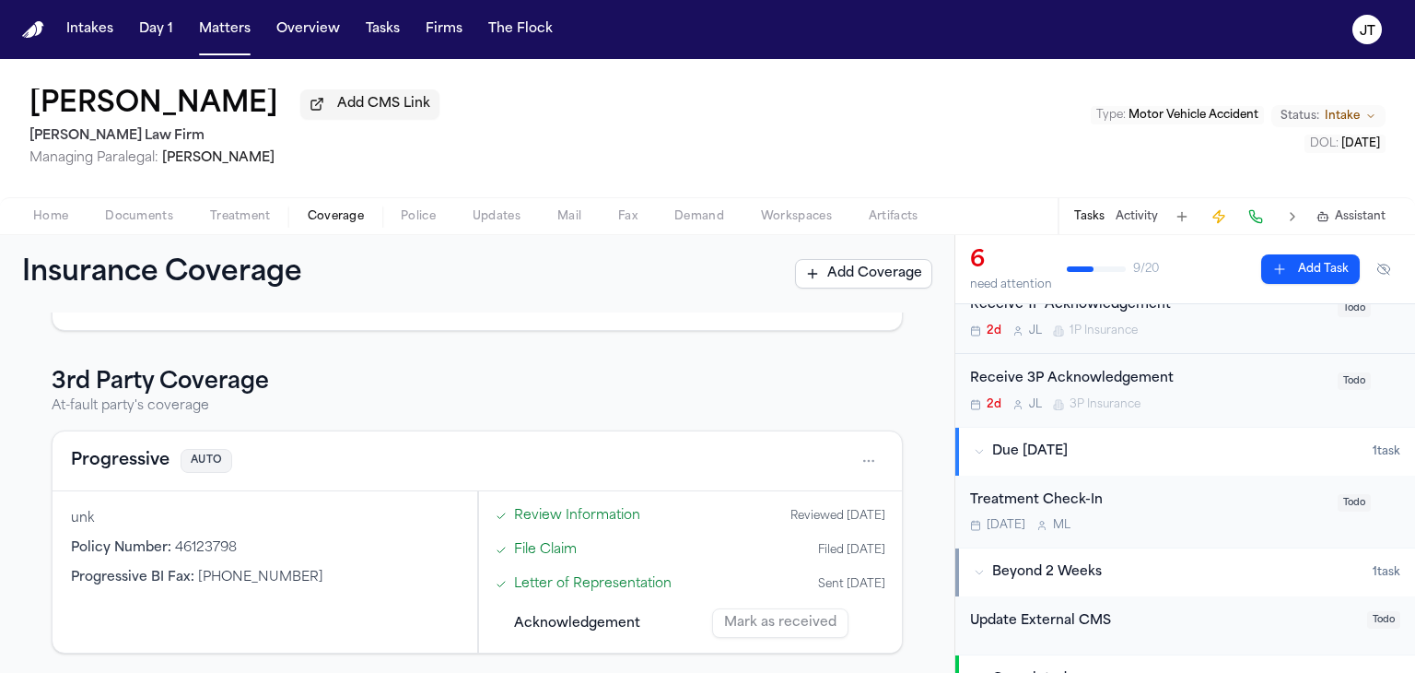
scroll to position [359, 0]
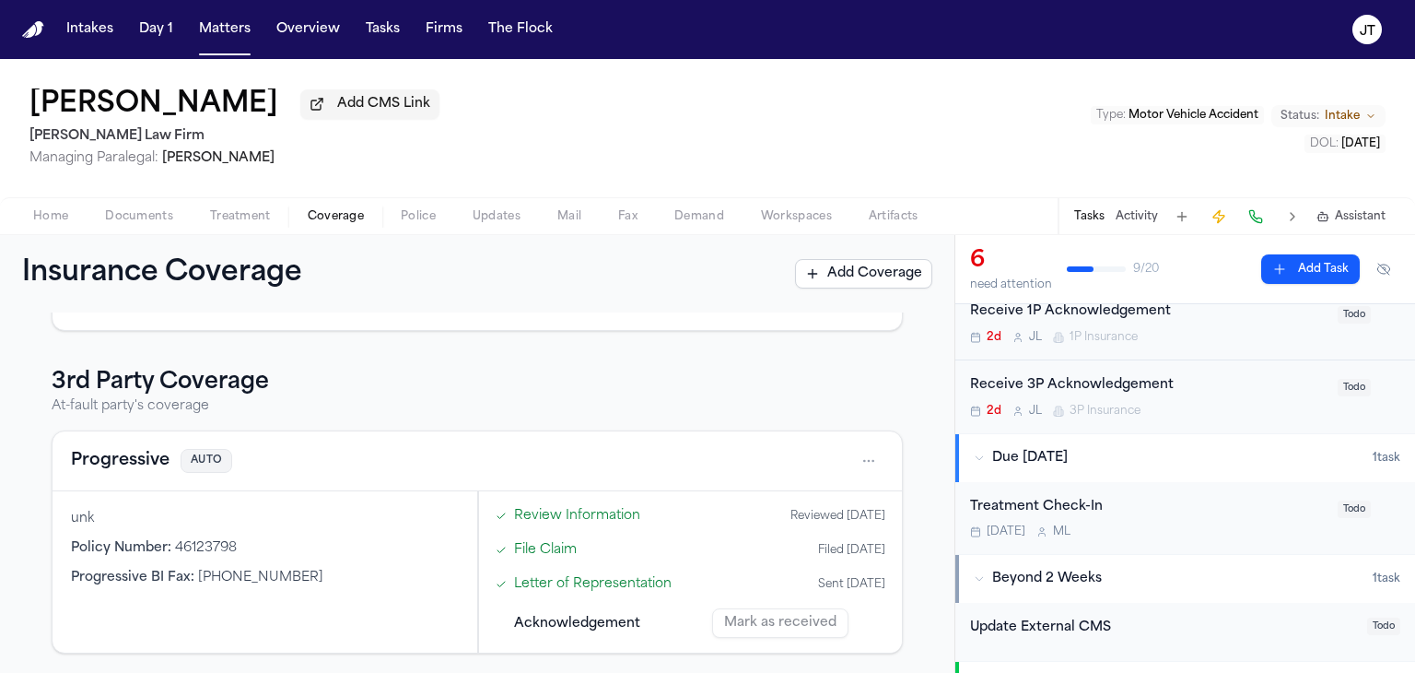
click at [1246, 381] on div "Receive 3P Acknowledgement" at bounding box center [1148, 385] width 357 height 21
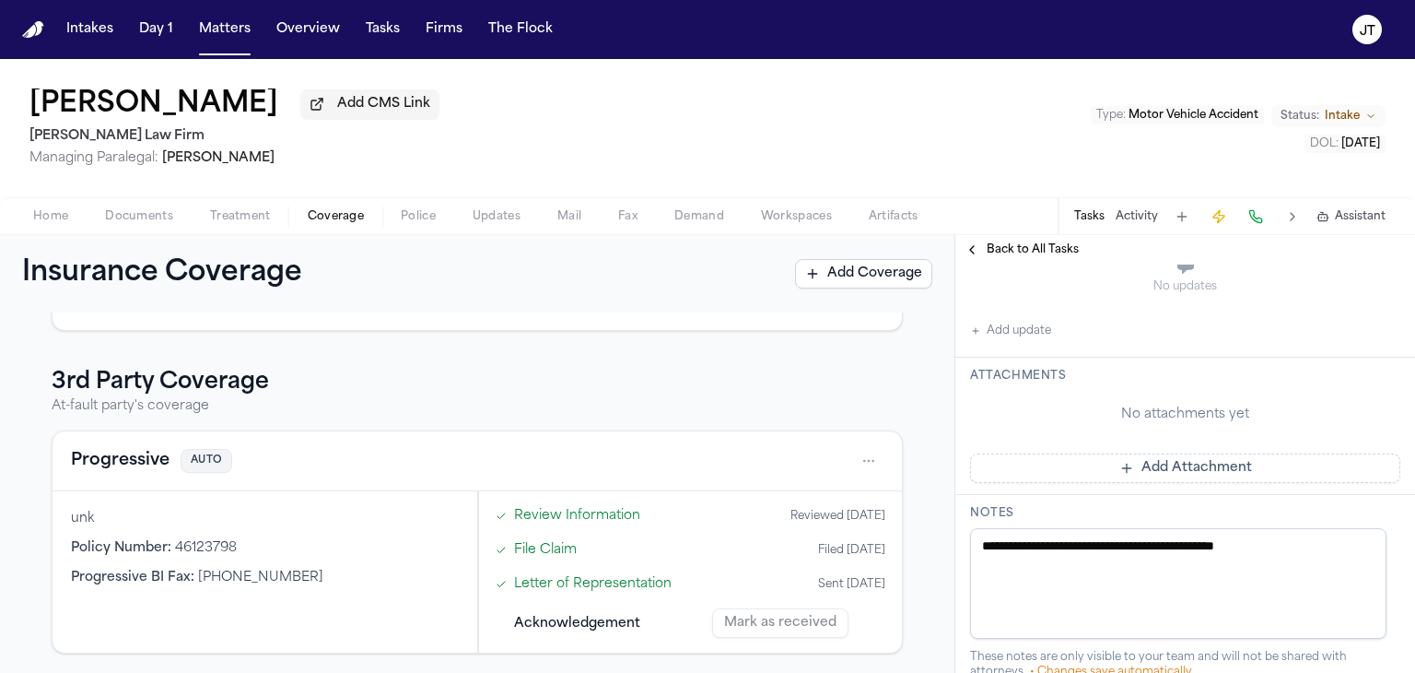
scroll to position [488, 0]
click at [1338, 533] on textarea "**********" at bounding box center [1178, 577] width 416 height 111
type textarea "**********"
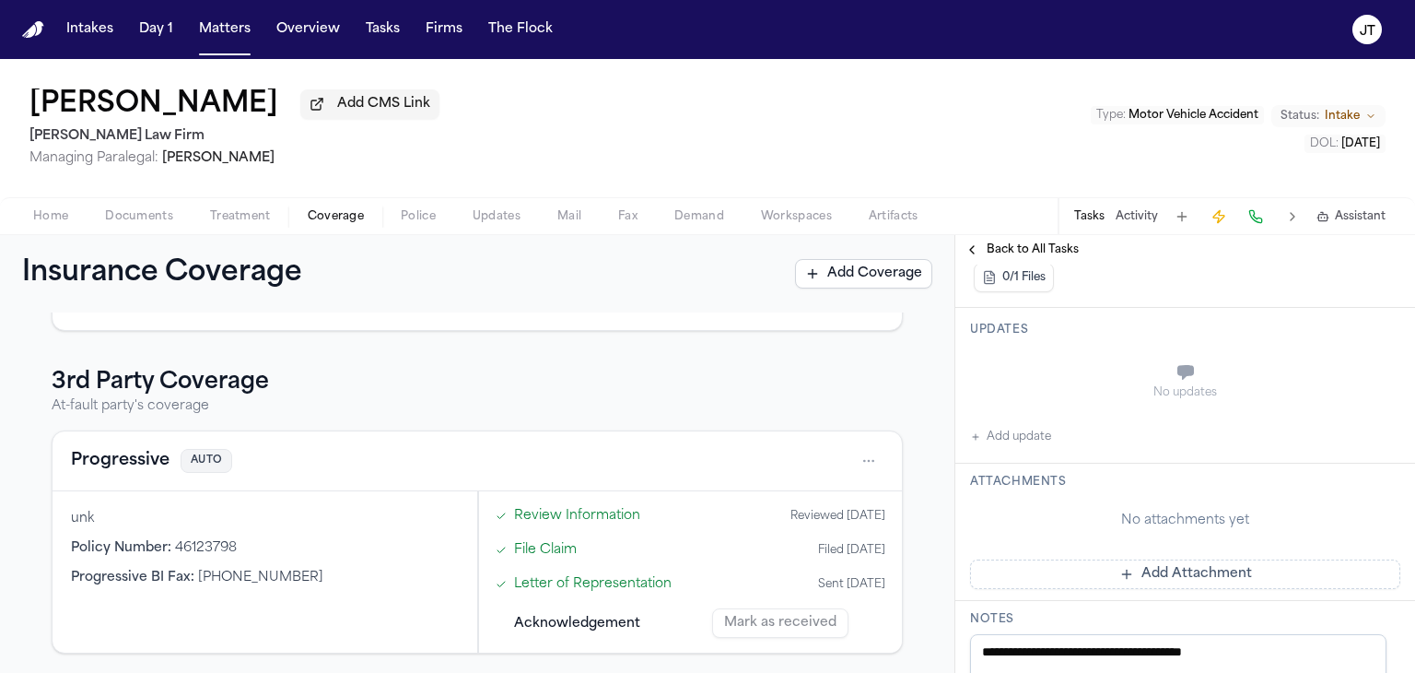
scroll to position [372, 0]
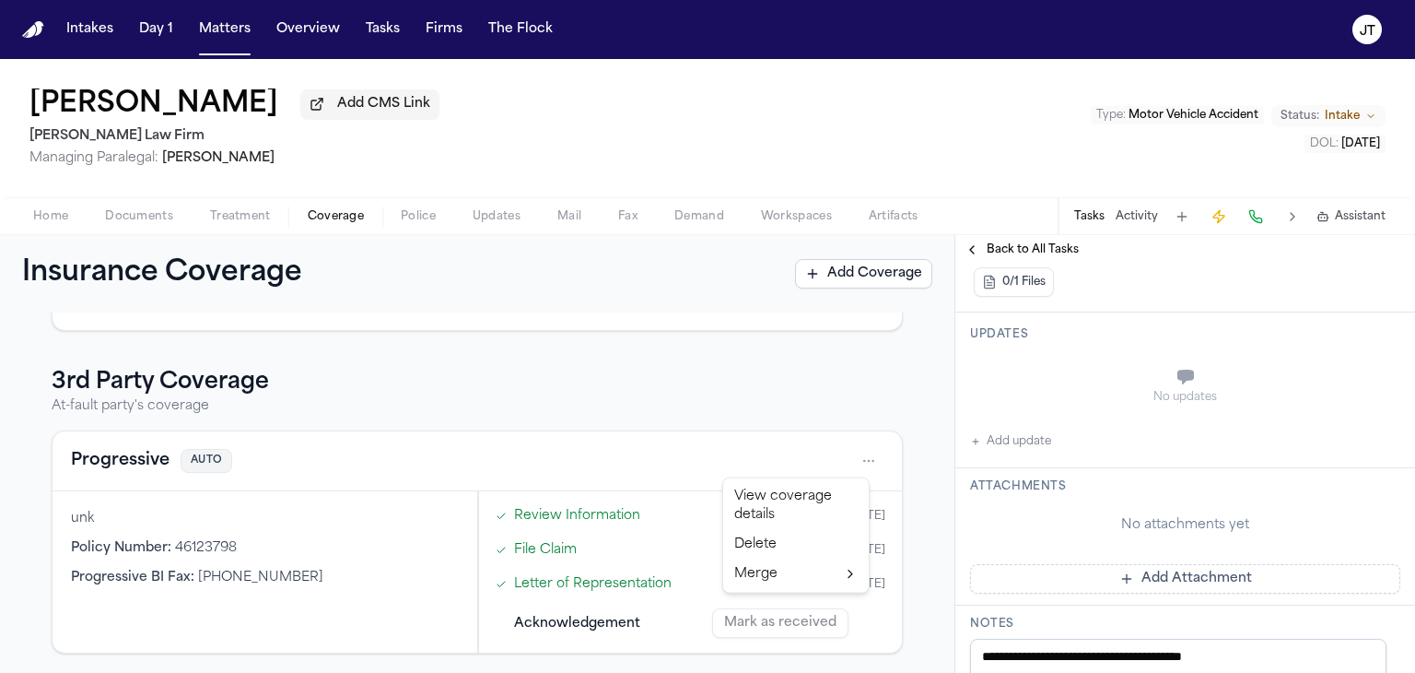
click at [854, 462] on html "Intakes Day 1 Matters Overview Tasks Firms The [PERSON_NAME] [PERSON_NAME] Add …" at bounding box center [707, 336] width 1415 height 673
click at [779, 510] on div "View coverage details" at bounding box center [796, 506] width 138 height 48
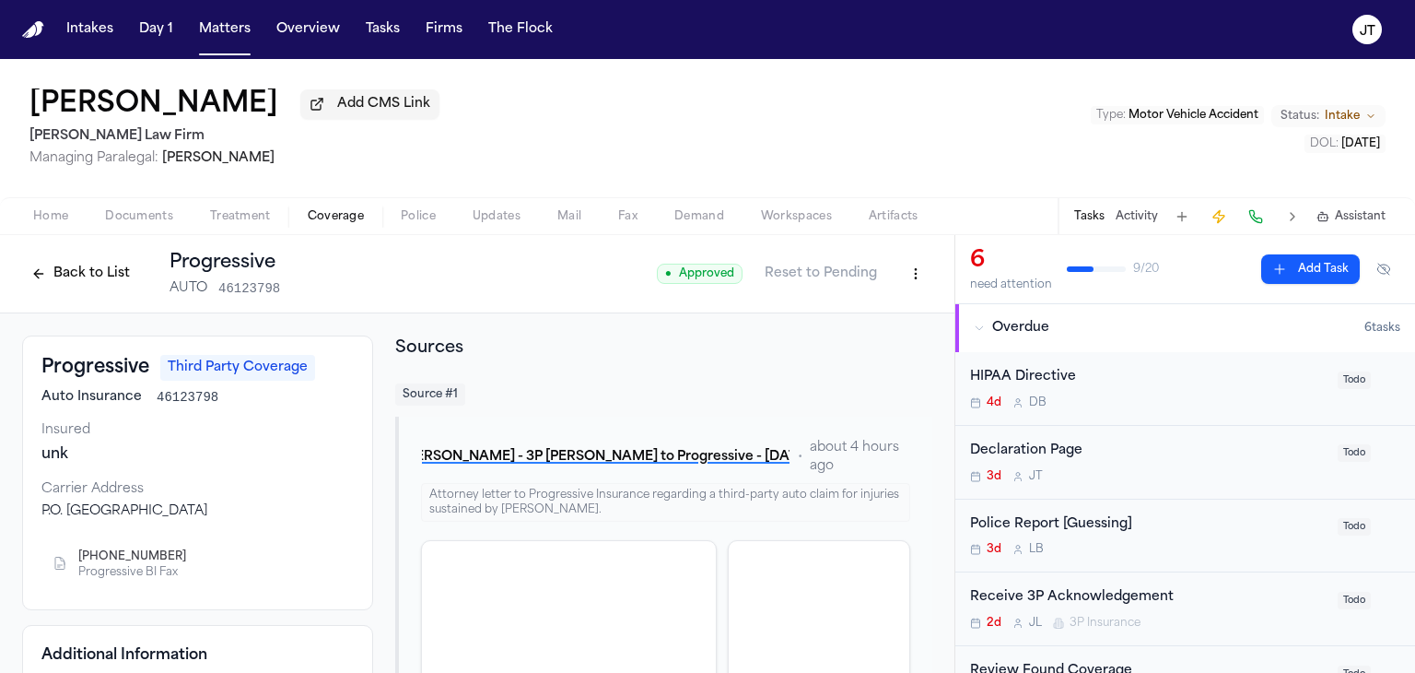
click at [895, 274] on html "Intakes Day 1 Matters Overview Tasks Firms The [PERSON_NAME] [PERSON_NAME] Add …" at bounding box center [707, 336] width 1415 height 673
click at [861, 310] on div "Edit Coverage" at bounding box center [839, 312] width 155 height 29
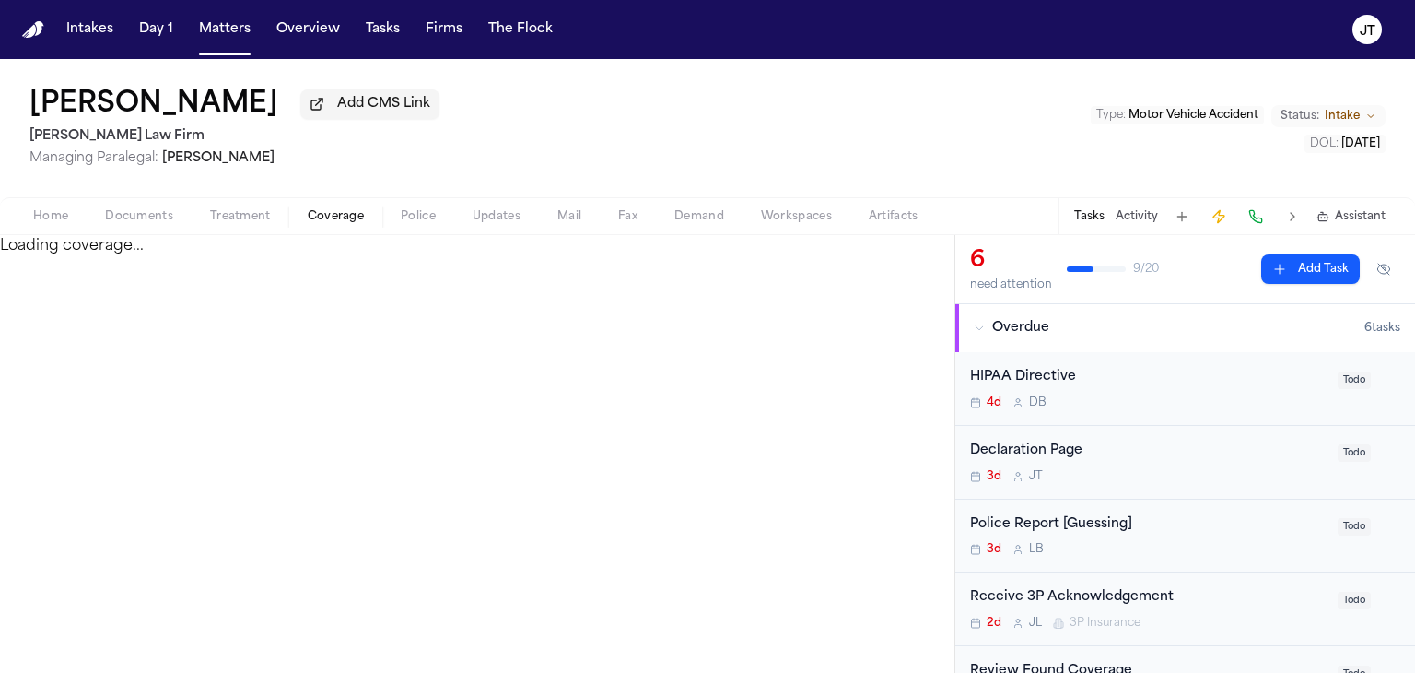
select select "**********"
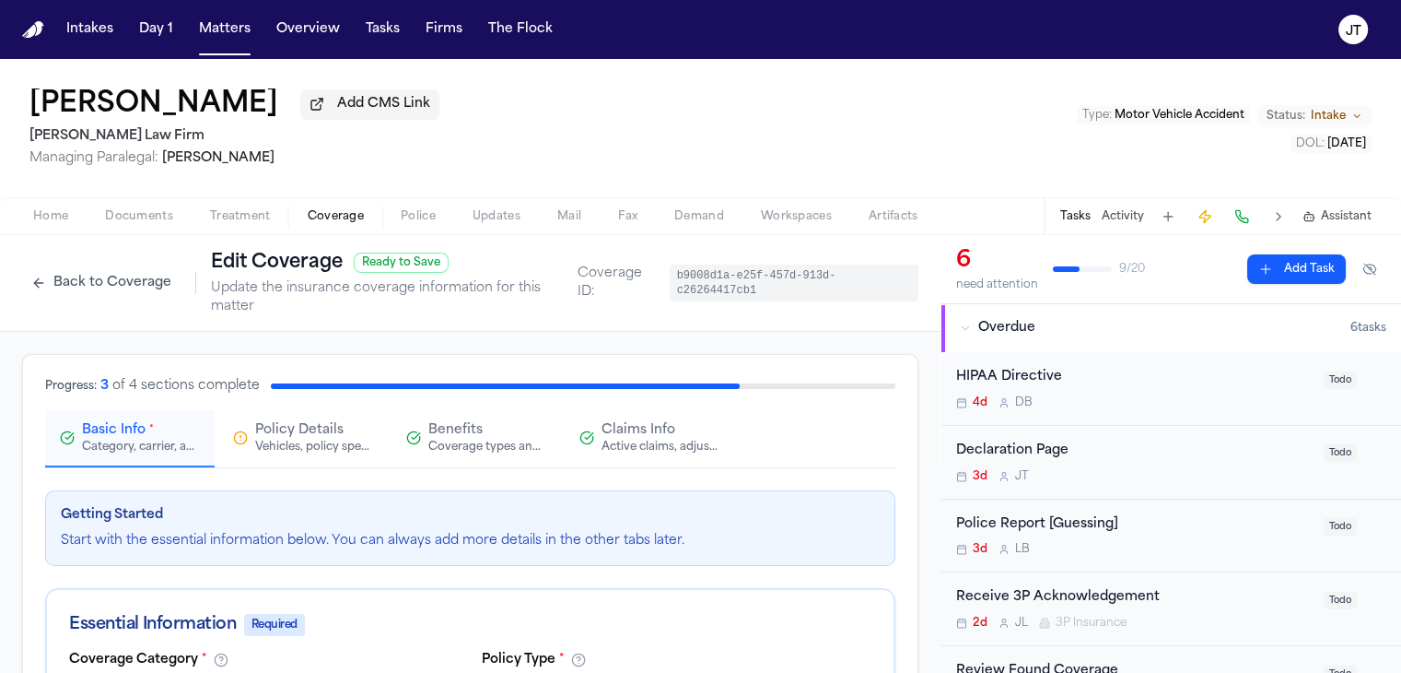
click at [457, 421] on span "Benefits" at bounding box center [455, 430] width 54 height 18
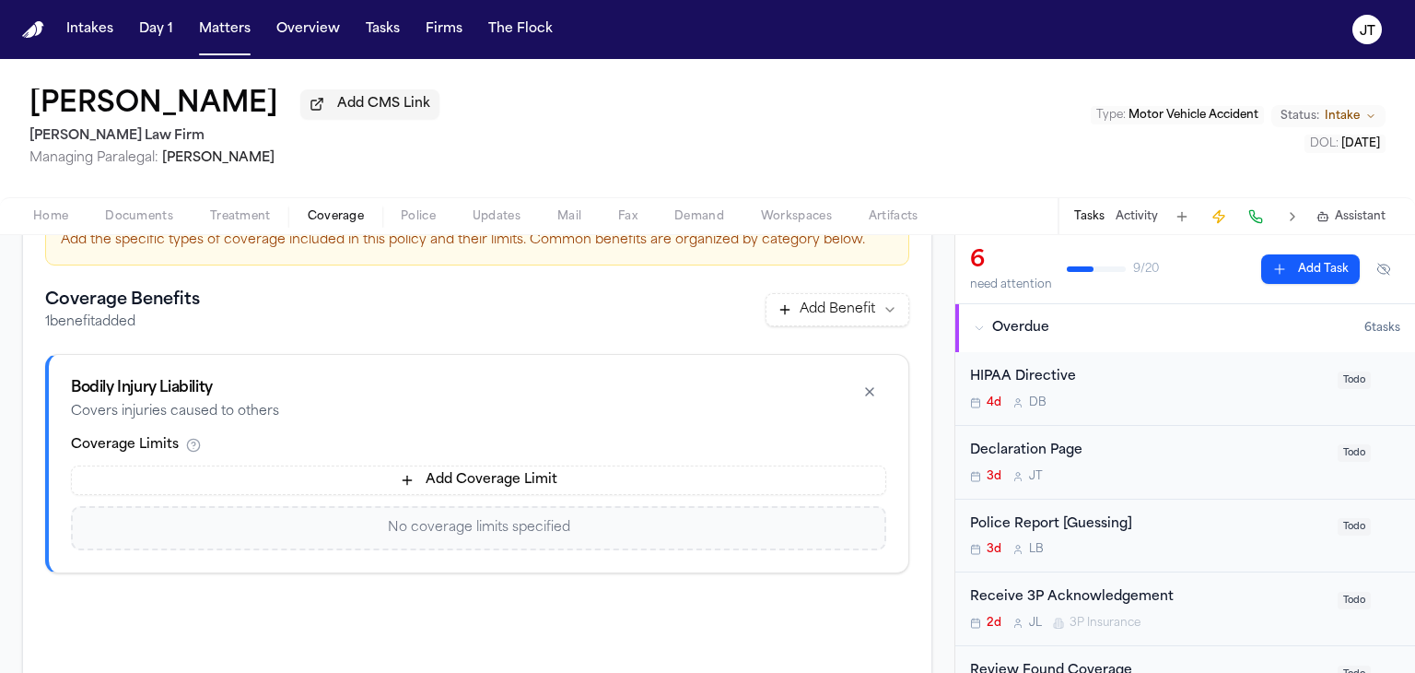
scroll to position [302, 0]
click at [546, 463] on button "Add Coverage Limit" at bounding box center [478, 477] width 815 height 29
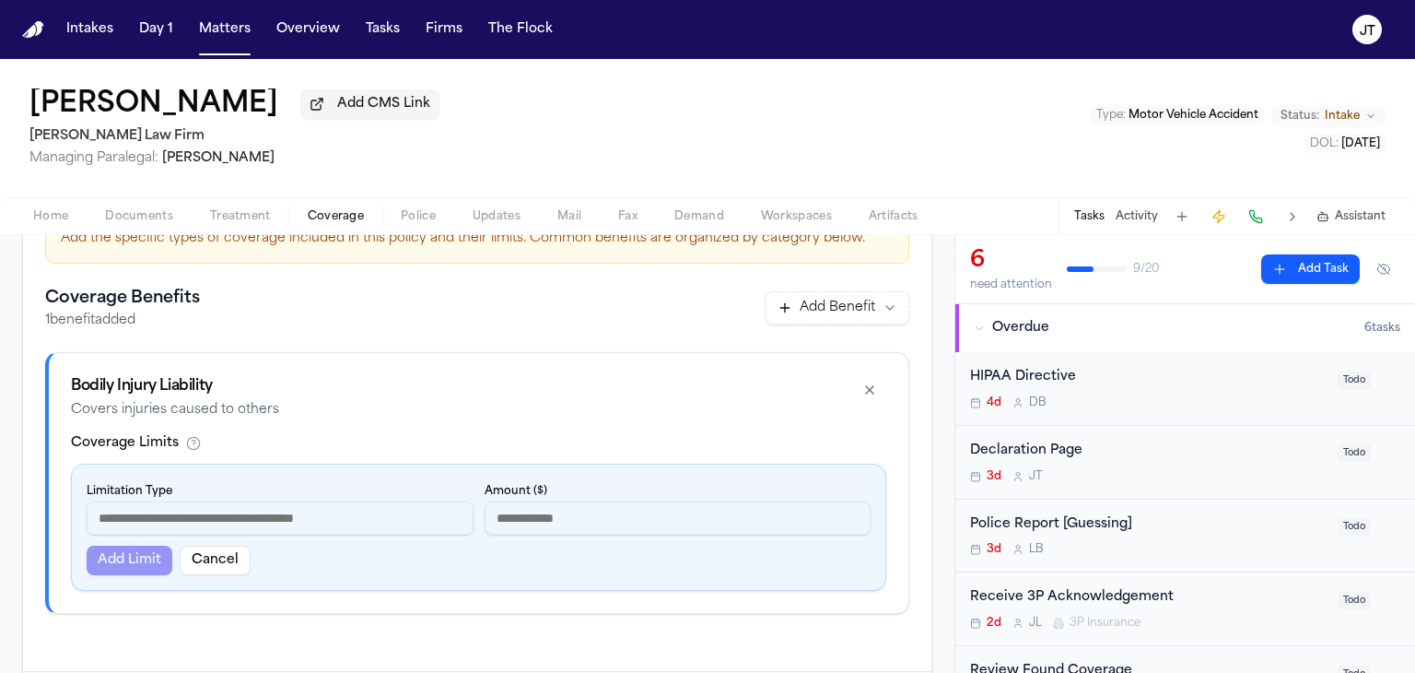
click at [284, 506] on input at bounding box center [280, 517] width 387 height 33
type input "**********"
type input "*****"
click at [134, 545] on button "Add Limit" at bounding box center [130, 559] width 86 height 29
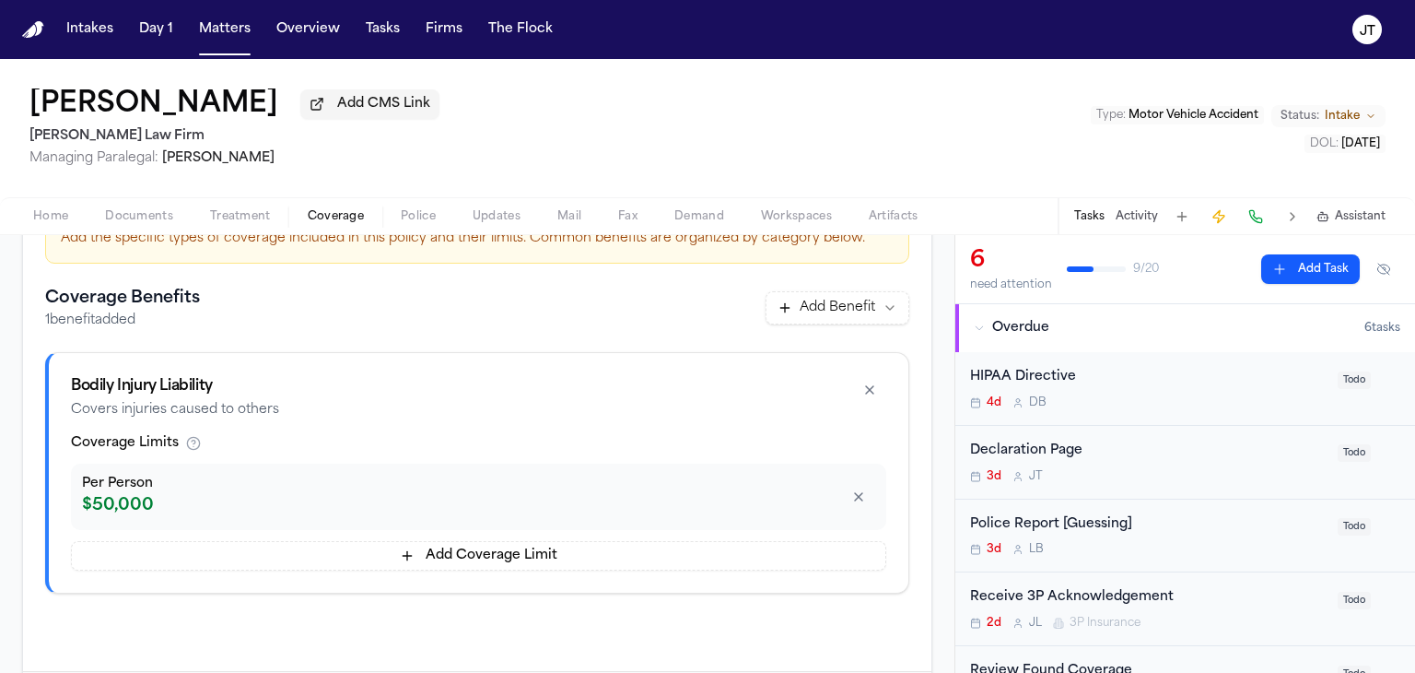
click at [311, 541] on button "Add Coverage Limit" at bounding box center [478, 555] width 815 height 29
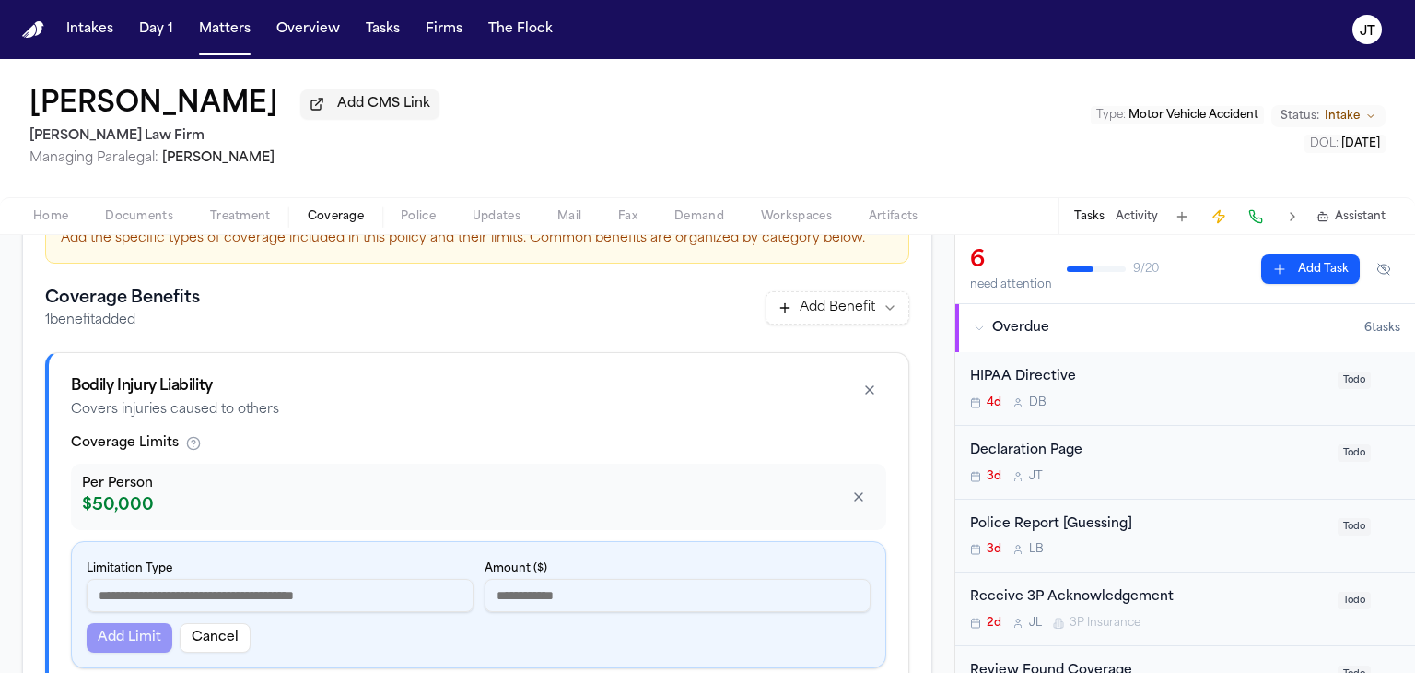
click at [239, 579] on input at bounding box center [280, 595] width 387 height 33
type input "**********"
type input "******"
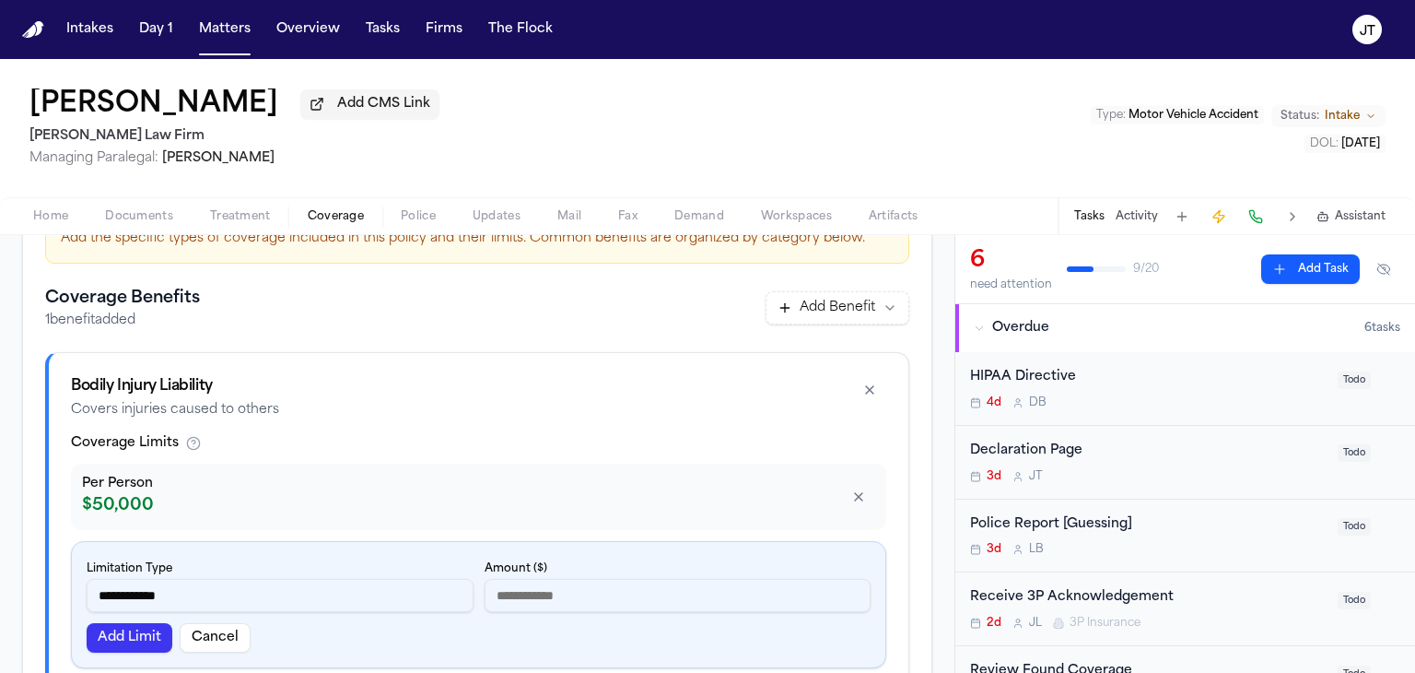
click at [128, 623] on button "Add Limit" at bounding box center [130, 637] width 86 height 29
